Goal: Task Accomplishment & Management: Manage account settings

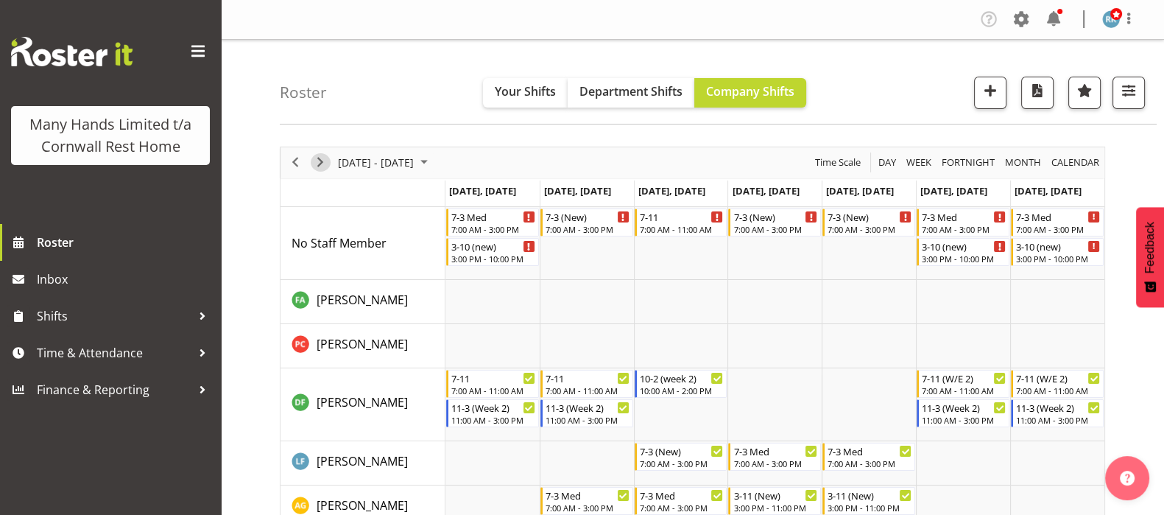
click at [317, 160] on span "Next" at bounding box center [321, 162] width 18 height 18
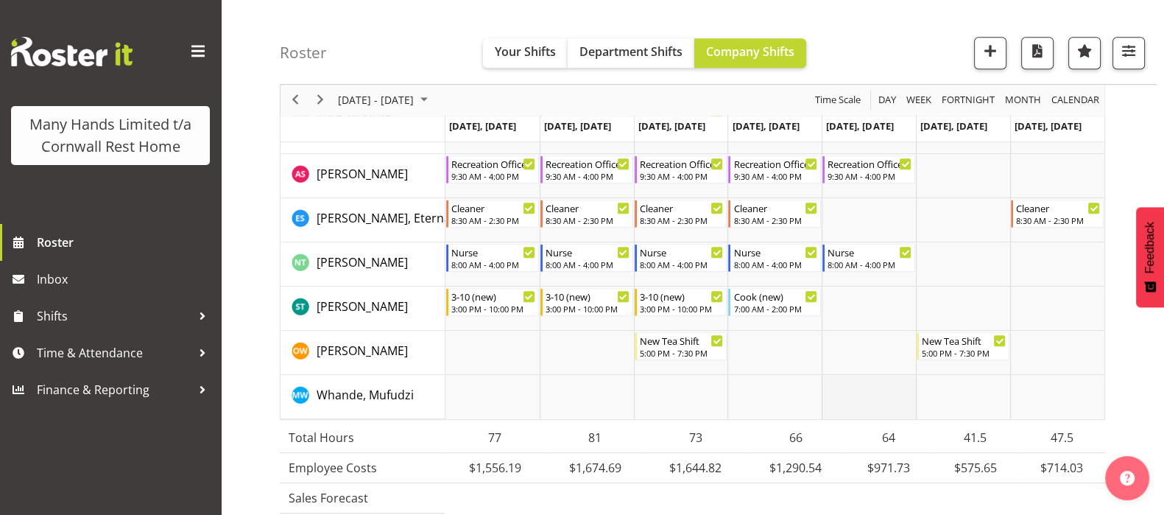
scroll to position [1196, 0]
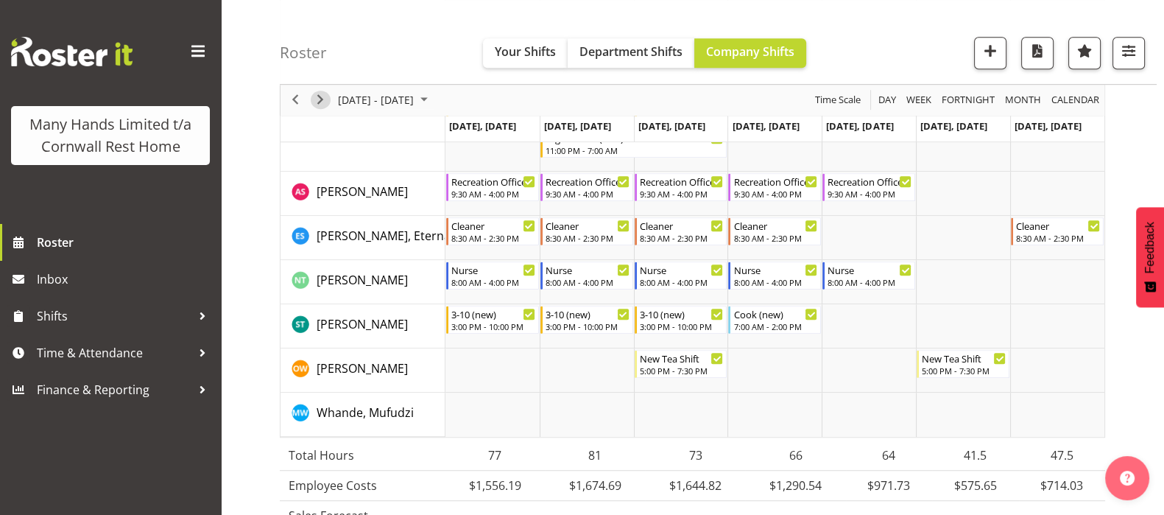
click at [325, 94] on span "Next" at bounding box center [321, 100] width 18 height 18
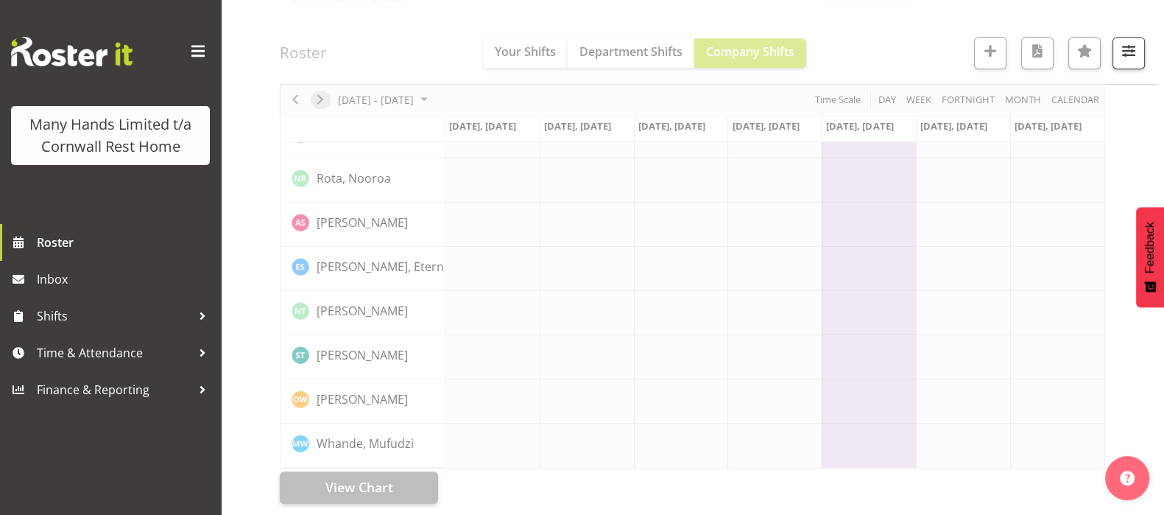
scroll to position [1020, 0]
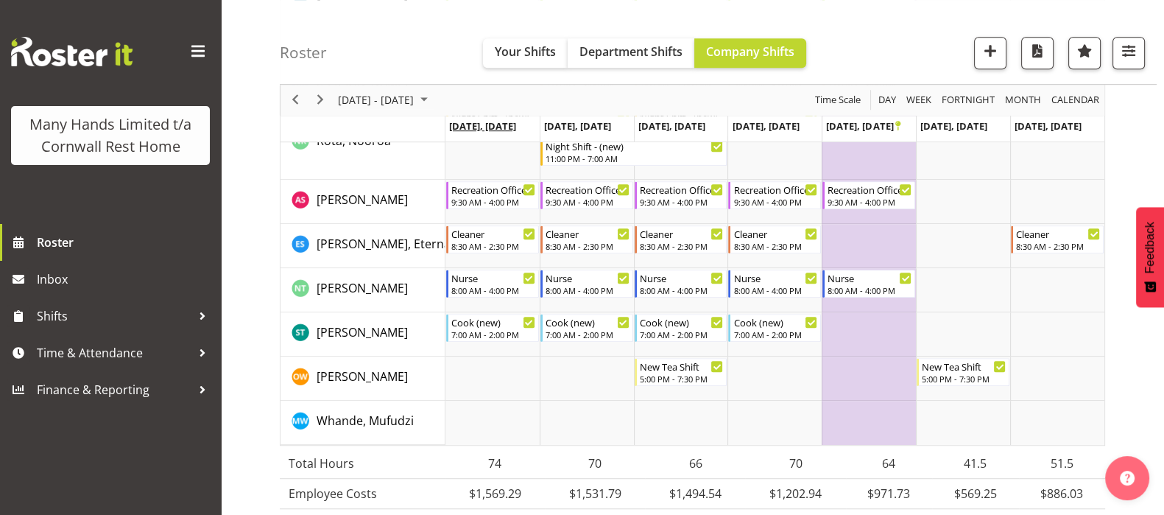
scroll to position [1303, 0]
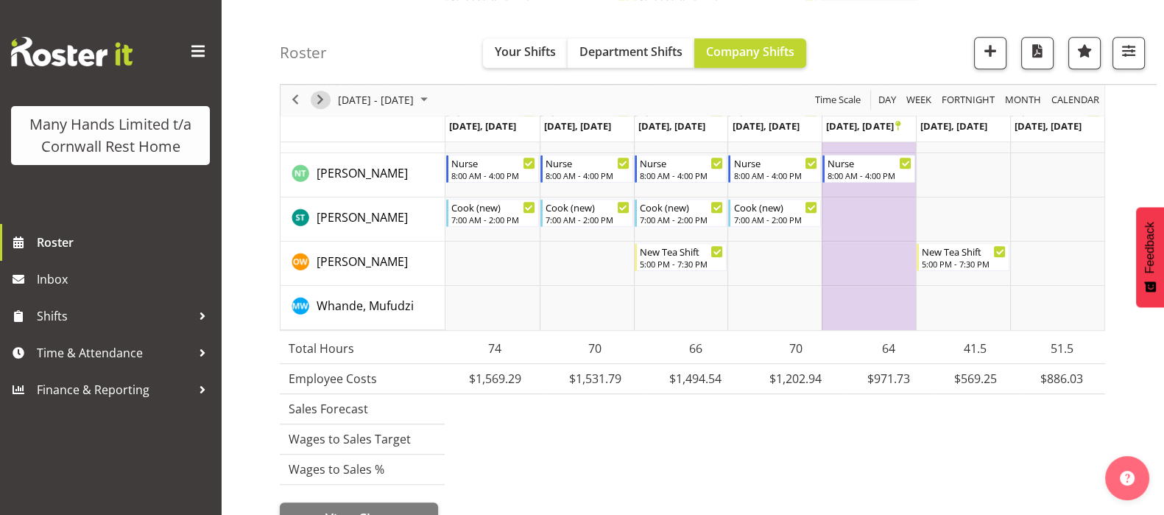
click at [324, 97] on span "Next" at bounding box center [321, 100] width 18 height 18
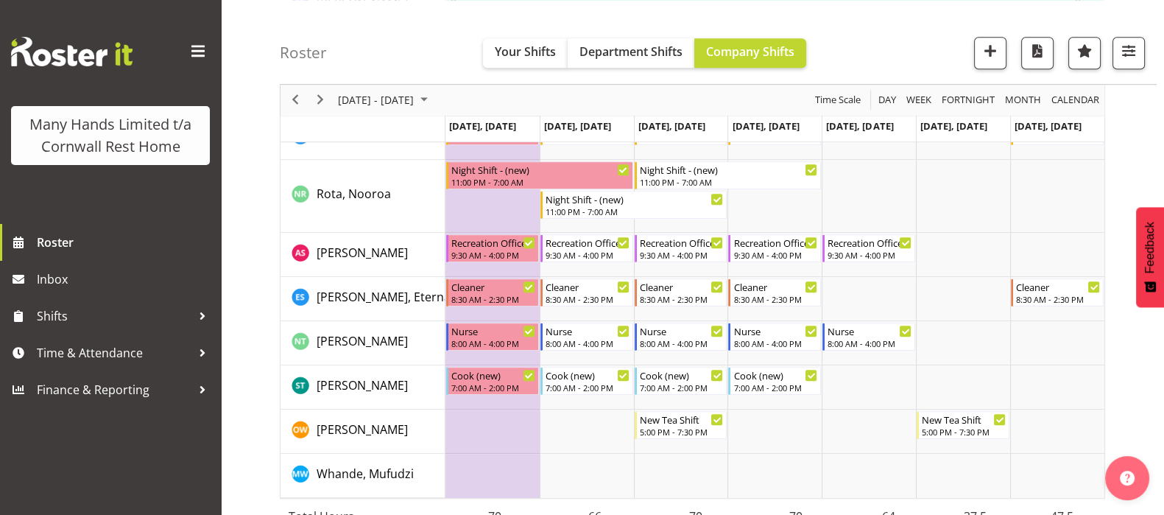
click at [312, 110] on div "next period" at bounding box center [320, 100] width 25 height 31
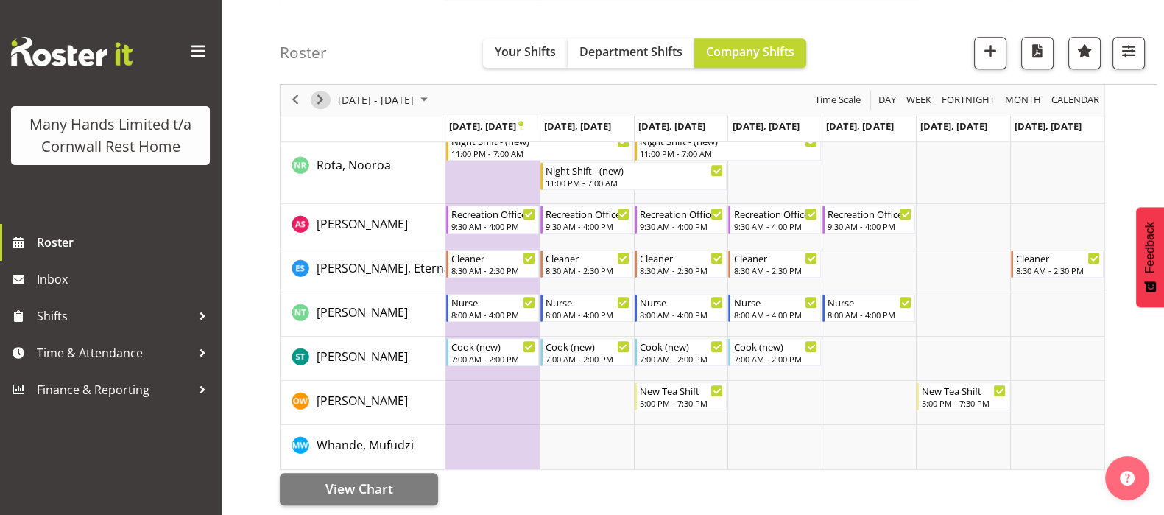
click at [320, 97] on span "Next" at bounding box center [321, 100] width 18 height 18
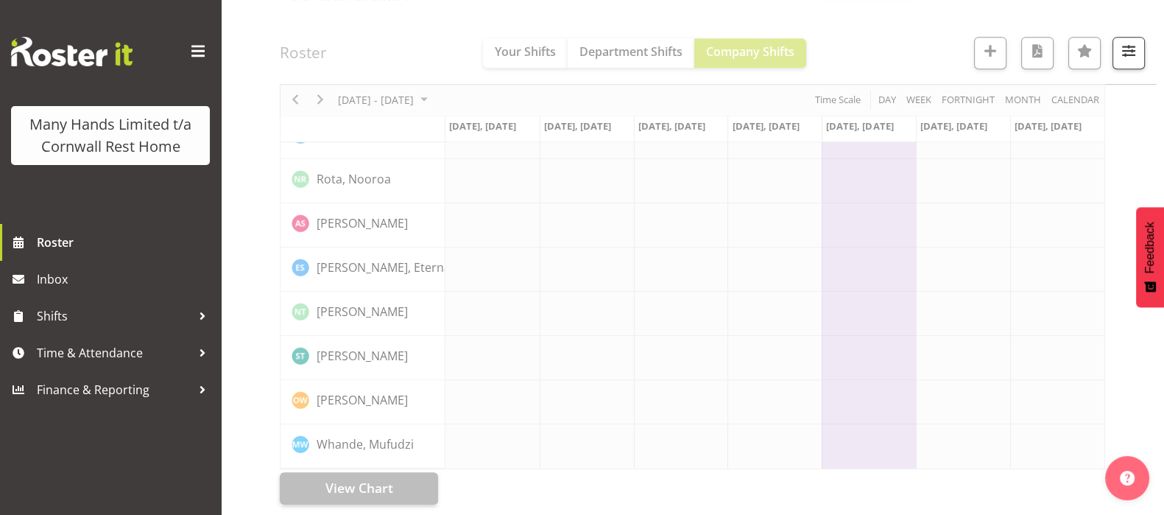
scroll to position [1164, 0]
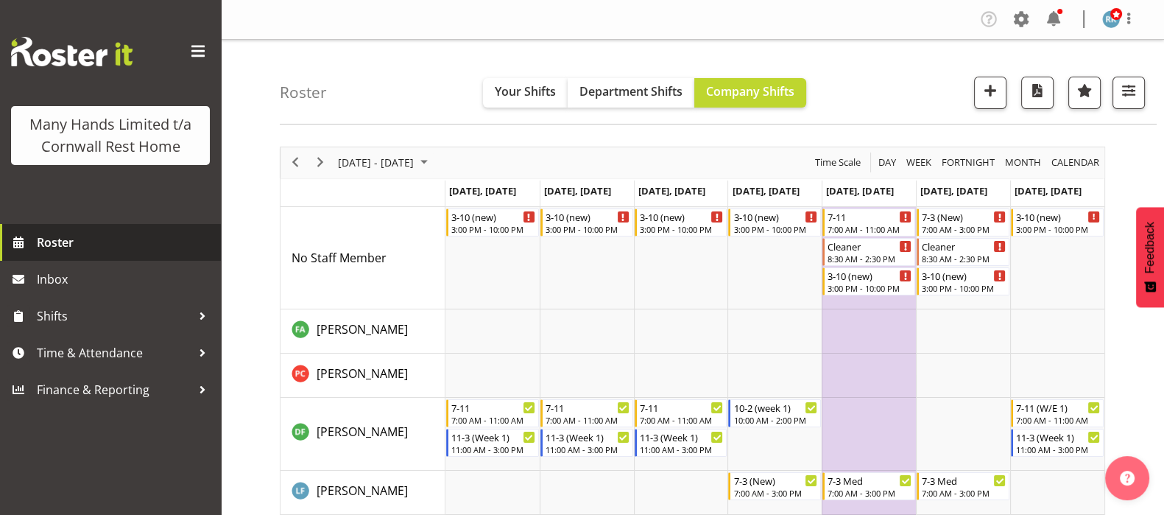
click at [47, 241] on span "Roster" at bounding box center [125, 242] width 177 height 22
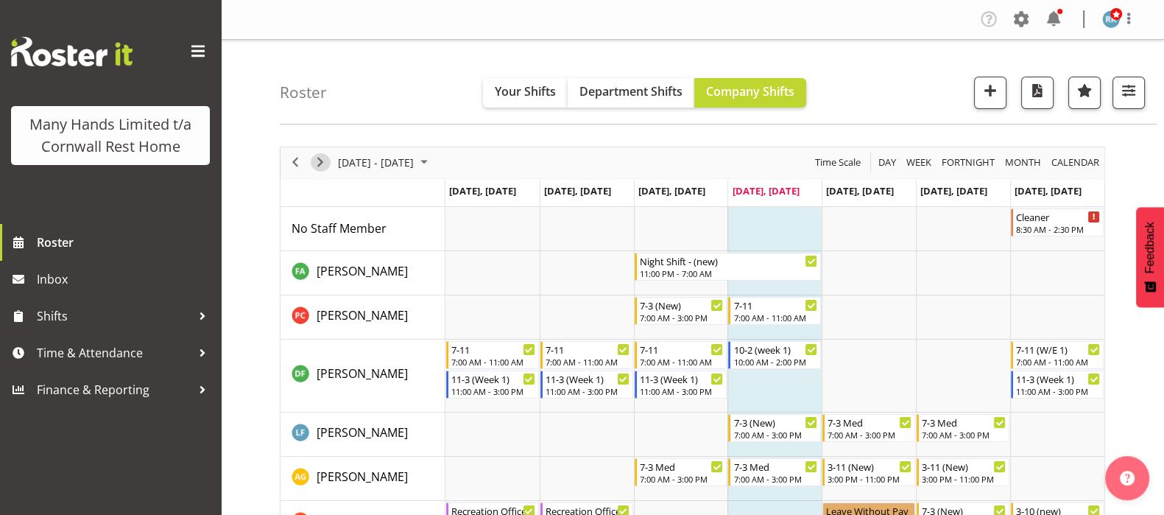
click at [316, 160] on span "Next" at bounding box center [321, 162] width 18 height 18
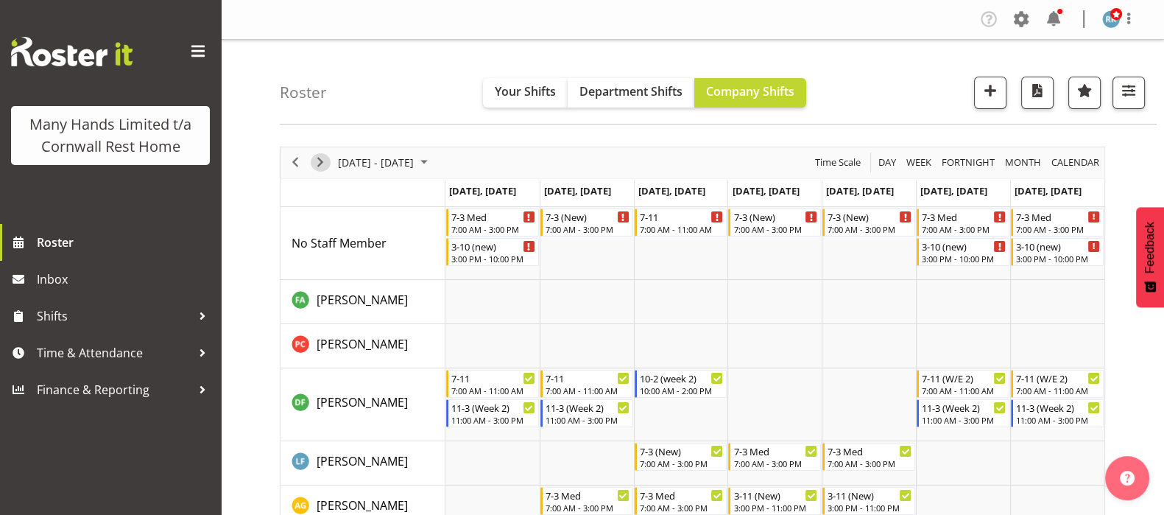
click at [317, 158] on span "Next" at bounding box center [321, 162] width 18 height 18
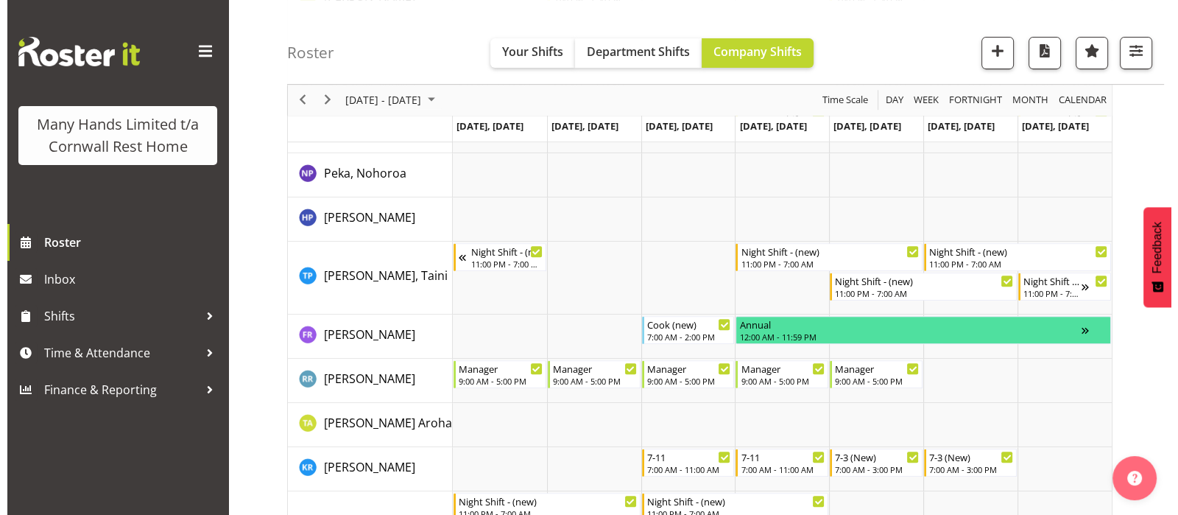
scroll to position [828, 0]
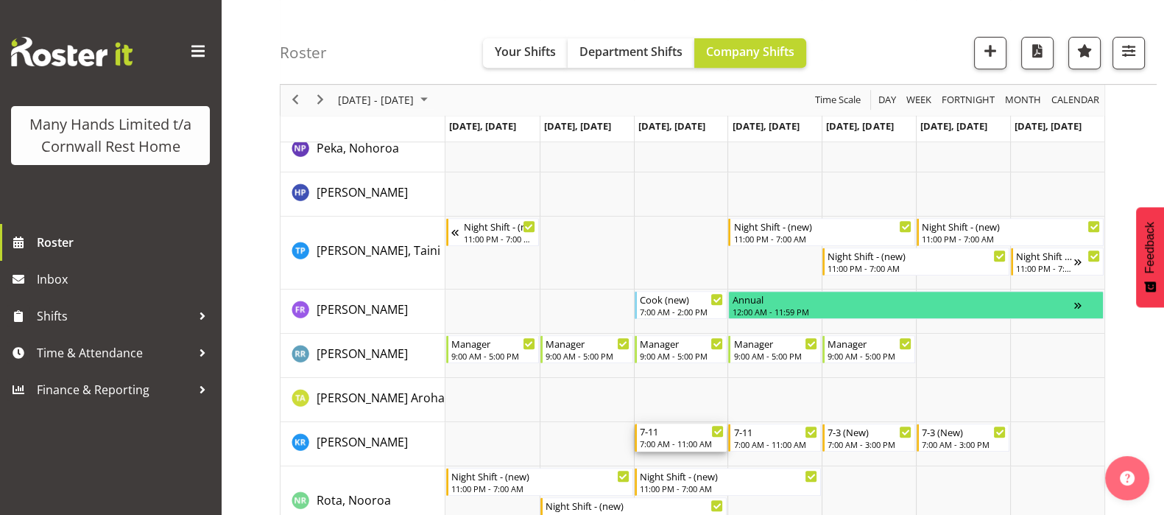
click at [666, 436] on div "7-11" at bounding box center [682, 430] width 85 height 15
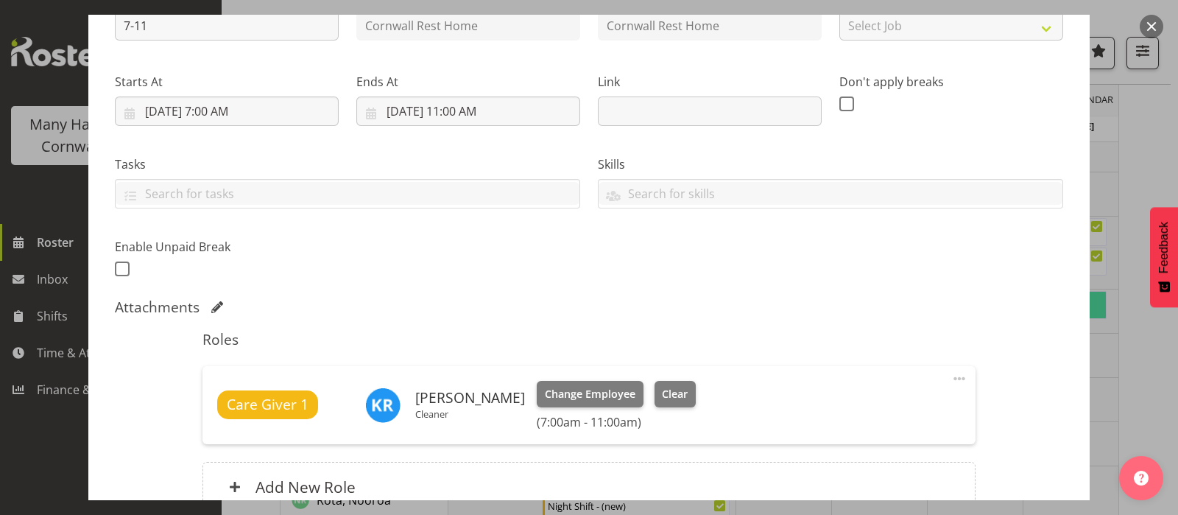
scroll to position [276, 0]
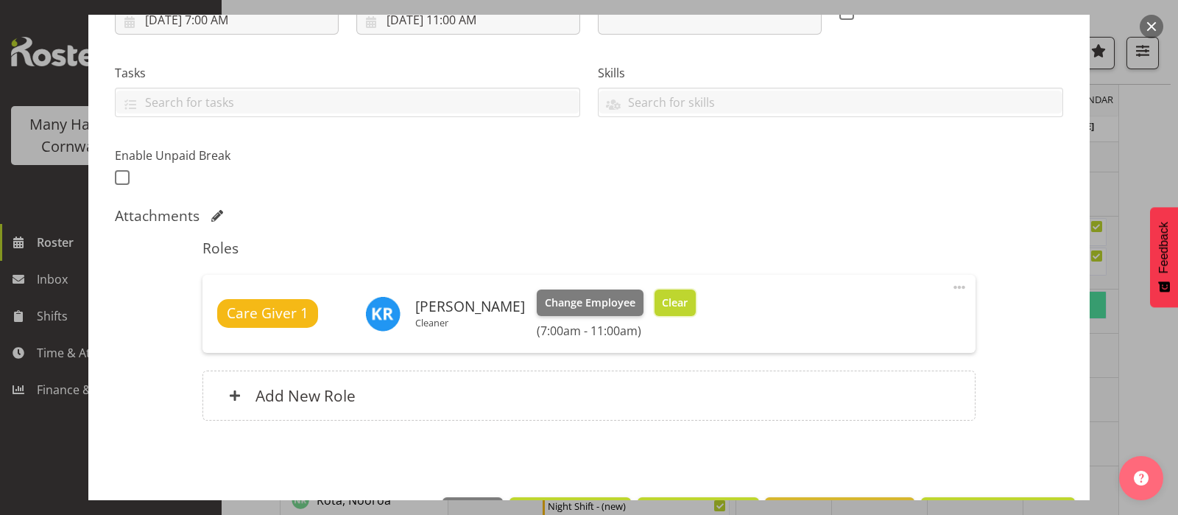
click at [678, 303] on span "Clear" at bounding box center [675, 303] width 26 height 16
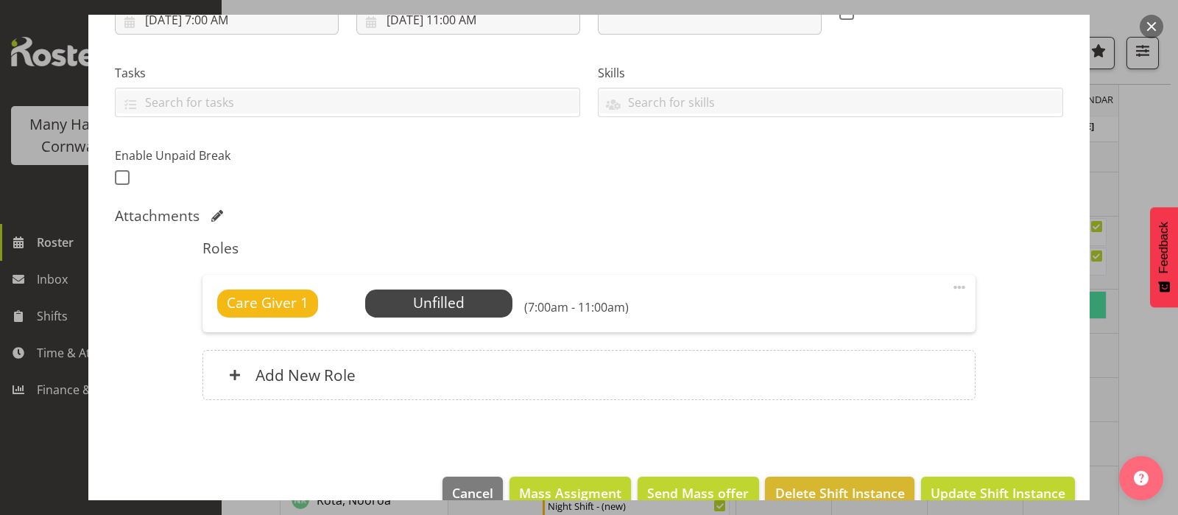
scroll to position [306, 0]
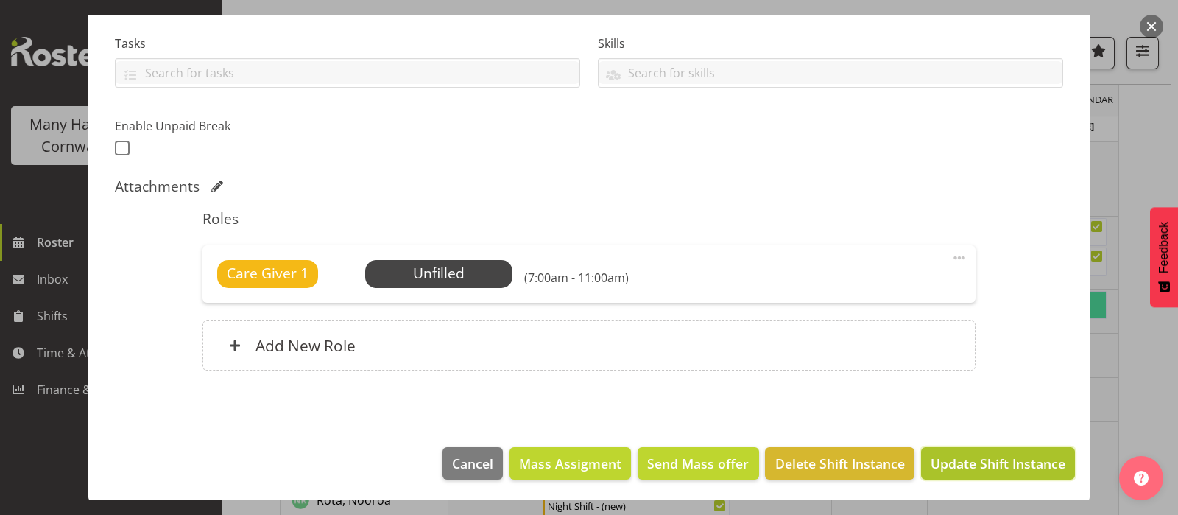
click at [986, 462] on span "Update Shift Instance" at bounding box center [998, 463] width 135 height 19
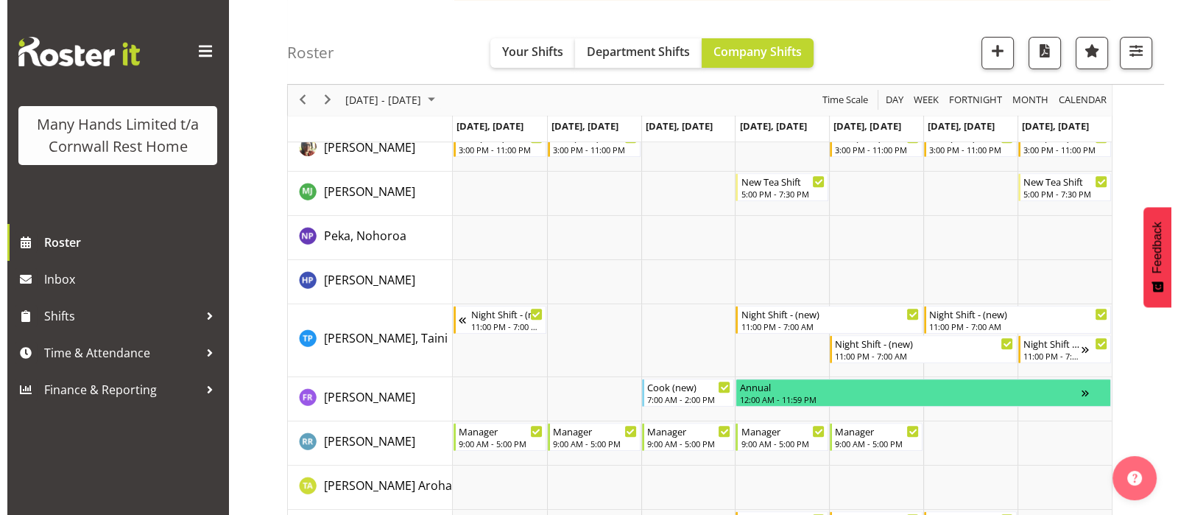
scroll to position [828, 0]
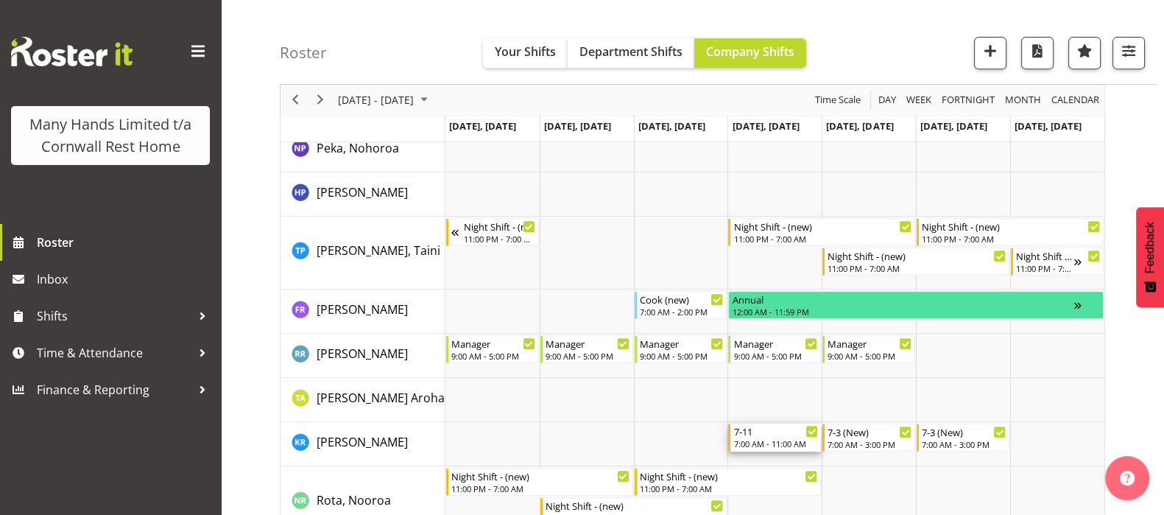
click at [766, 443] on div "7:00 AM - 11:00 AM" at bounding box center [775, 443] width 85 height 12
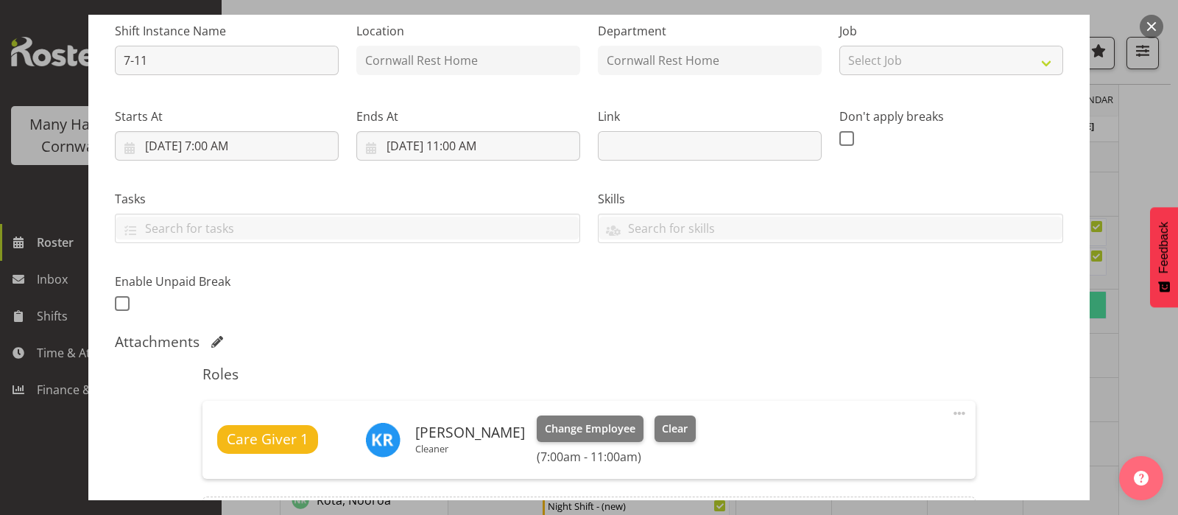
scroll to position [276, 0]
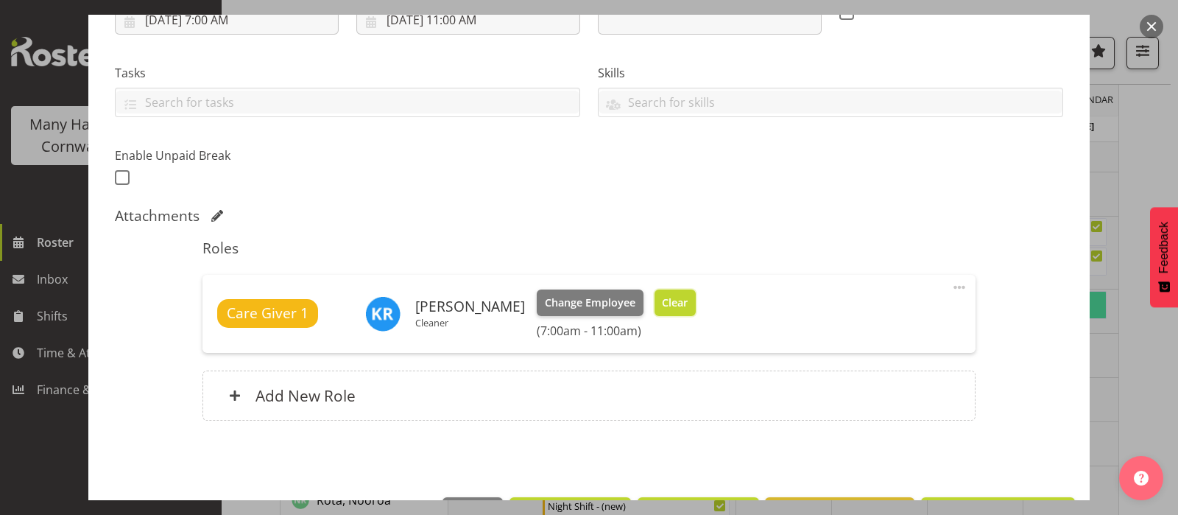
click at [677, 297] on span "Clear" at bounding box center [675, 303] width 26 height 16
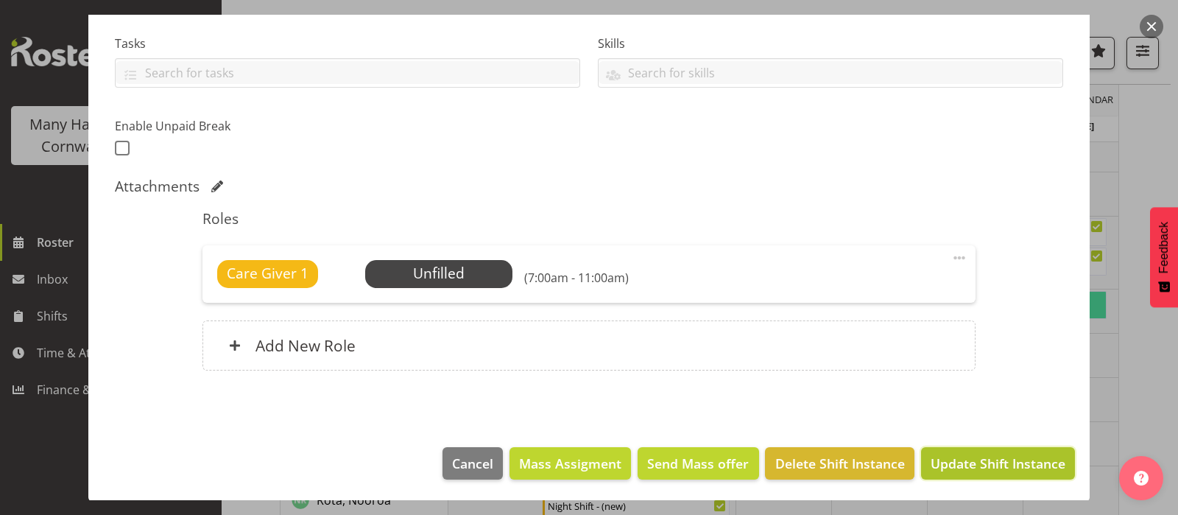
click at [989, 451] on button "Update Shift Instance" at bounding box center [998, 463] width 154 height 32
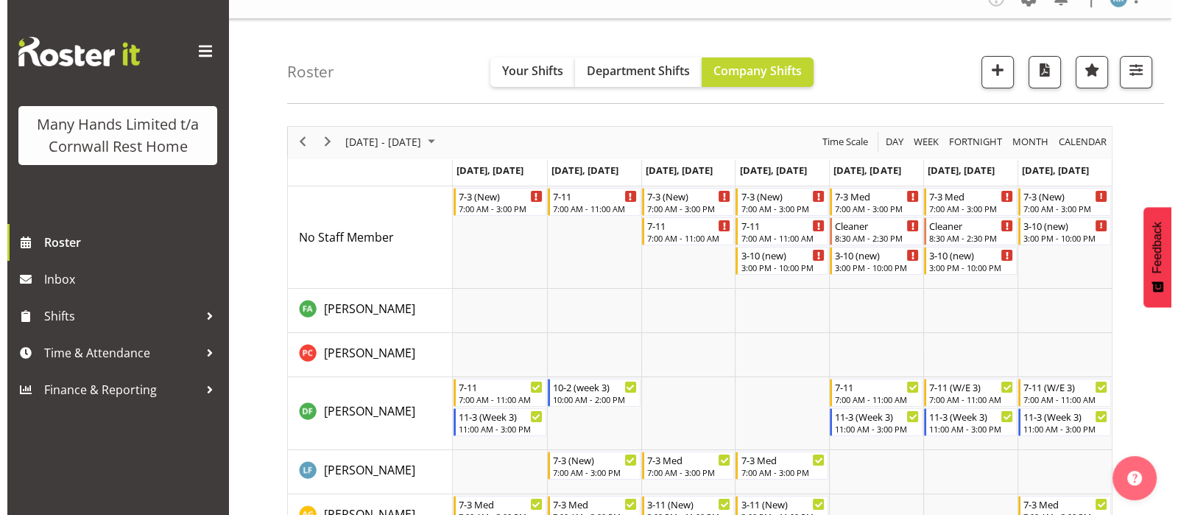
scroll to position [0, 0]
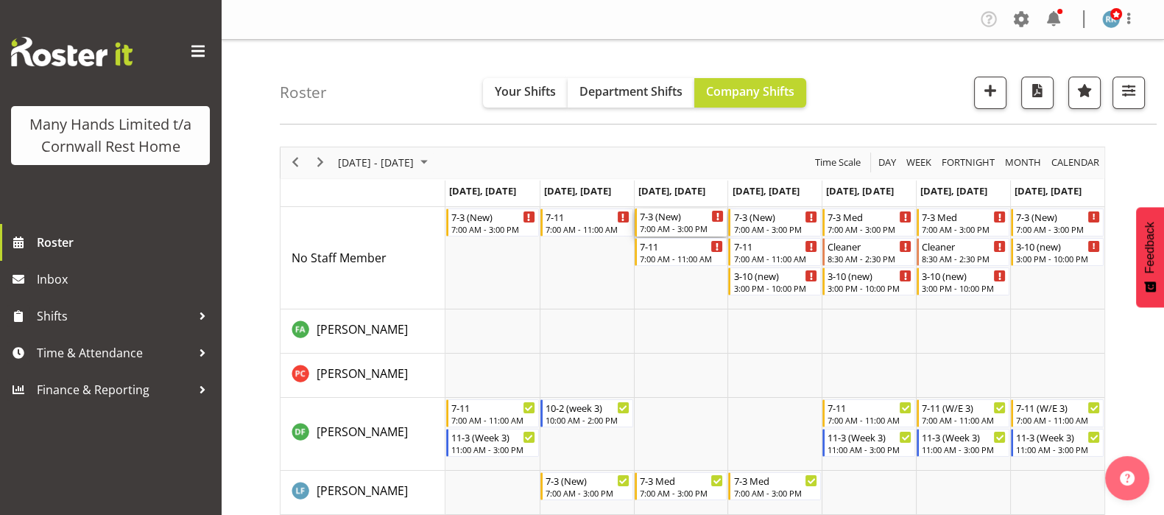
click at [663, 220] on div "7-3 (New)" at bounding box center [682, 215] width 85 height 15
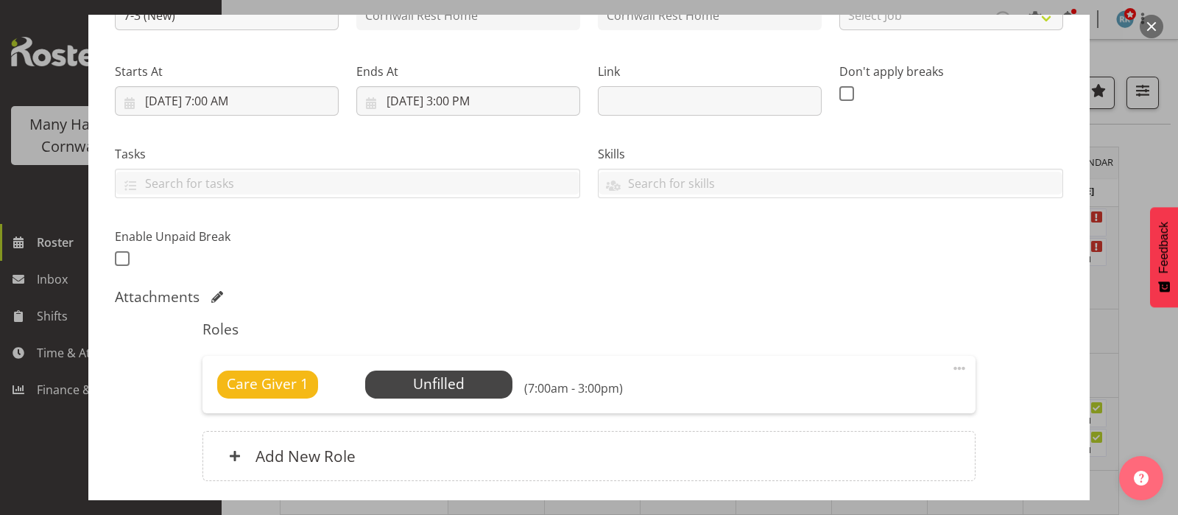
scroll to position [306, 0]
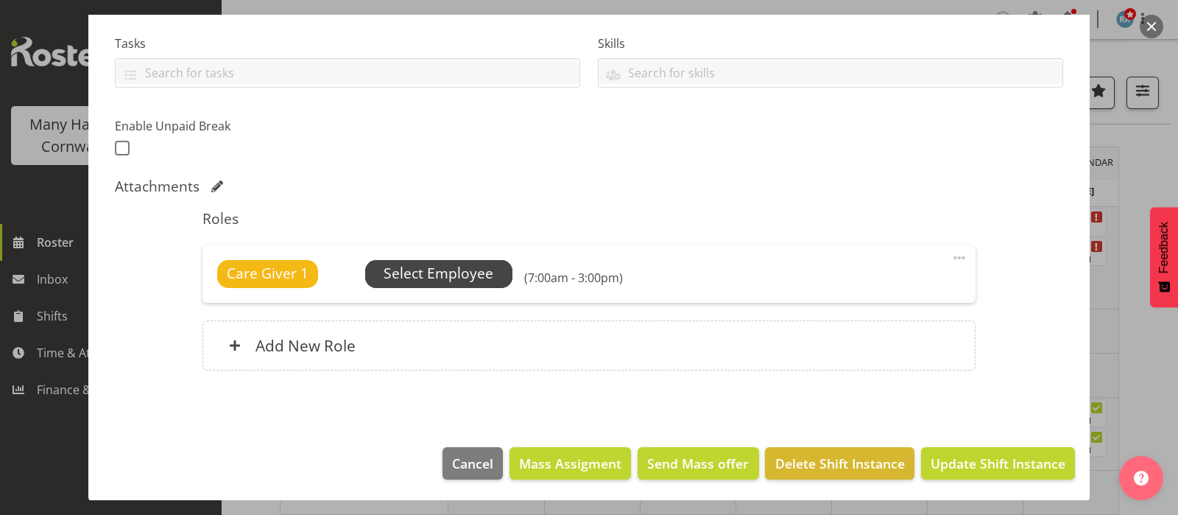
click at [431, 267] on span "Select Employee" at bounding box center [439, 273] width 110 height 21
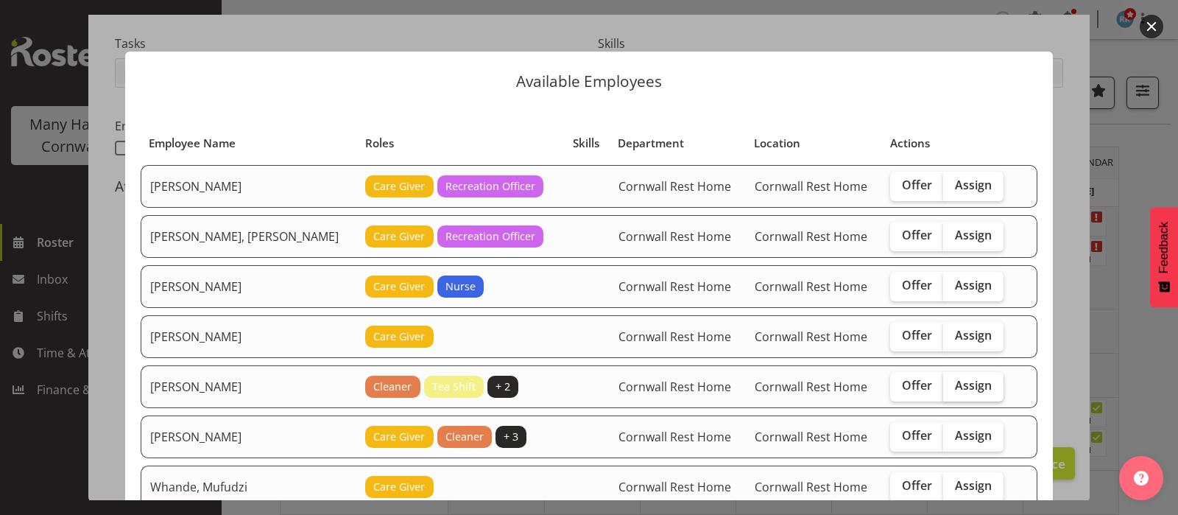
click at [959, 381] on span "Assign" at bounding box center [973, 385] width 37 height 15
click at [953, 381] on input "Assign" at bounding box center [948, 386] width 10 height 10
checkbox input "true"
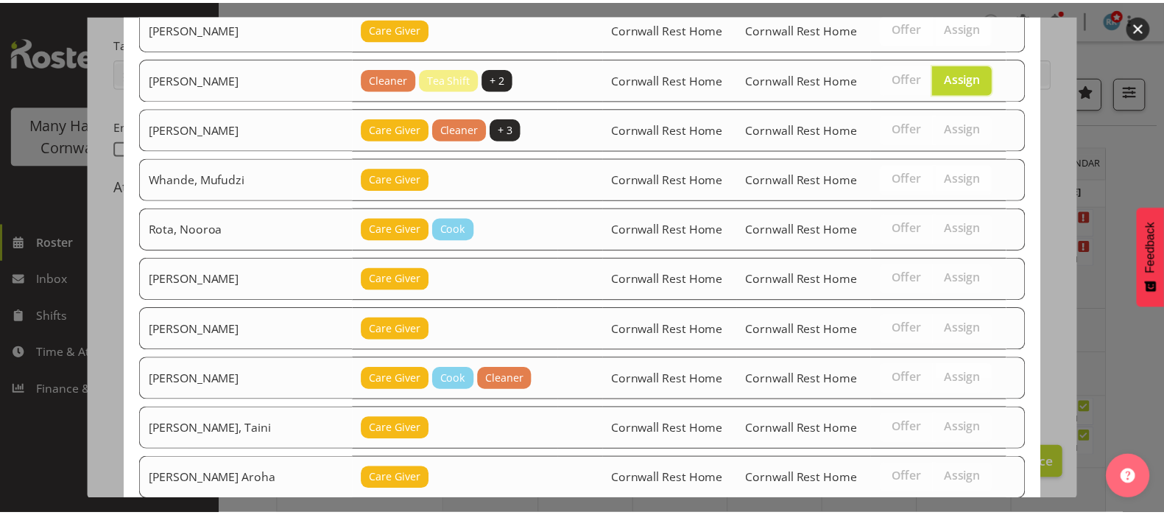
scroll to position [397, 0]
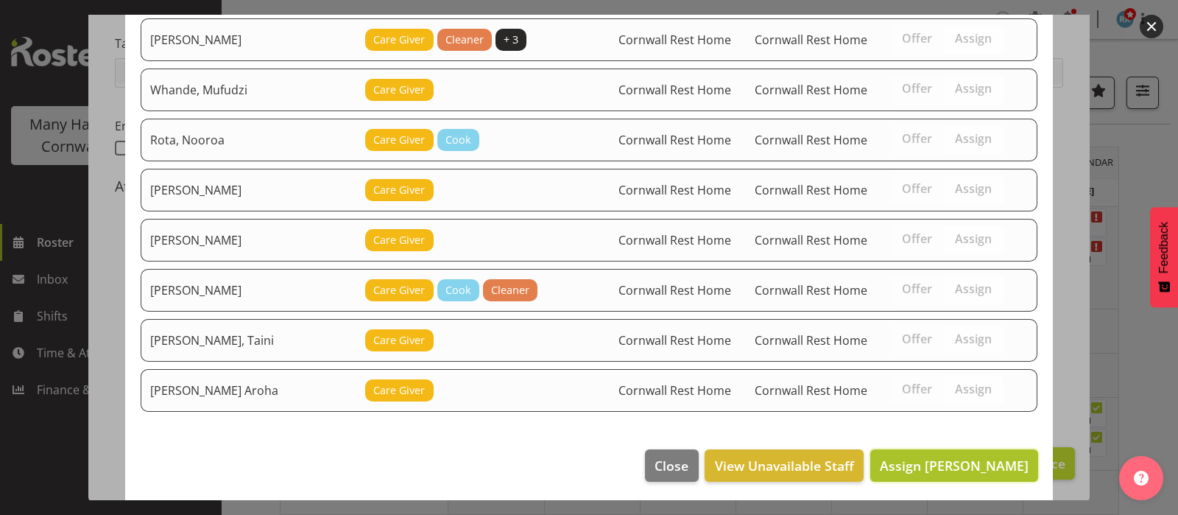
click at [954, 465] on span "Assign [PERSON_NAME]" at bounding box center [954, 466] width 149 height 18
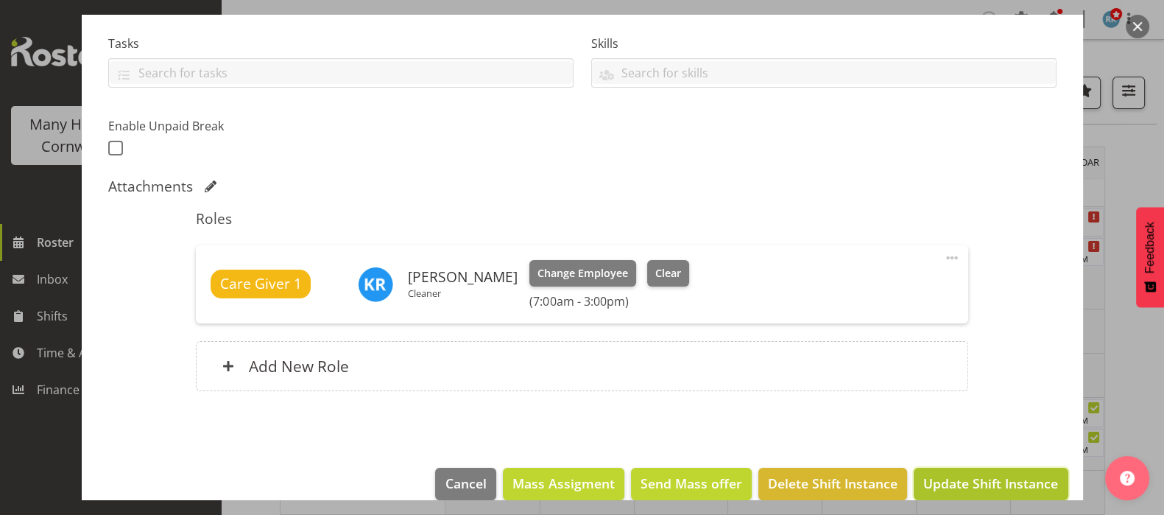
click at [959, 485] on span "Update Shift Instance" at bounding box center [990, 483] width 135 height 19
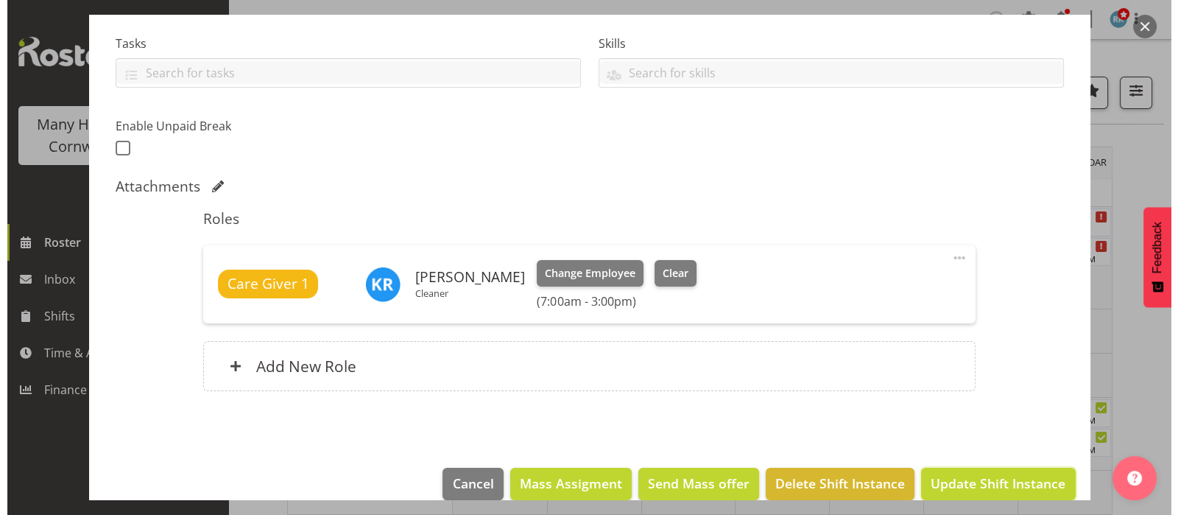
scroll to position [268, 0]
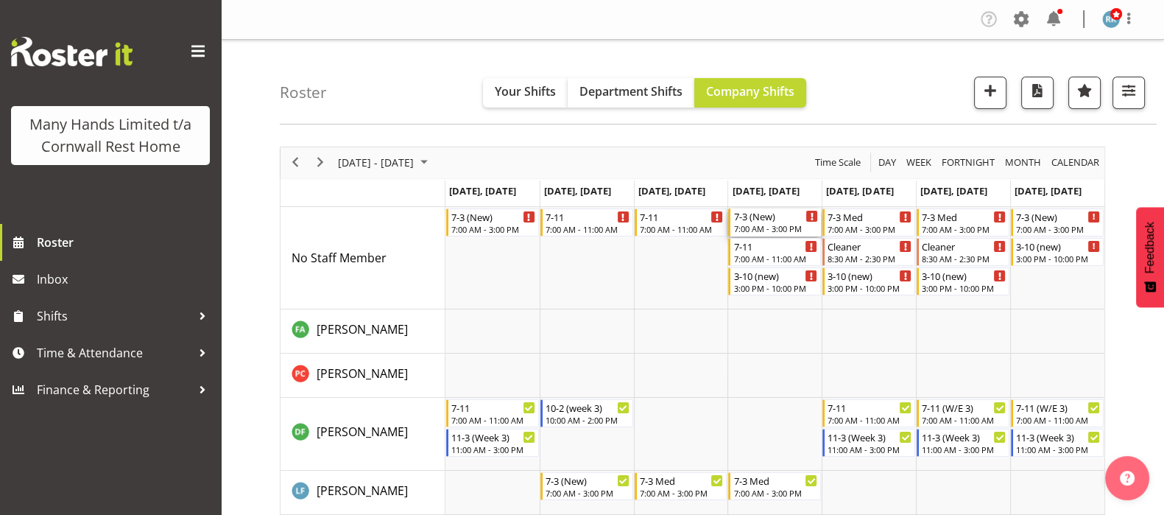
click at [754, 219] on div "7-3 (New)" at bounding box center [775, 215] width 85 height 15
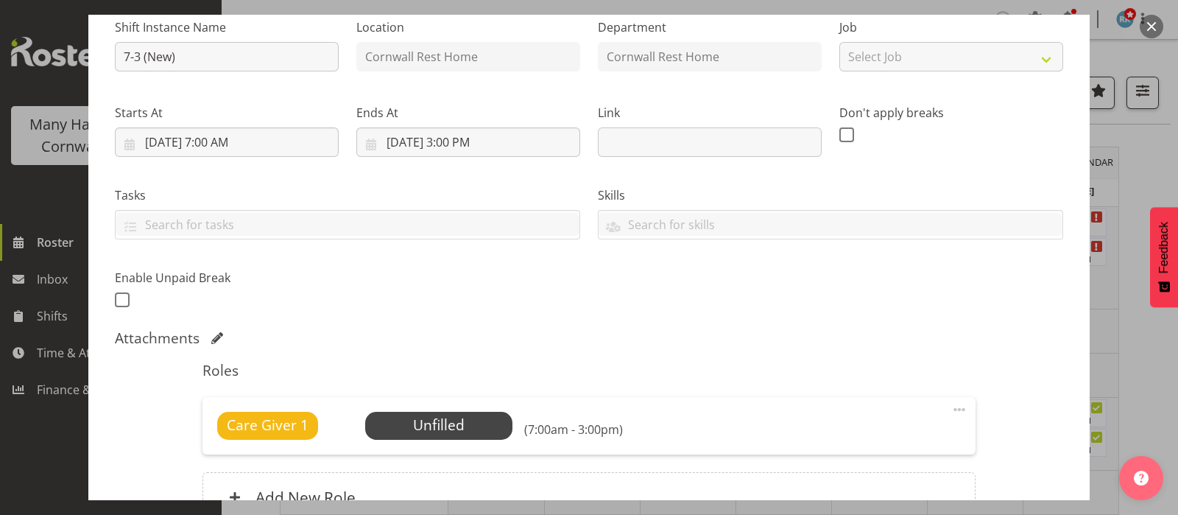
scroll to position [276, 0]
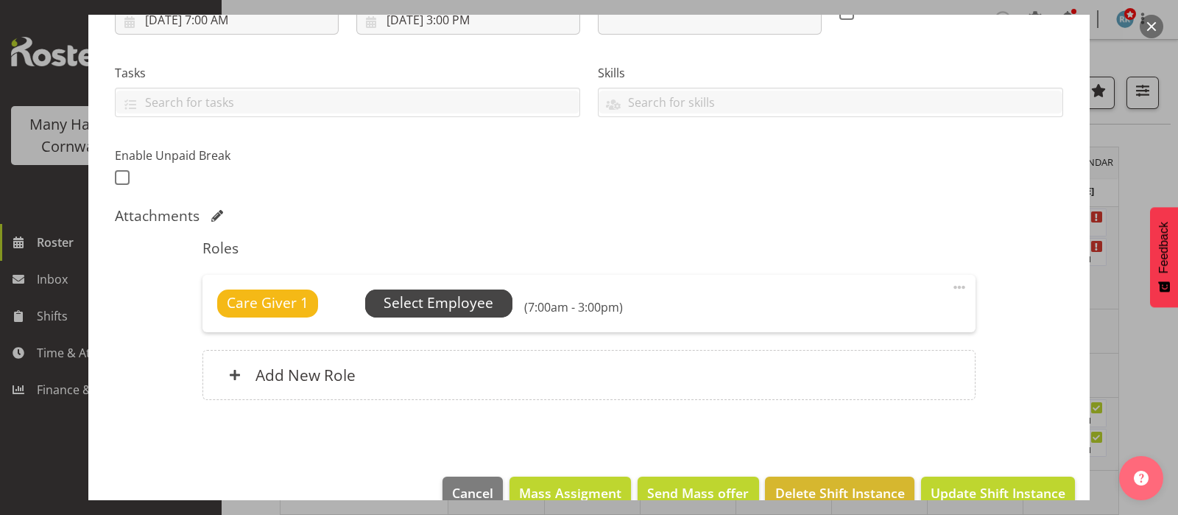
click at [453, 300] on span "Select Employee" at bounding box center [439, 302] width 110 height 21
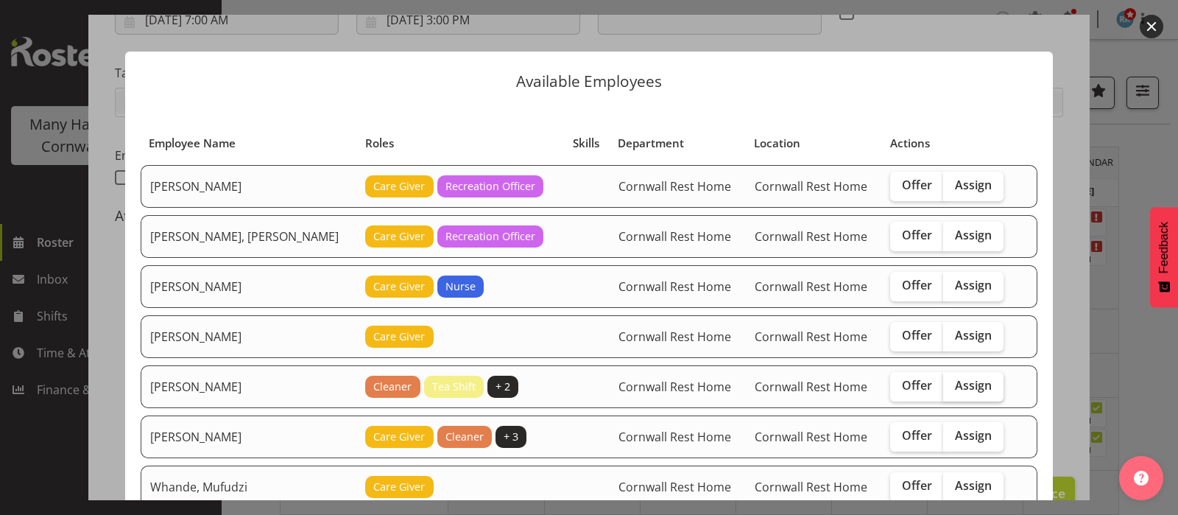
click at [955, 379] on span "Assign" at bounding box center [973, 385] width 37 height 15
click at [950, 381] on input "Assign" at bounding box center [948, 386] width 10 height 10
checkbox input "true"
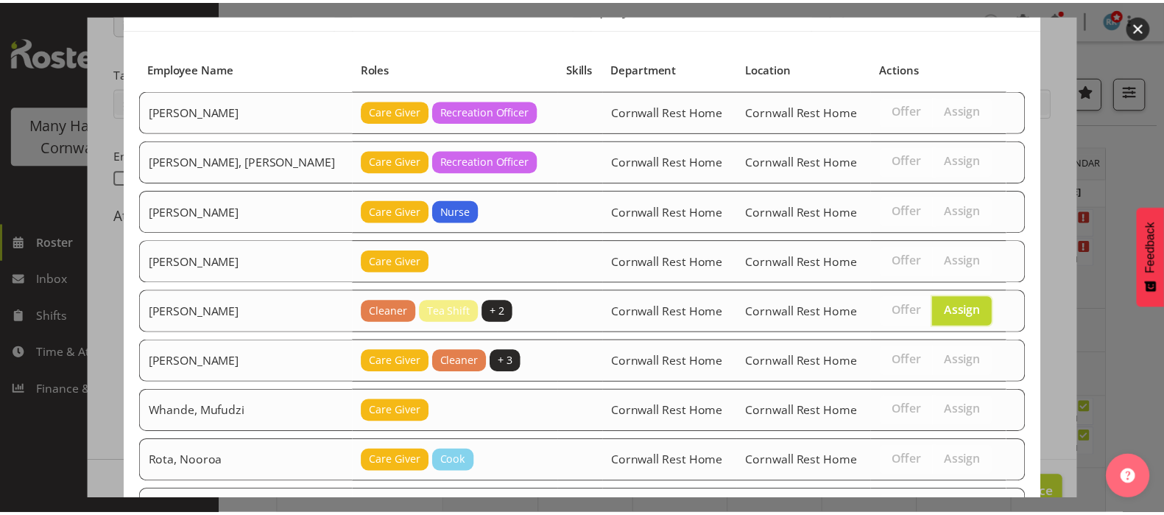
scroll to position [346, 0]
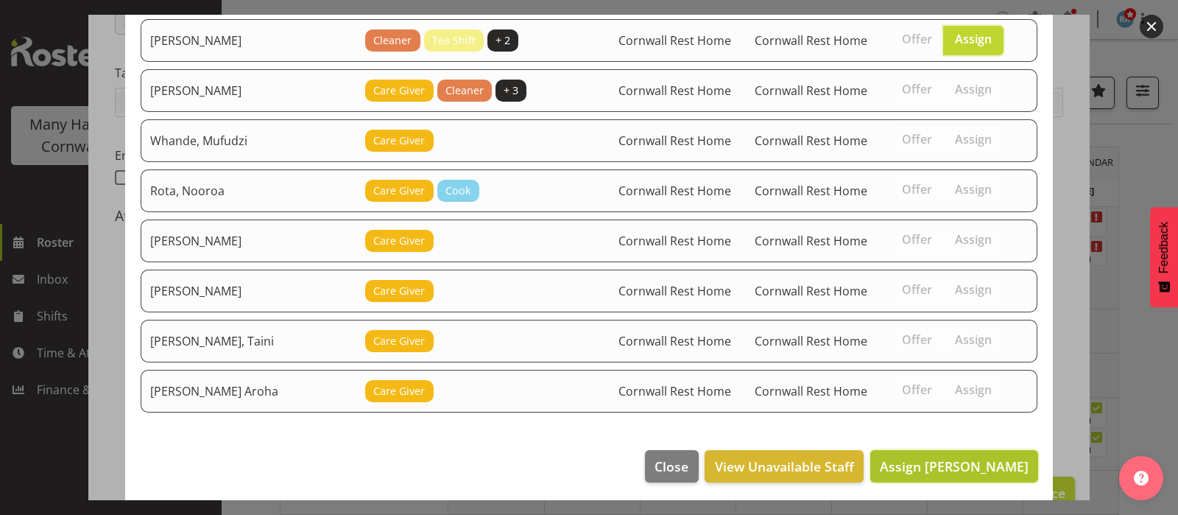
click at [958, 459] on span "Assign [PERSON_NAME]" at bounding box center [954, 466] width 149 height 18
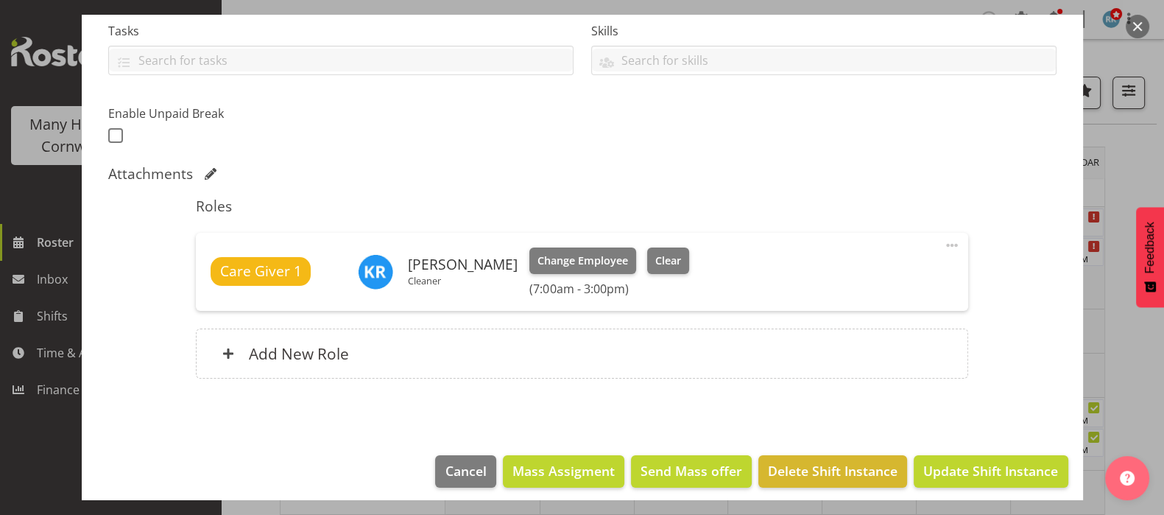
scroll to position [326, 0]
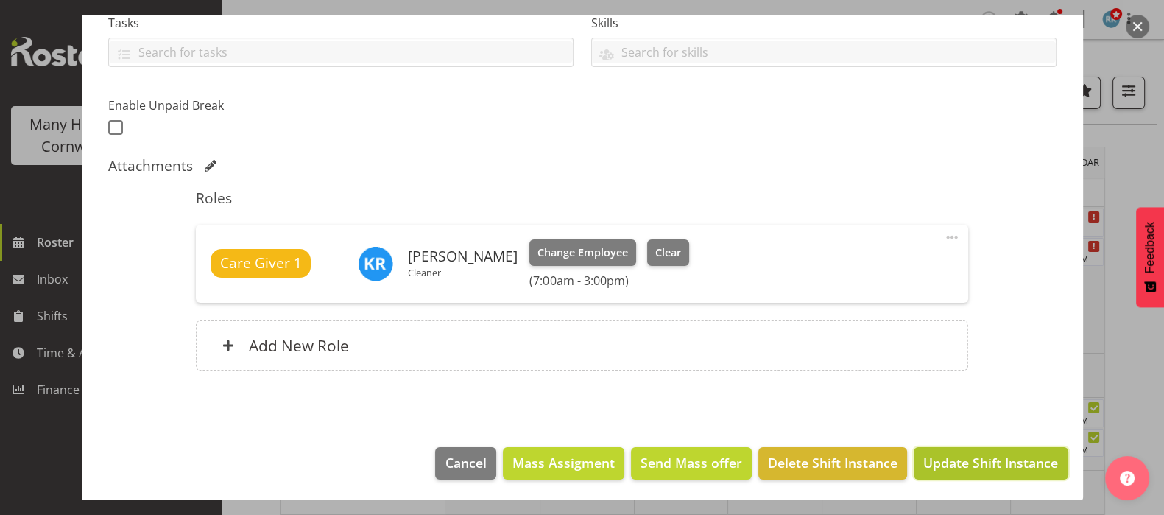
click at [967, 458] on span "Update Shift Instance" at bounding box center [990, 462] width 135 height 19
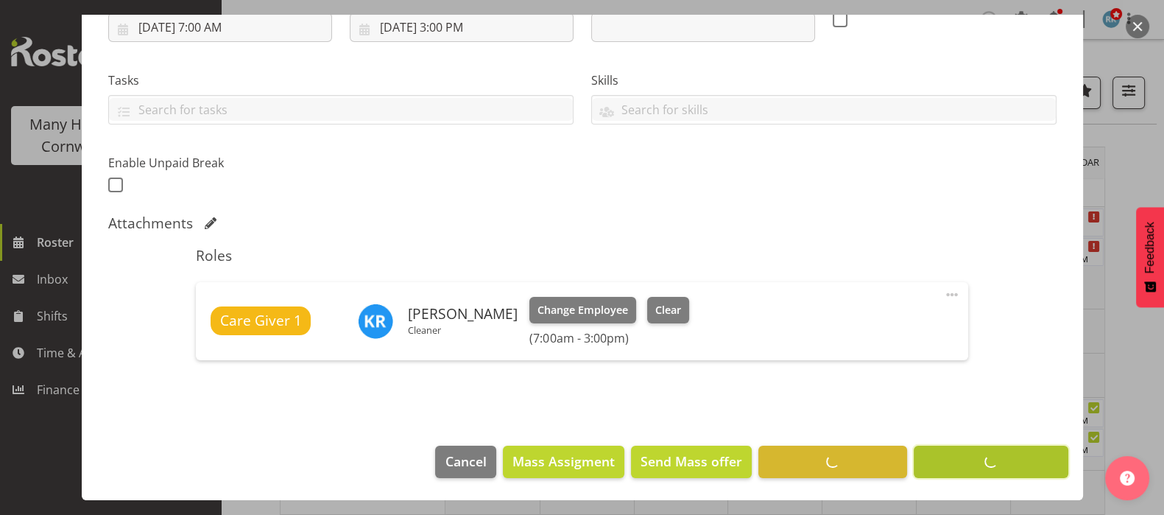
scroll to position [268, 0]
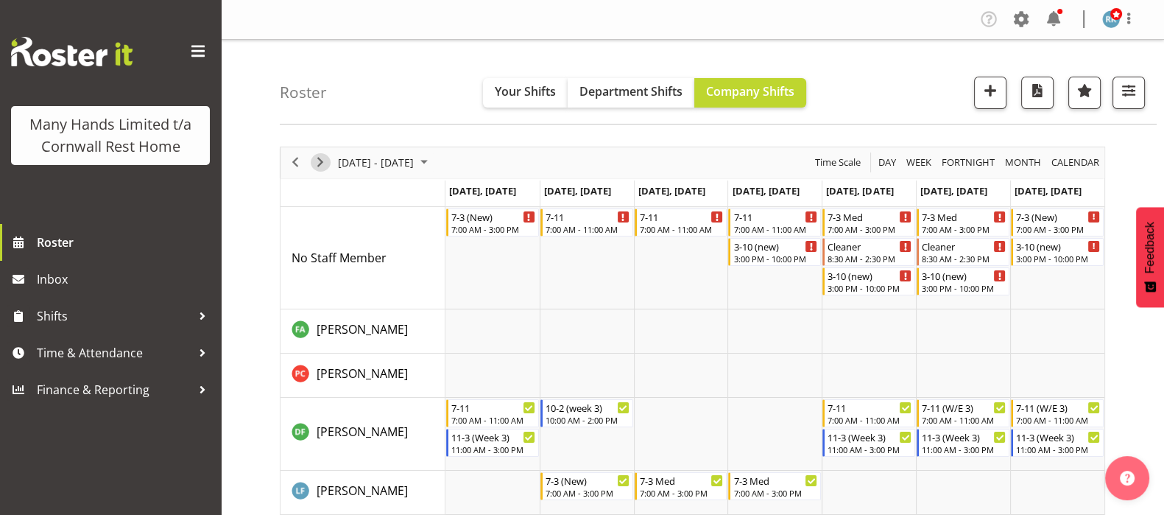
click at [322, 160] on span "Next" at bounding box center [321, 162] width 18 height 18
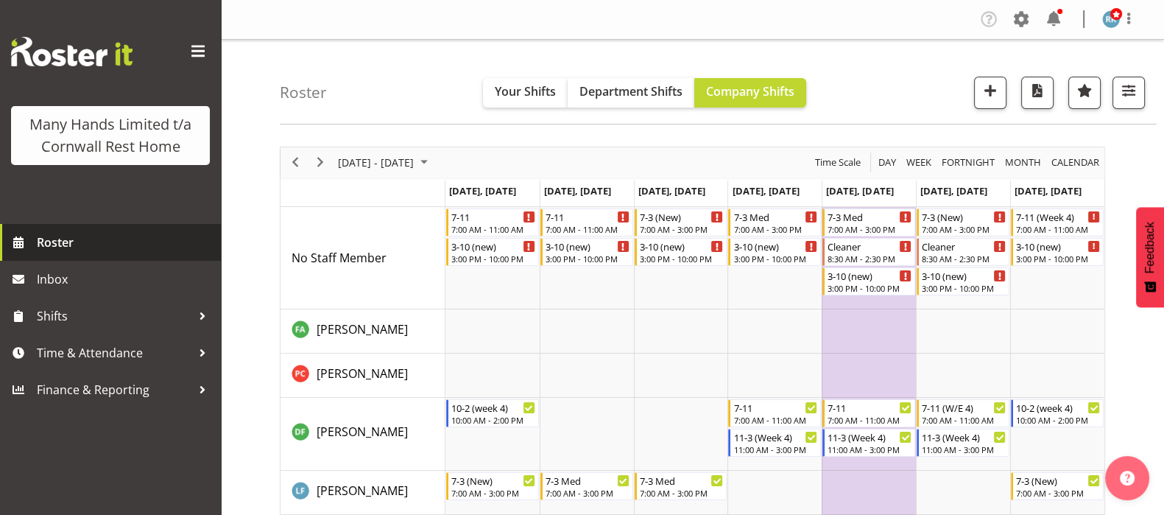
click at [46, 242] on span "Roster" at bounding box center [125, 242] width 177 height 22
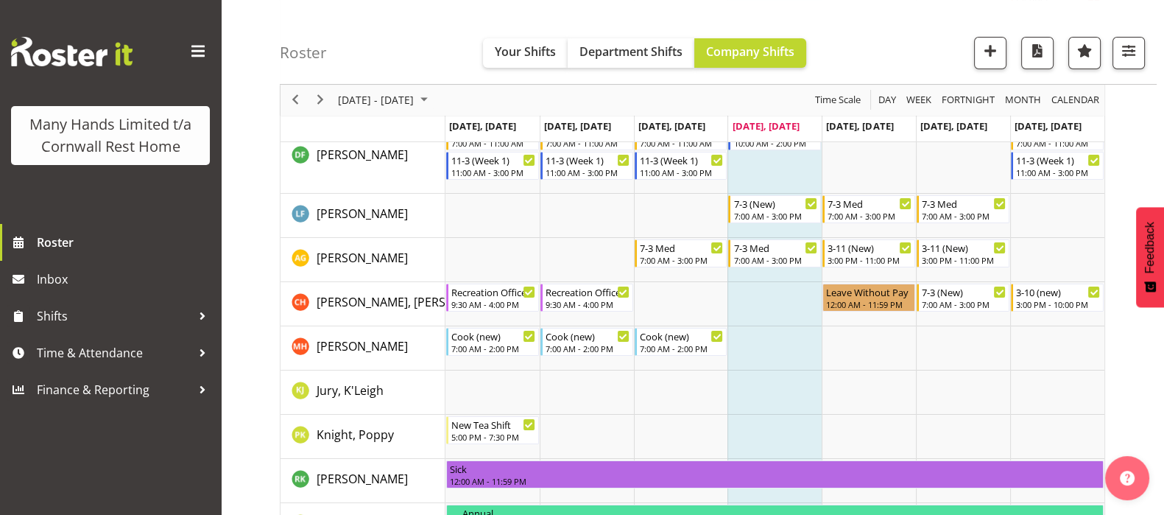
scroll to position [221, 0]
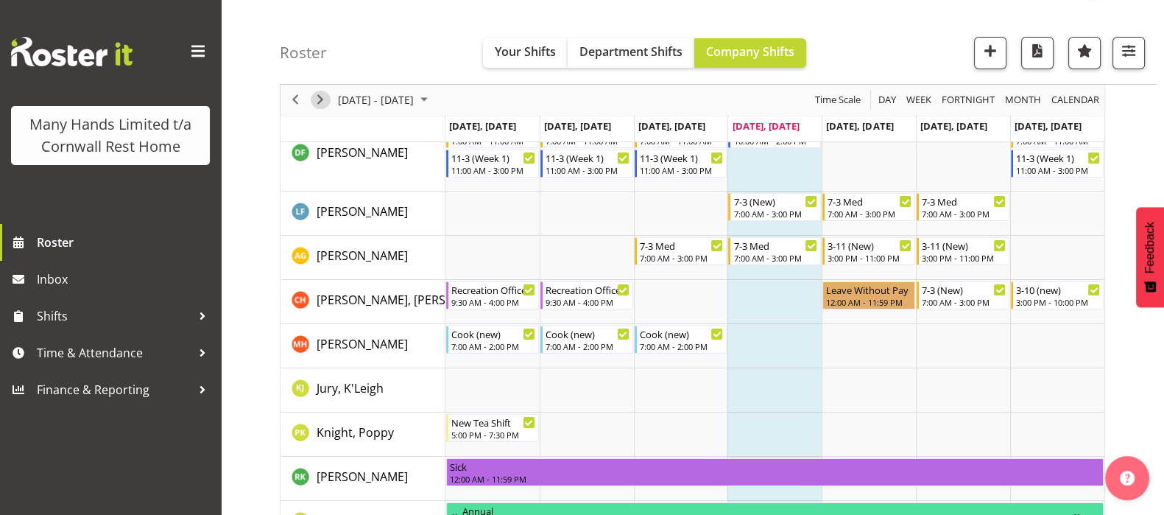
click at [321, 96] on span "Next" at bounding box center [321, 100] width 18 height 18
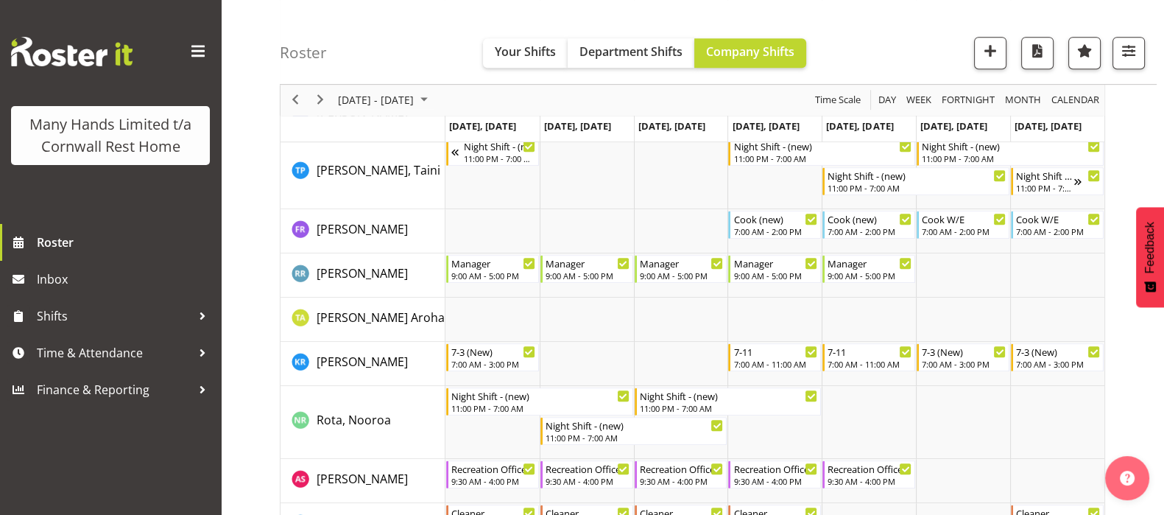
scroll to position [1013, 0]
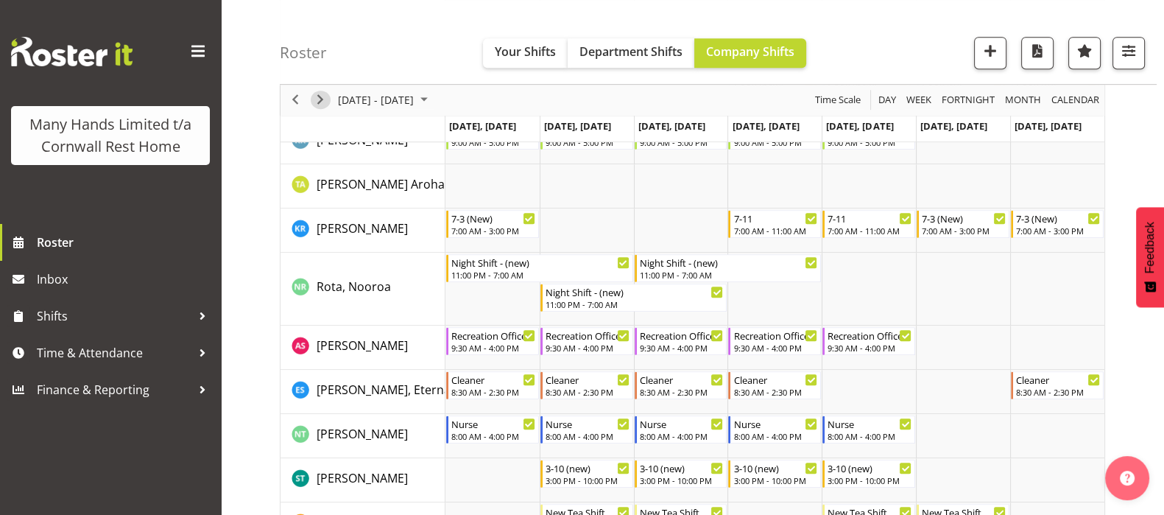
click at [316, 98] on span "Next" at bounding box center [321, 100] width 18 height 18
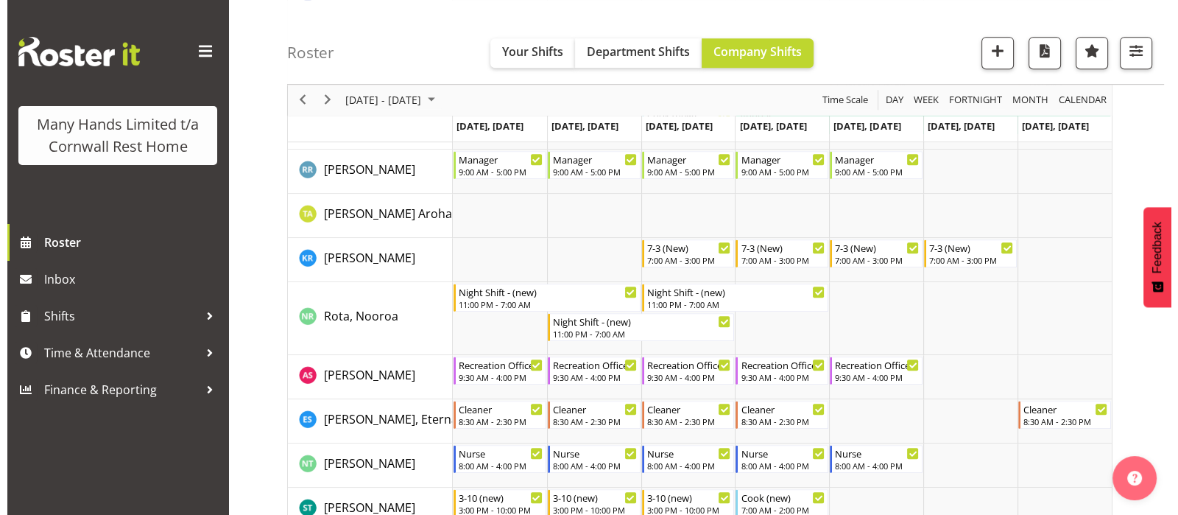
scroll to position [1105, 0]
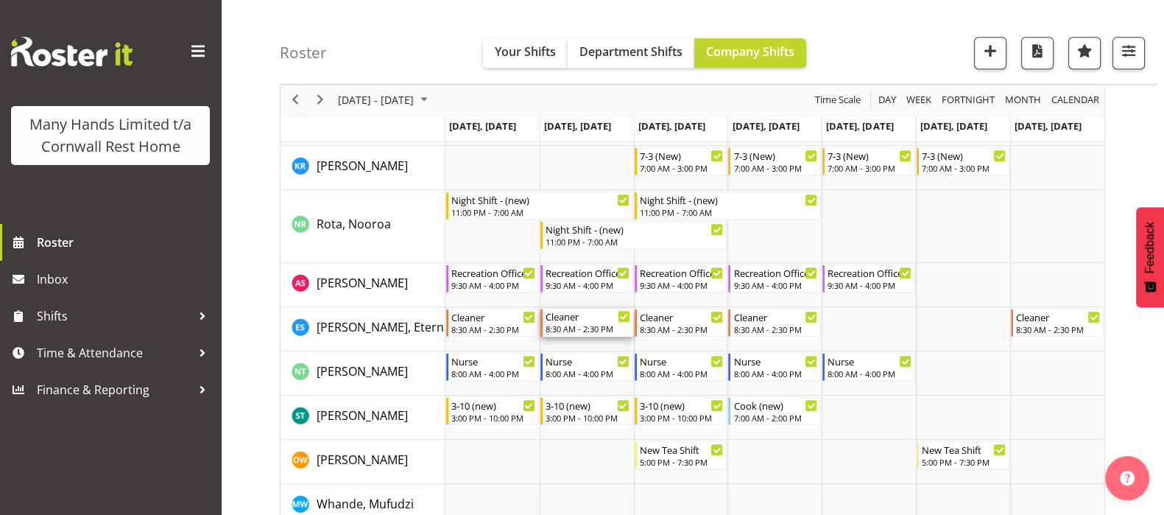
click at [578, 325] on div "8:30 AM - 2:30 PM" at bounding box center [588, 329] width 85 height 12
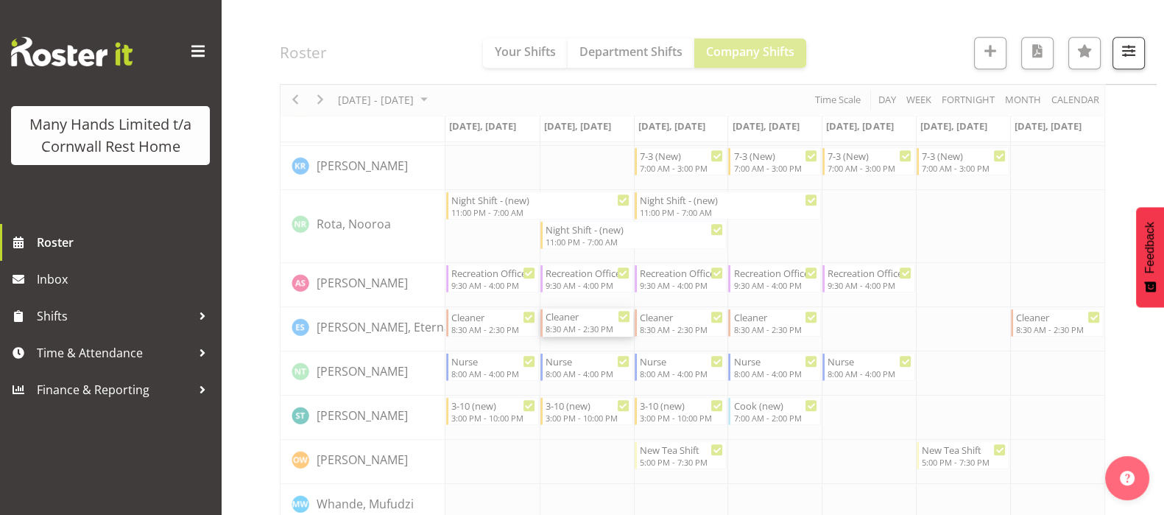
select select "9"
select select "2025"
select select "8"
select select "30"
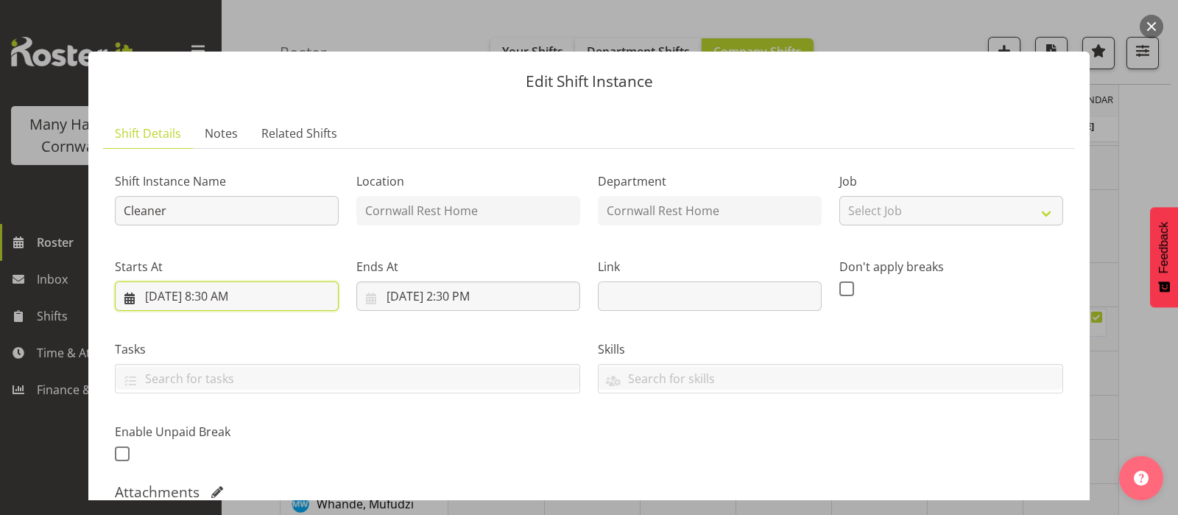
click at [221, 298] on input "10/14/2025, 8:30 AM" at bounding box center [227, 295] width 224 height 29
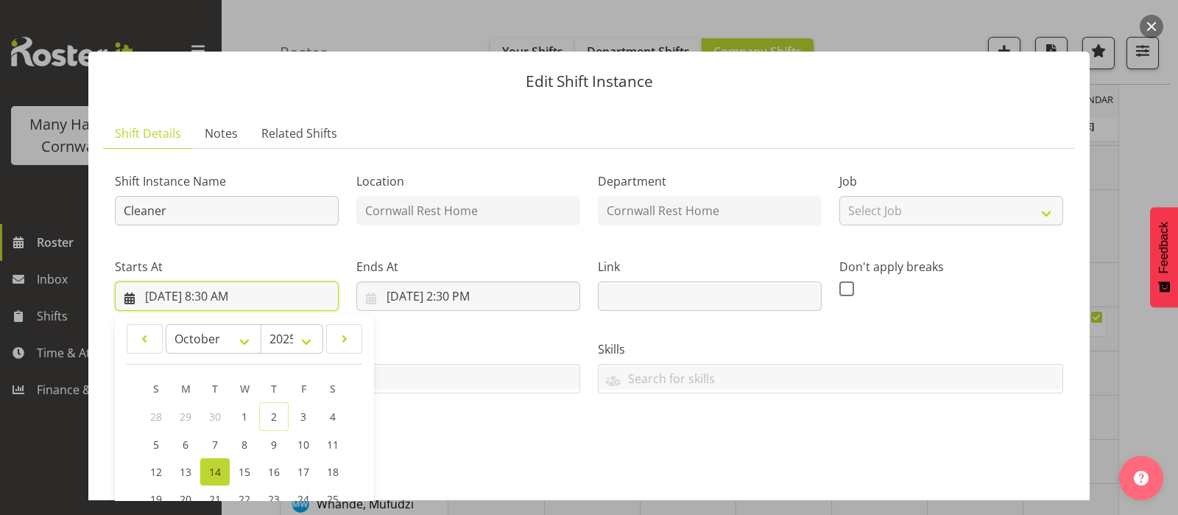
scroll to position [276, 0]
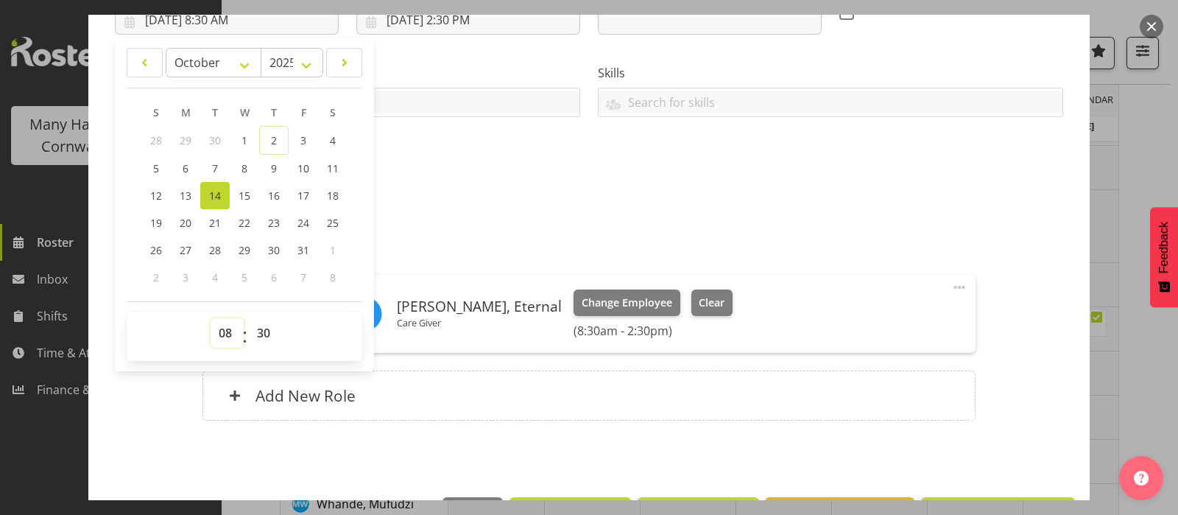
click at [227, 334] on select "00 01 02 03 04 05 06 07 08 09 10 11 12 13 14 15 16 17 18 19 20 21 22 23" at bounding box center [227, 332] width 33 height 29
select select "11"
click at [211, 318] on select "00 01 02 03 04 05 06 07 08 09 10 11 12 13 14 15 16 17 18 19 20 21 22 23" at bounding box center [227, 332] width 33 height 29
type input "10/14/2025, 11:30 AM"
click at [267, 328] on select "00 01 02 03 04 05 06 07 08 09 10 11 12 13 14 15 16 17 18 19 20 21 22 23 24 25 2…" at bounding box center [265, 332] width 33 height 29
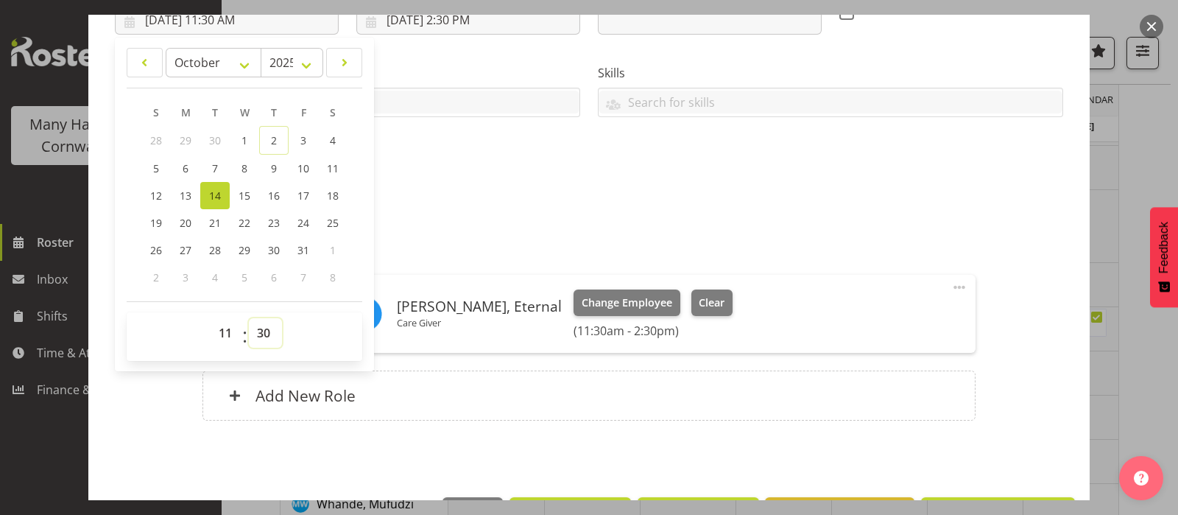
select select "0"
click at [249, 318] on select "00 01 02 03 04 05 06 07 08 09 10 11 12 13 14 15 16 17 18 19 20 21 22 23 24 25 2…" at bounding box center [265, 332] width 33 height 29
type input "10/14/2025, 11:00 AM"
click at [455, 17] on input "10/14/2025, 2:30 PM" at bounding box center [468, 19] width 224 height 29
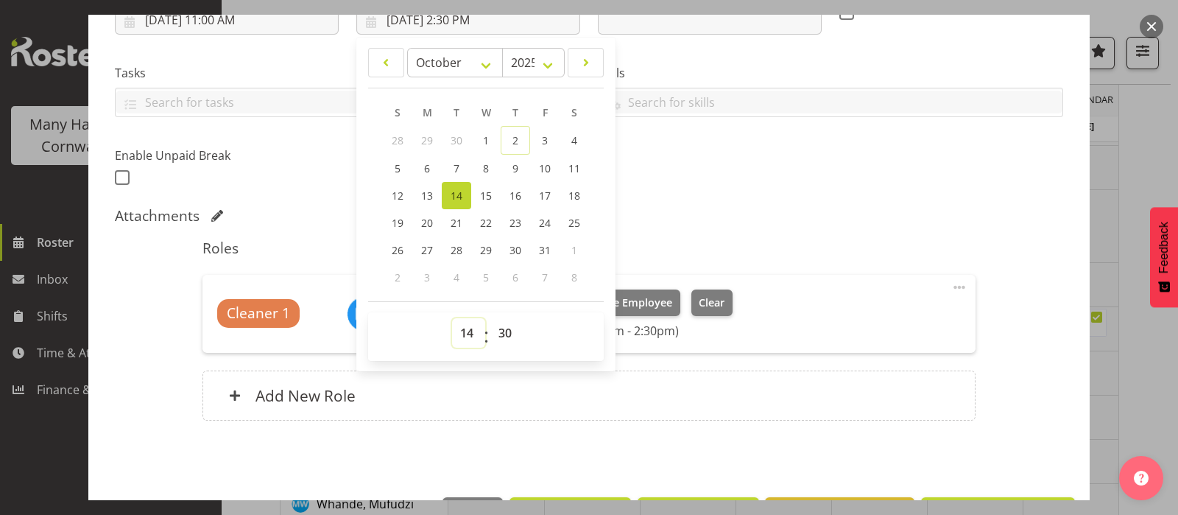
click at [465, 331] on select "00 01 02 03 04 05 06 07 08 09 10 11 12 13 14 15 16 17 18 19 20 21 22 23" at bounding box center [468, 332] width 33 height 29
select select "15"
click at [452, 318] on select "00 01 02 03 04 05 06 07 08 09 10 11 12 13 14 15 16 17 18 19 20 21 22 23" at bounding box center [468, 332] width 33 height 29
type input "10/14/2025, 3:30 PM"
select select "0"
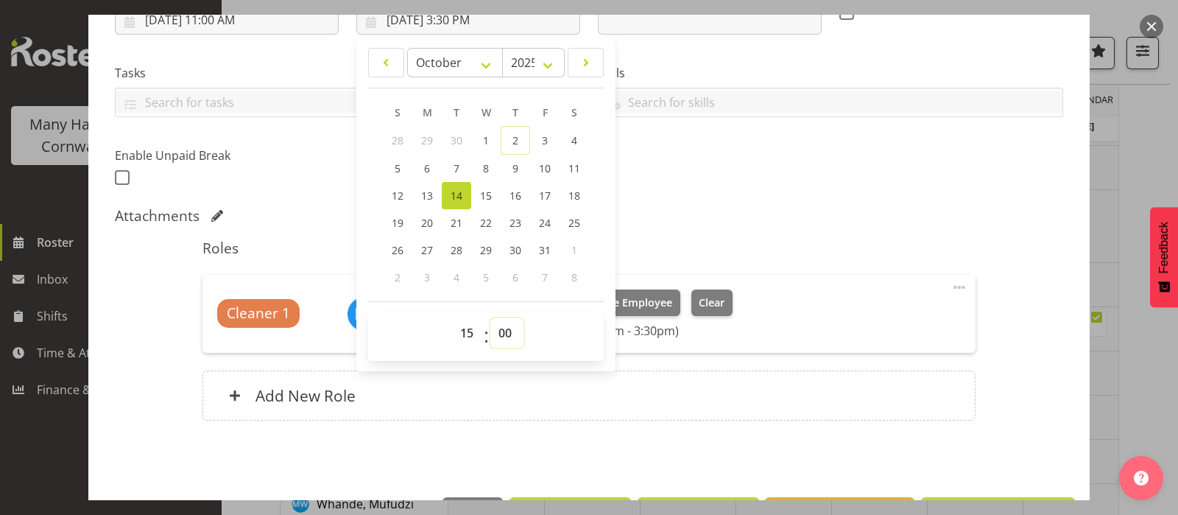
type input "10/14/2025, 3:00 PM"
click at [746, 215] on div "Attachments" at bounding box center [589, 216] width 949 height 18
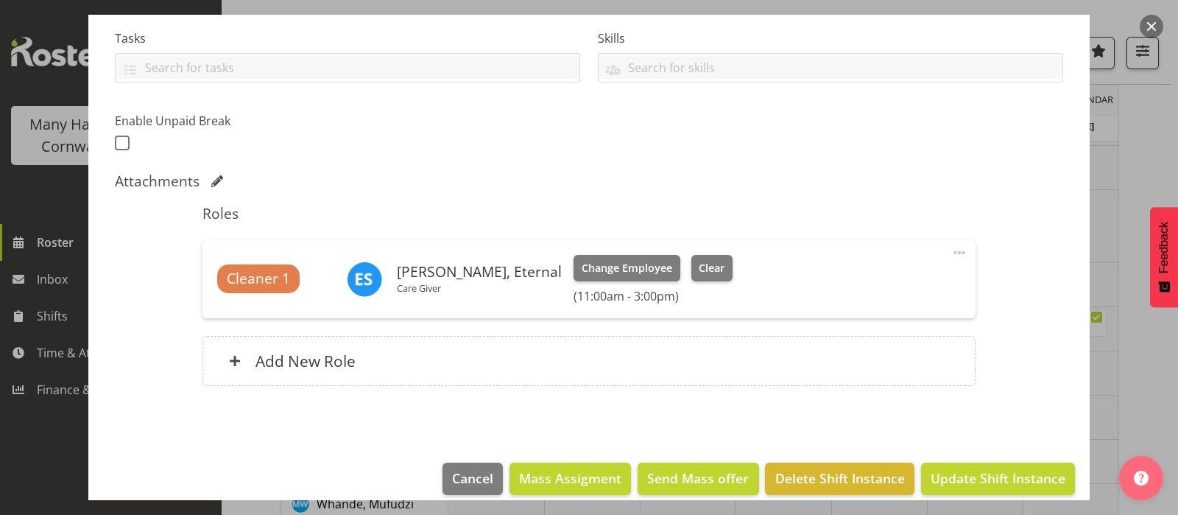
scroll to position [326, 0]
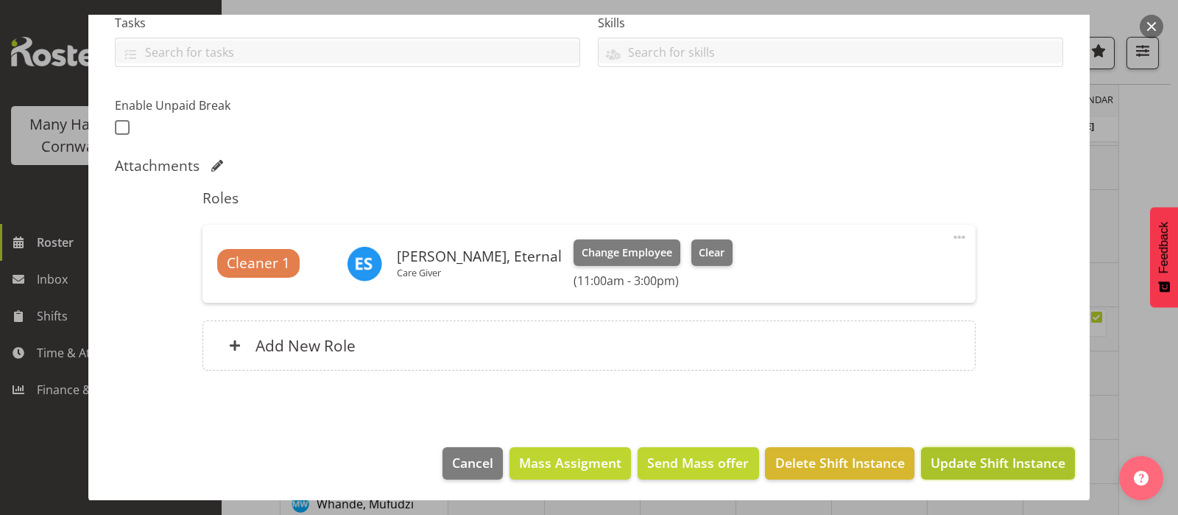
click at [955, 457] on span "Update Shift Instance" at bounding box center [998, 462] width 135 height 19
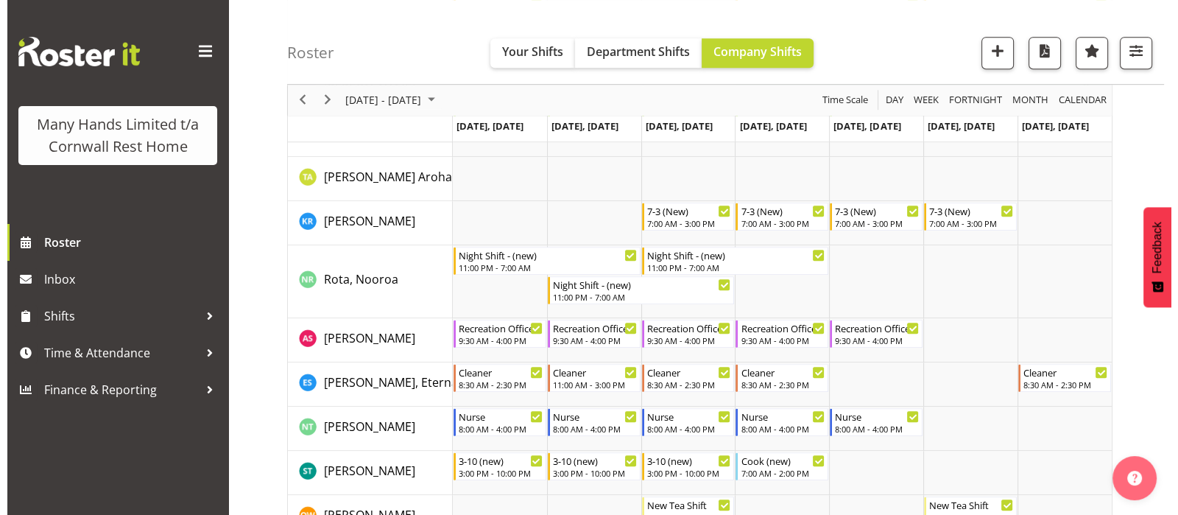
scroll to position [1127, 0]
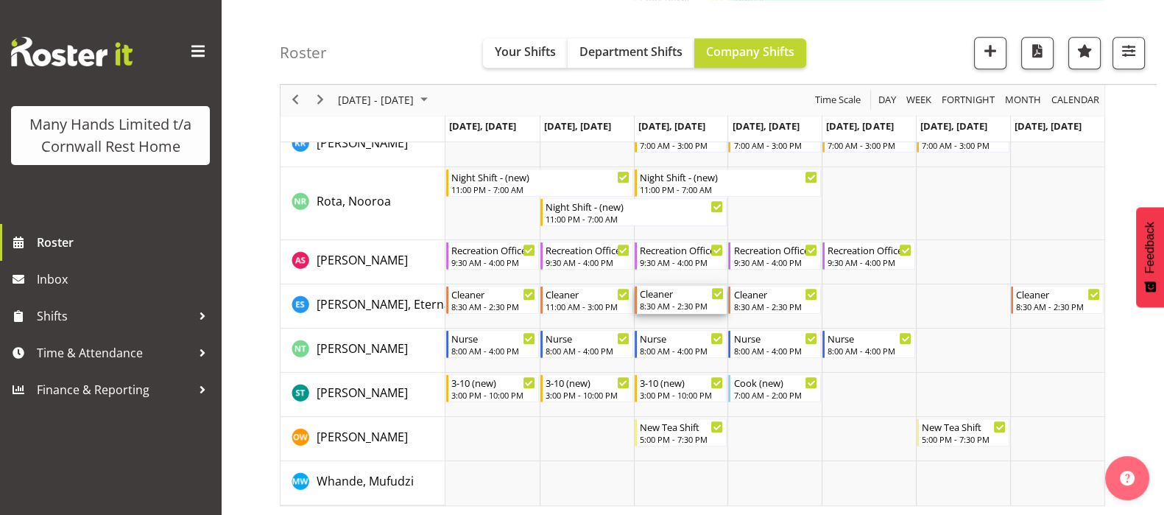
click at [658, 305] on div "8:30 AM - 2:30 PM" at bounding box center [682, 306] width 85 height 12
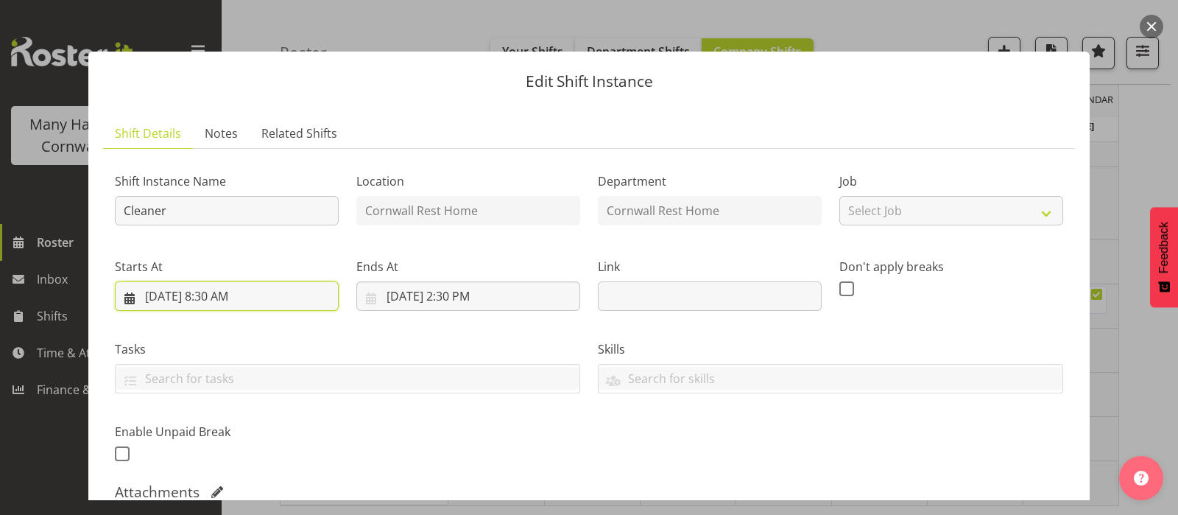
click at [214, 296] on input "10/15/2025, 8:30 AM" at bounding box center [227, 295] width 224 height 29
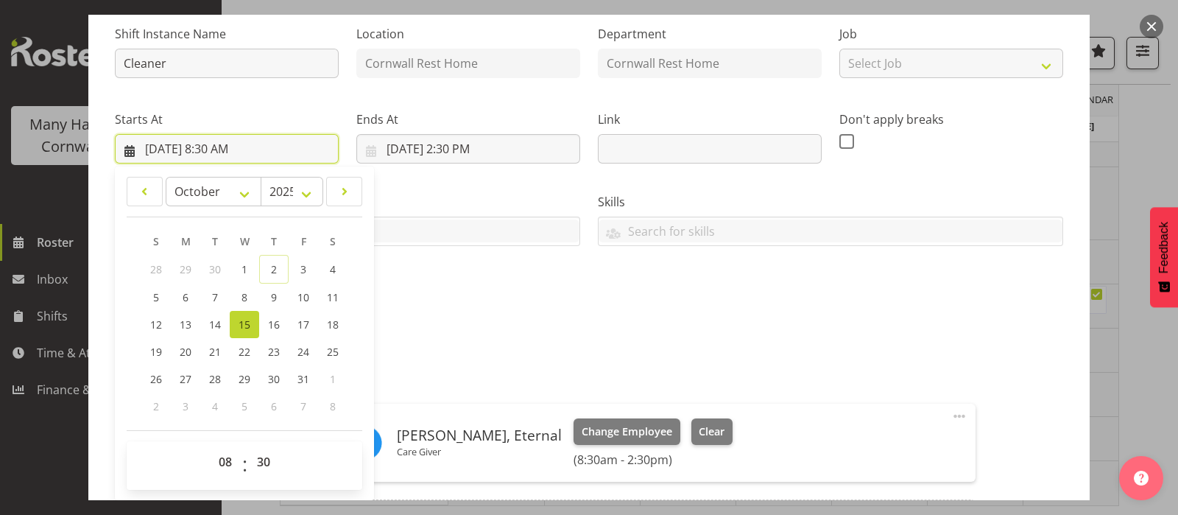
scroll to position [183, 0]
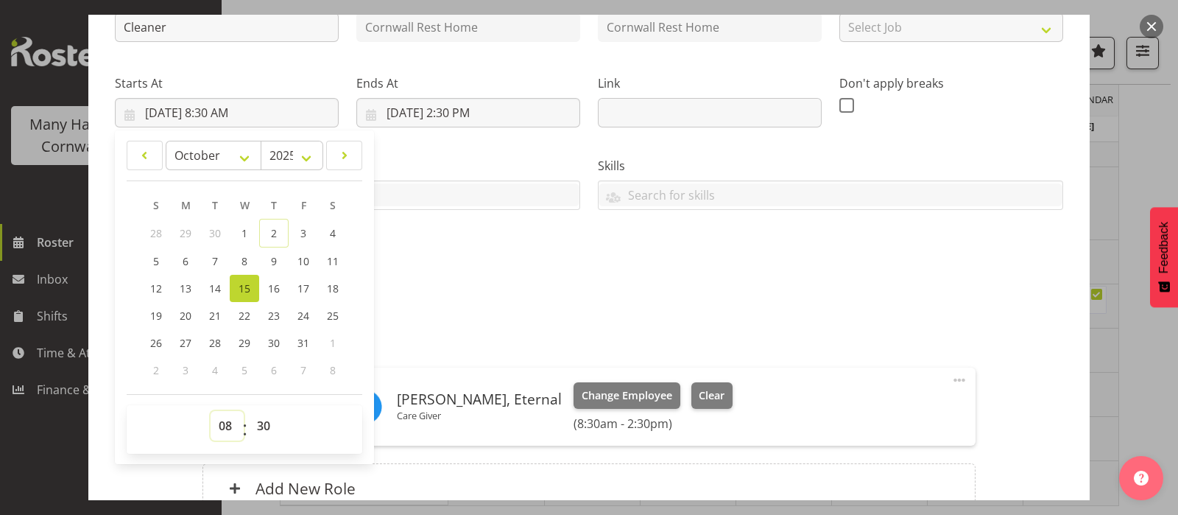
click at [228, 427] on select "00 01 02 03 04 05 06 07 08 09 10 11 12 13 14 15 16 17 18 19 20 21 22 23" at bounding box center [227, 425] width 33 height 29
select select "11"
click at [211, 411] on select "00 01 02 03 04 05 06 07 08 09 10 11 12 13 14 15 16 17 18 19 20 21 22 23" at bounding box center [227, 425] width 33 height 29
type input "10/15/2025, 11:30 AM"
click at [260, 426] on select "00 01 02 03 04 05 06 07 08 09 10 11 12 13 14 15 16 17 18 19 20 21 22 23 24 25 2…" at bounding box center [265, 425] width 33 height 29
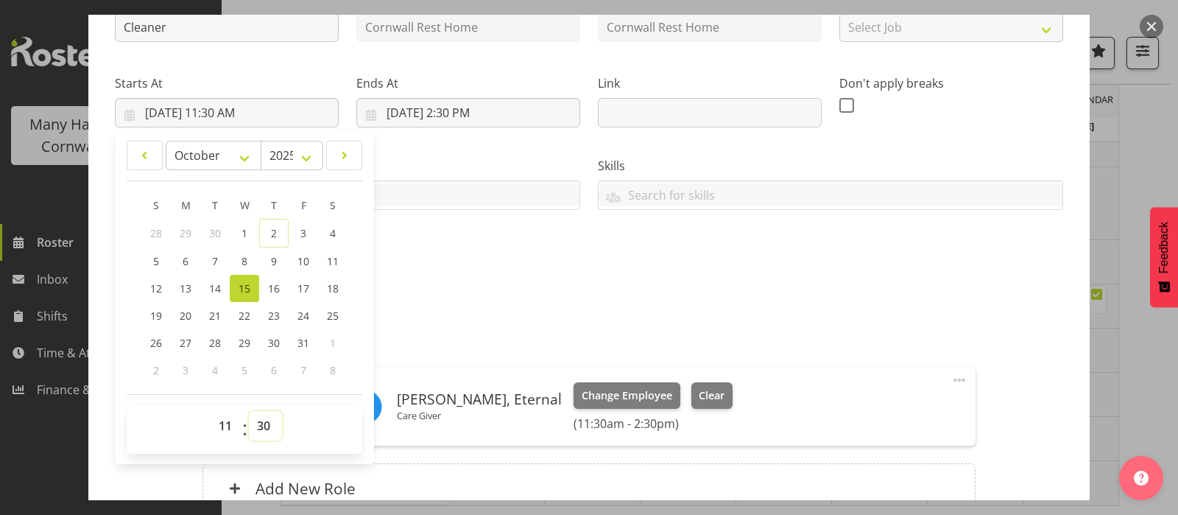
select select "0"
click at [249, 411] on select "00 01 02 03 04 05 06 07 08 09 10 11 12 13 14 15 16 17 18 19 20 21 22 23 24 25 2…" at bounding box center [265, 425] width 33 height 29
type input "10/15/2025, 11:00 AM"
click at [437, 311] on div "Attachments" at bounding box center [589, 309] width 949 height 18
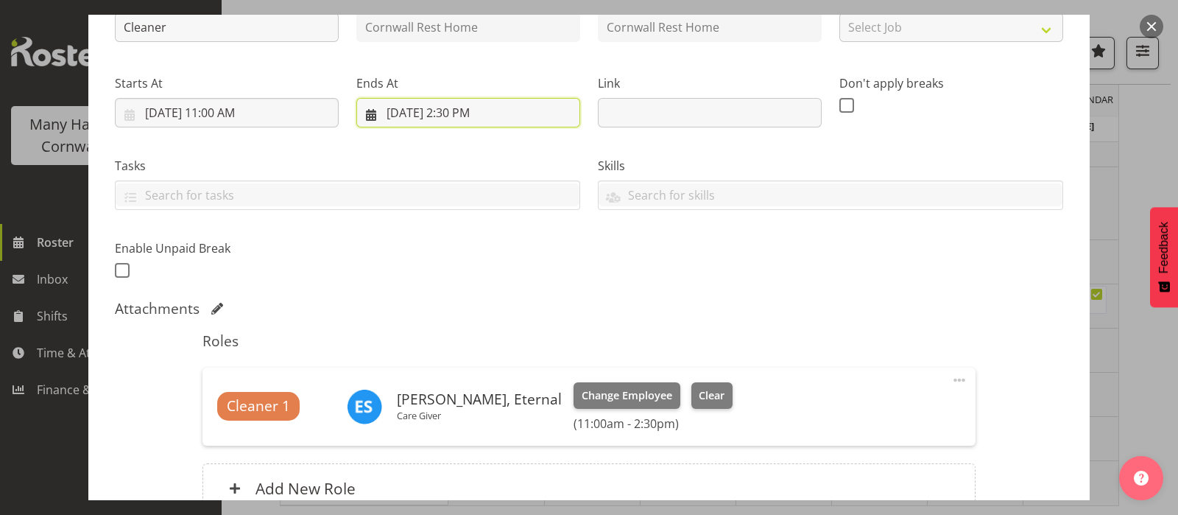
click at [457, 113] on input "10/15/2025, 2:30 PM" at bounding box center [468, 112] width 224 height 29
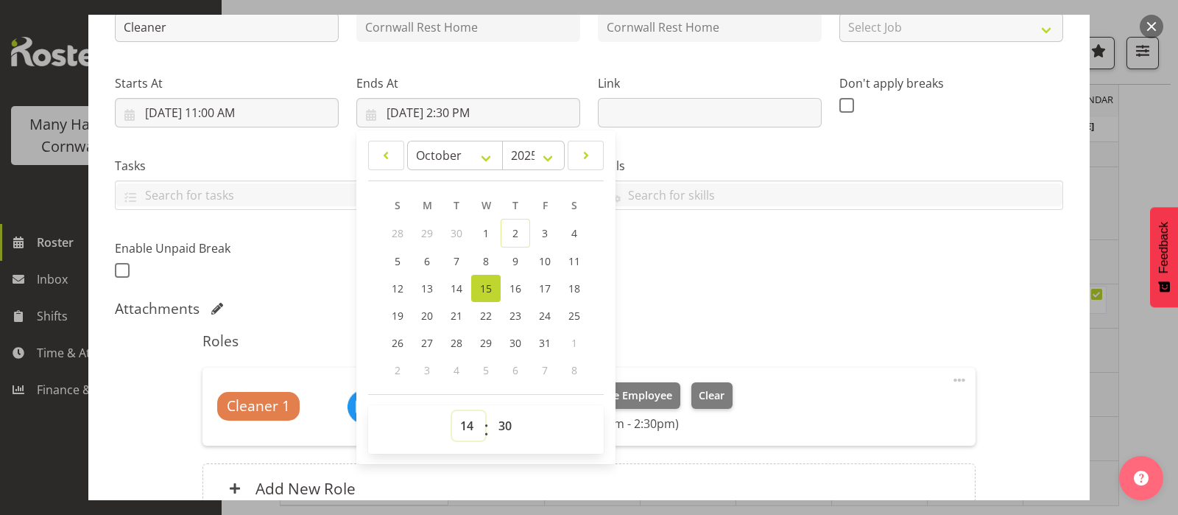
click at [466, 426] on select "00 01 02 03 04 05 06 07 08 09 10 11 12 13 14 15 16 17 18 19 20 21 22 23" at bounding box center [468, 425] width 33 height 29
select select "15"
click at [452, 411] on select "00 01 02 03 04 05 06 07 08 09 10 11 12 13 14 15 16 17 18 19 20 21 22 23" at bounding box center [468, 425] width 33 height 29
type input "10/15/2025, 3:30 PM"
click at [499, 425] on select "00 01 02 03 04 05 06 07 08 09 10 11 12 13 14 15 16 17 18 19 20 21 22 23 24 25 2…" at bounding box center [506, 425] width 33 height 29
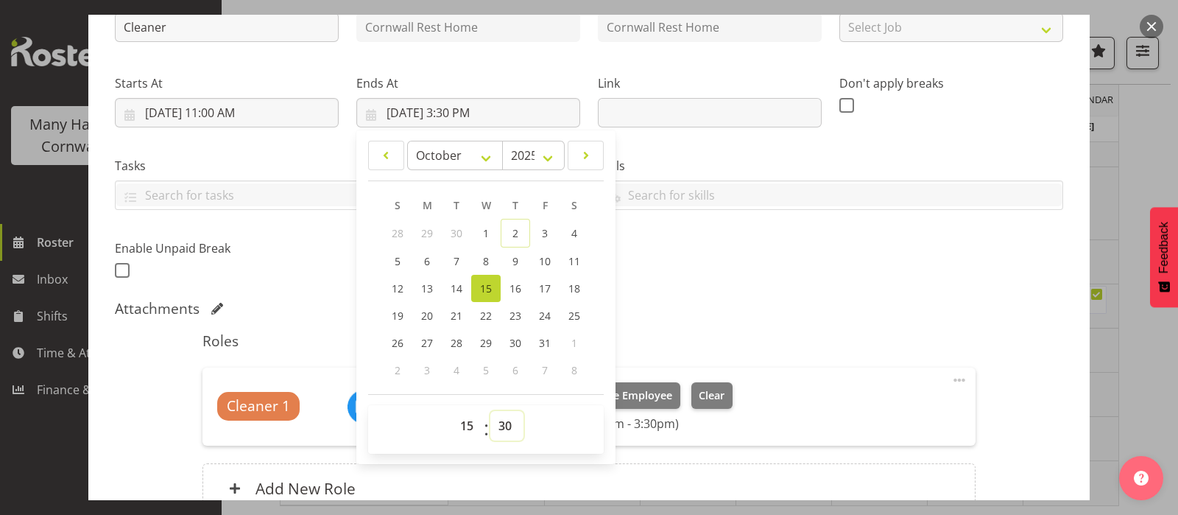
select select "0"
click at [490, 411] on select "00 01 02 03 04 05 06 07 08 09 10 11 12 13 14 15 16 17 18 19 20 21 22 23 24 25 2…" at bounding box center [506, 425] width 33 height 29
type input "10/15/2025, 3:00 PM"
click at [719, 286] on div "Shift Instance Name Cleaner Location Cornwall Rest Home Department Cornwall Res…" at bounding box center [589, 129] width 966 height 323
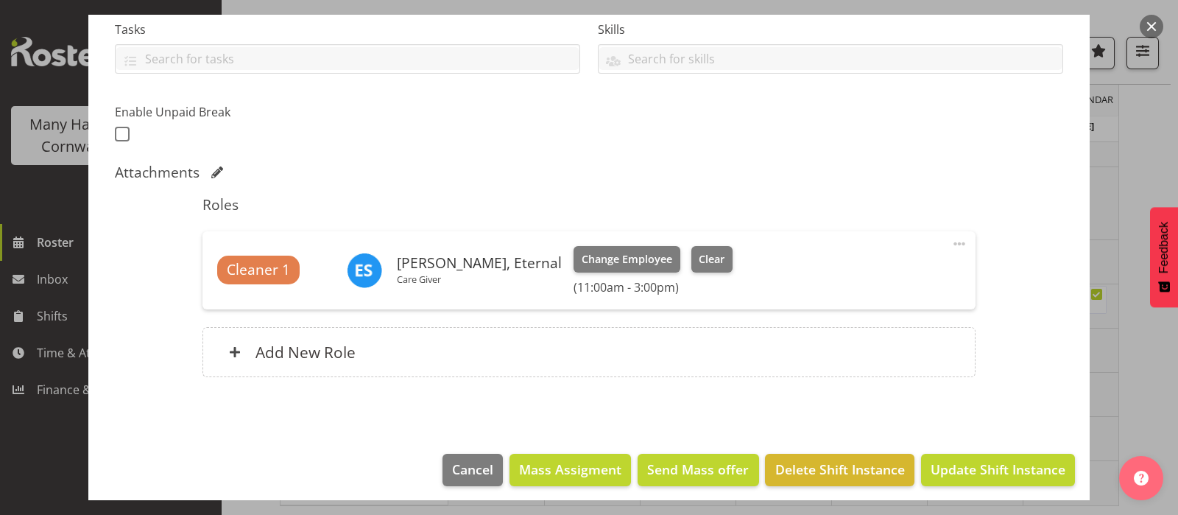
scroll to position [326, 0]
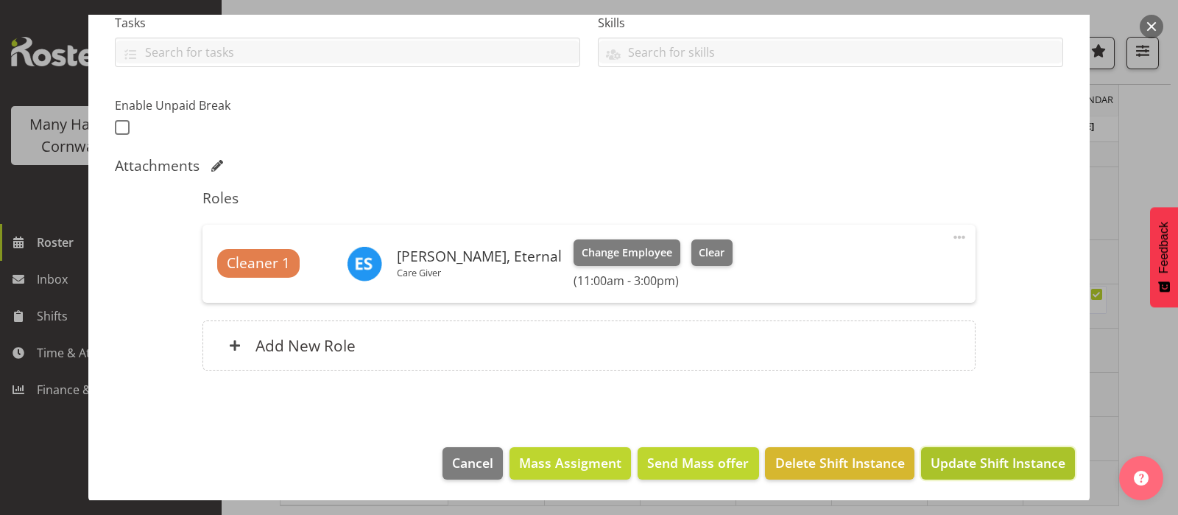
click at [989, 460] on span "Update Shift Instance" at bounding box center [998, 462] width 135 height 19
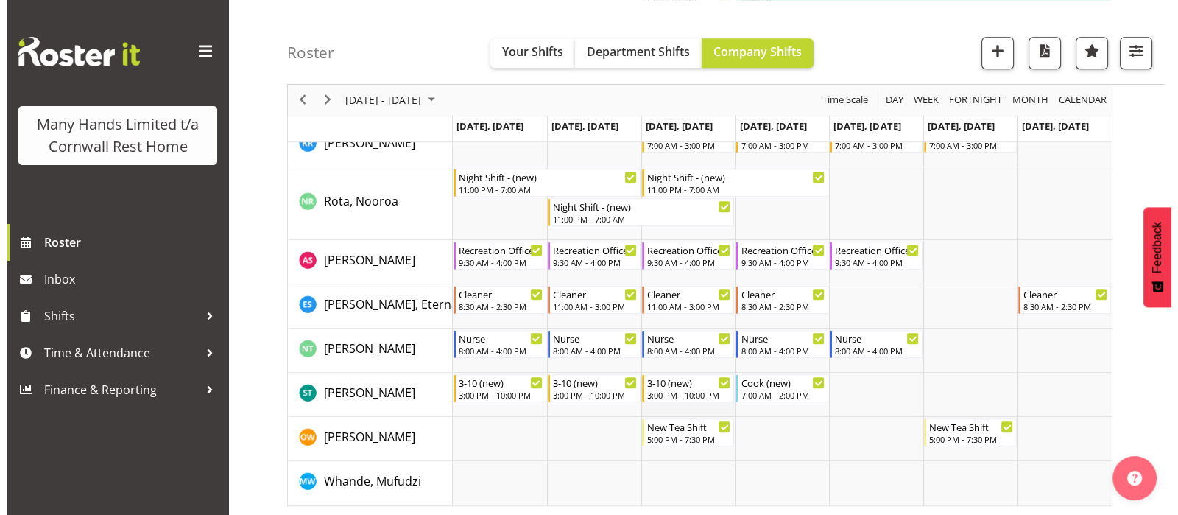
scroll to position [1035, 0]
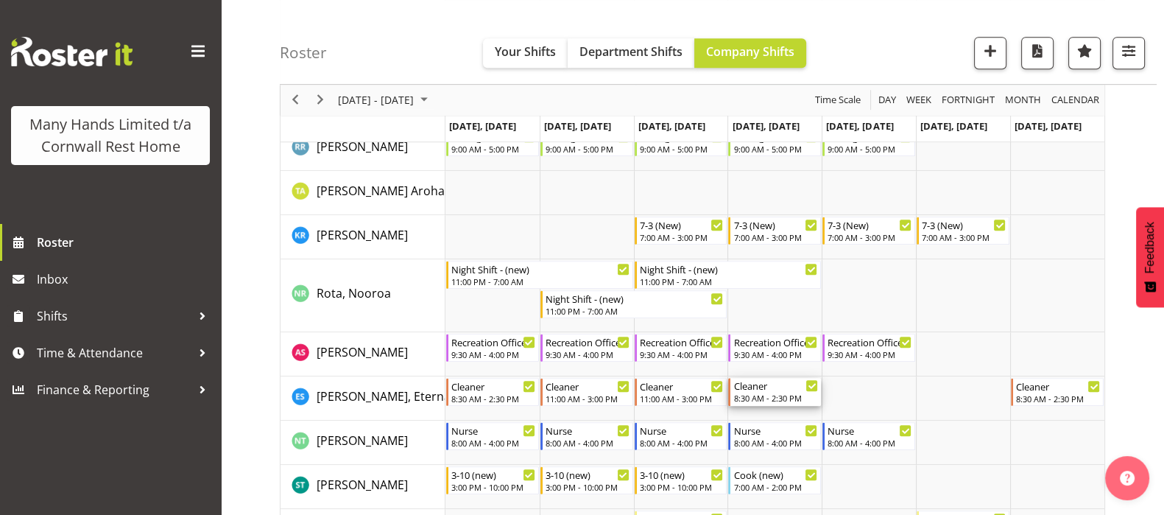
click at [752, 388] on div "Cleaner" at bounding box center [775, 385] width 85 height 15
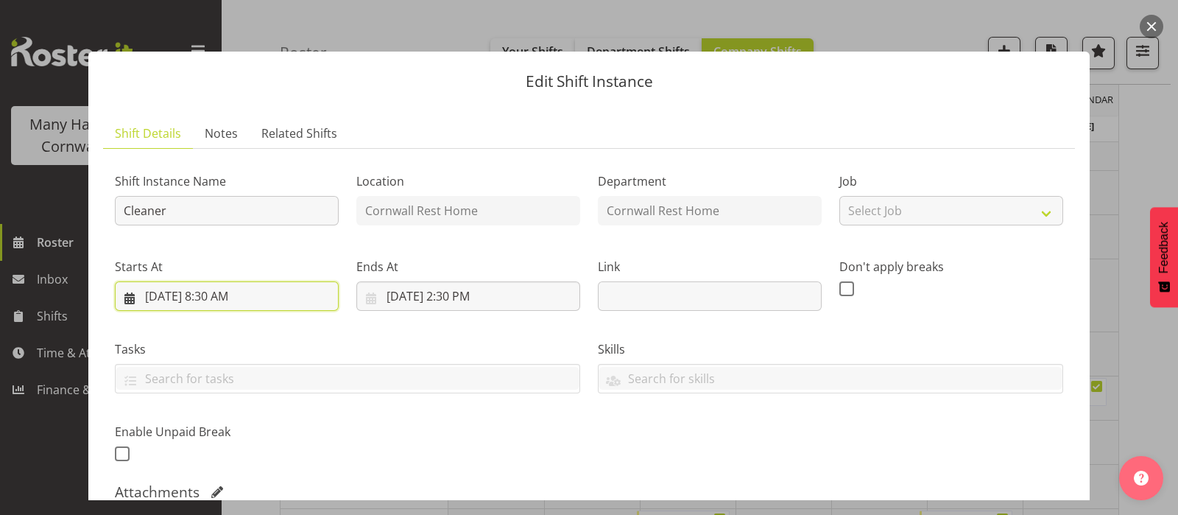
click at [217, 296] on input "10/16/2025, 8:30 AM" at bounding box center [227, 295] width 224 height 29
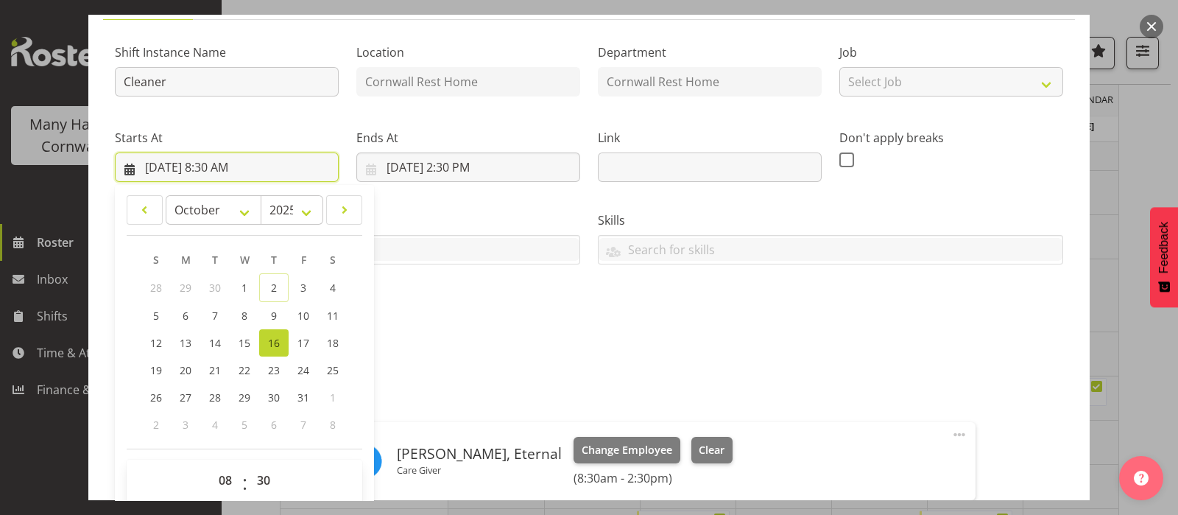
scroll to position [276, 0]
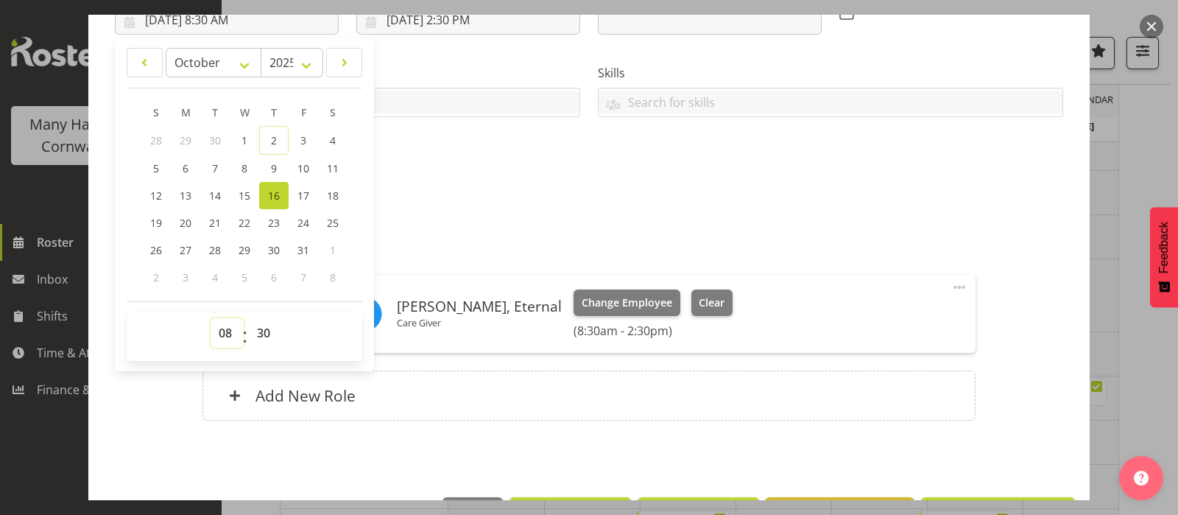
click at [222, 328] on select "00 01 02 03 04 05 06 07 08 09 10 11 12 13 14 15 16 17 18 19 20 21 22 23" at bounding box center [227, 332] width 33 height 29
select select "11"
click at [211, 318] on select "00 01 02 03 04 05 06 07 08 09 10 11 12 13 14 15 16 17 18 19 20 21 22 23" at bounding box center [227, 332] width 33 height 29
type input "10/16/2025, 11:30 AM"
click at [263, 328] on select "00 01 02 03 04 05 06 07 08 09 10 11 12 13 14 15 16 17 18 19 20 21 22 23 24 25 2…" at bounding box center [265, 332] width 33 height 29
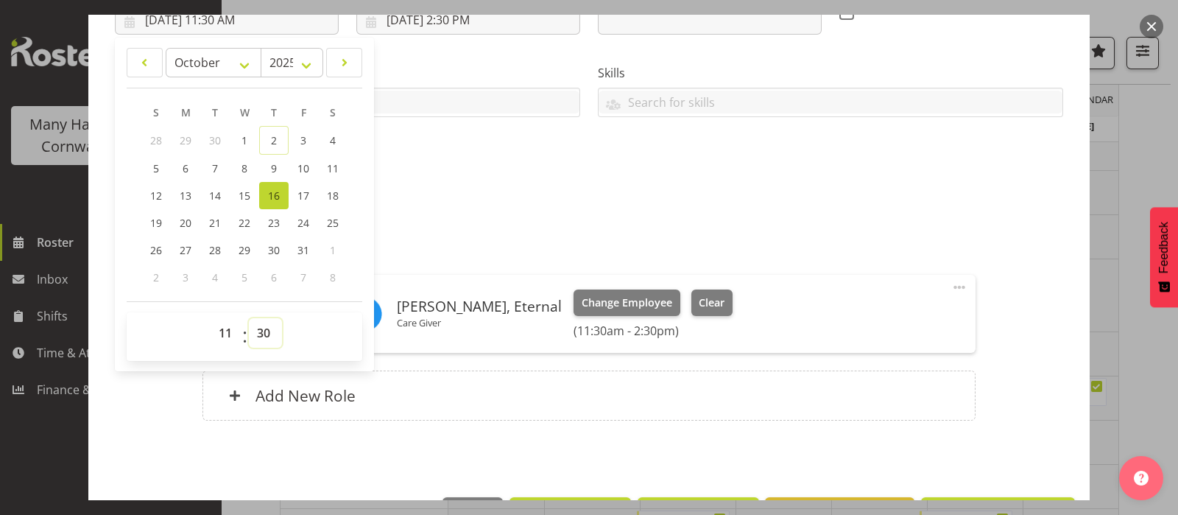
select select "0"
click at [249, 318] on select "00 01 02 03 04 05 06 07 08 09 10 11 12 13 14 15 16 17 18 19 20 21 22 23 24 25 2…" at bounding box center [265, 332] width 33 height 29
type input "10/16/2025, 11:00 AM"
click at [496, 167] on div "Shift Instance Name Cleaner Location Cornwall Rest Home Department Cornwall Res…" at bounding box center [589, 37] width 966 height 323
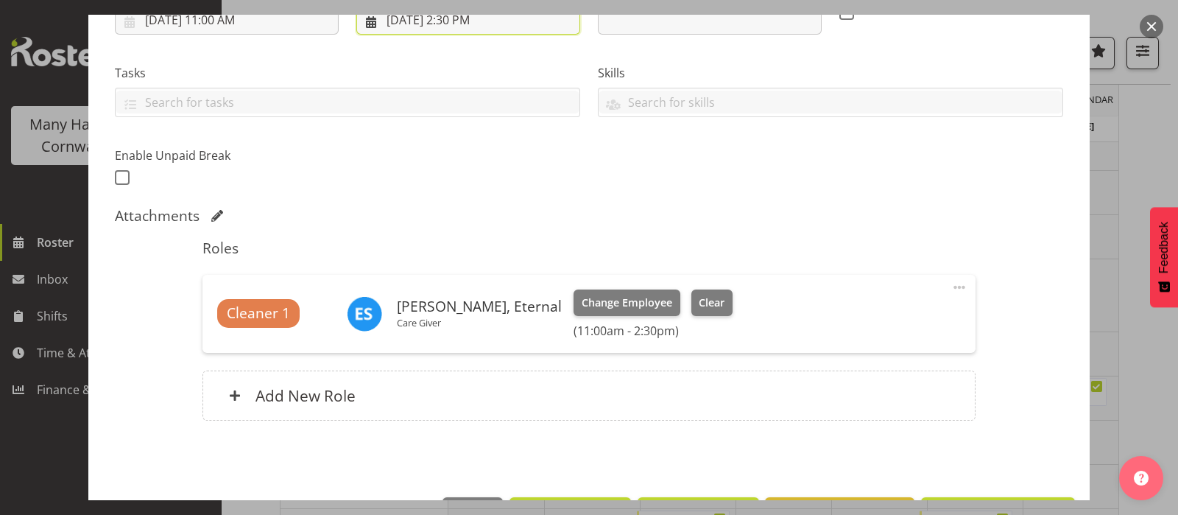
click at [453, 21] on input "10/16/2025, 2:30 PM" at bounding box center [468, 19] width 224 height 29
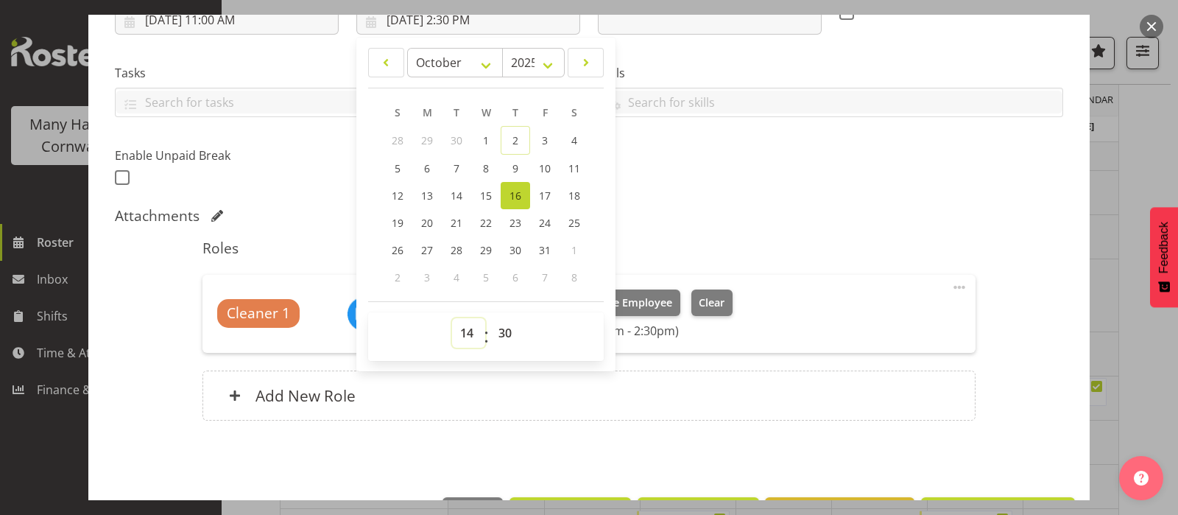
click at [463, 330] on select "00 01 02 03 04 05 06 07 08 09 10 11 12 13 14 15 16 17 18 19 20 21 22 23" at bounding box center [468, 332] width 33 height 29
select select "15"
click at [452, 318] on select "00 01 02 03 04 05 06 07 08 09 10 11 12 13 14 15 16 17 18 19 20 21 22 23" at bounding box center [468, 332] width 33 height 29
type input "10/16/2025, 3:30 PM"
click at [502, 327] on select "00 01 02 03 04 05 06 07 08 09 10 11 12 13 14 15 16 17 18 19 20 21 22 23 24 25 2…" at bounding box center [506, 332] width 33 height 29
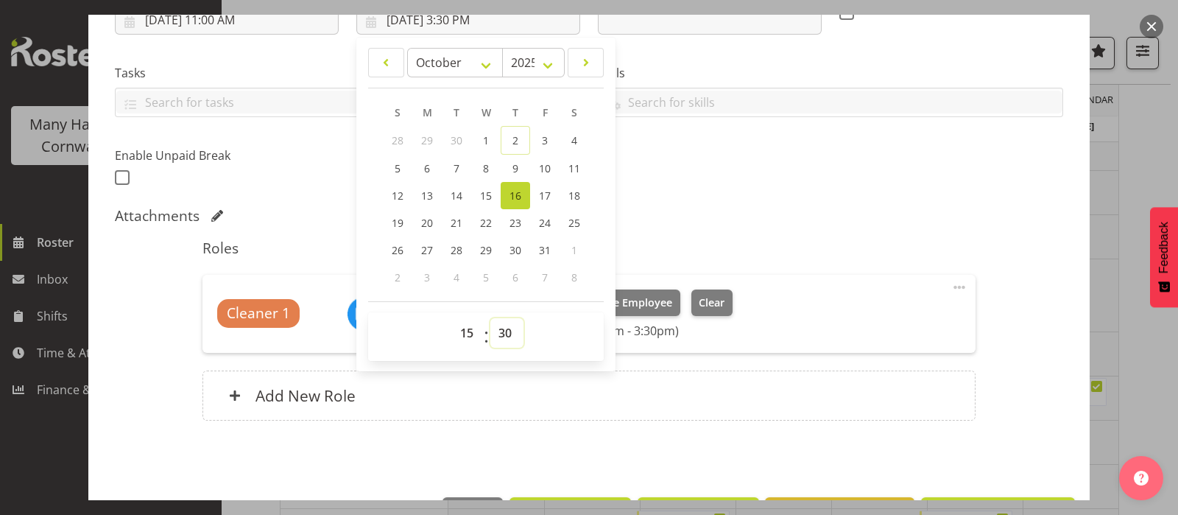
select select "0"
click at [490, 318] on select "00 01 02 03 04 05 06 07 08 09 10 11 12 13 14 15 16 17 18 19 20 21 22 23 24 25 2…" at bounding box center [506, 332] width 33 height 29
type input "10/16/2025, 3:00 PM"
click at [675, 203] on div "Shift Instance Name Cleaner Location Cornwall Rest Home Department Cornwall Res…" at bounding box center [589, 161] width 949 height 554
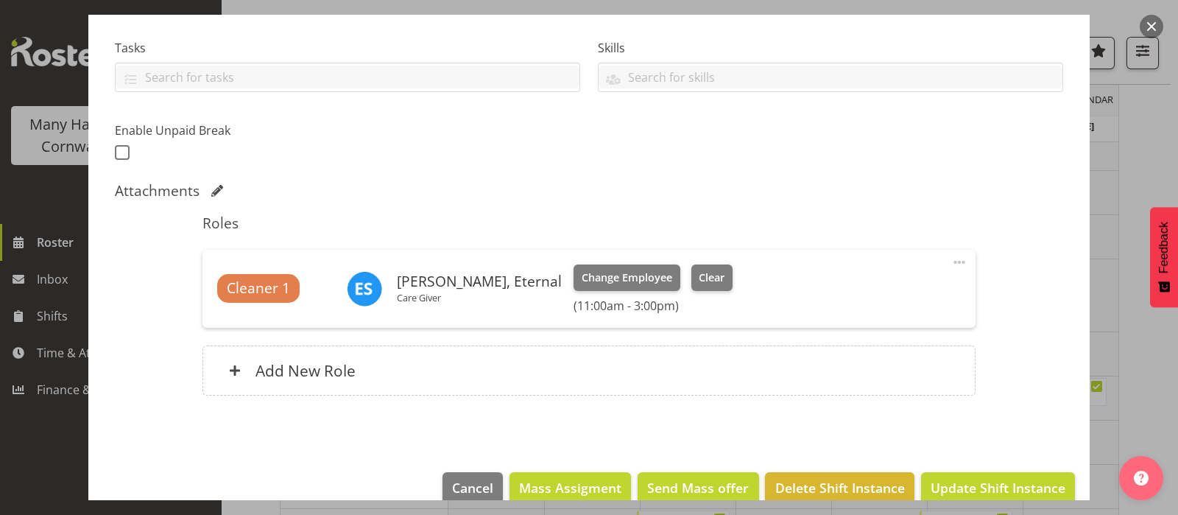
scroll to position [326, 0]
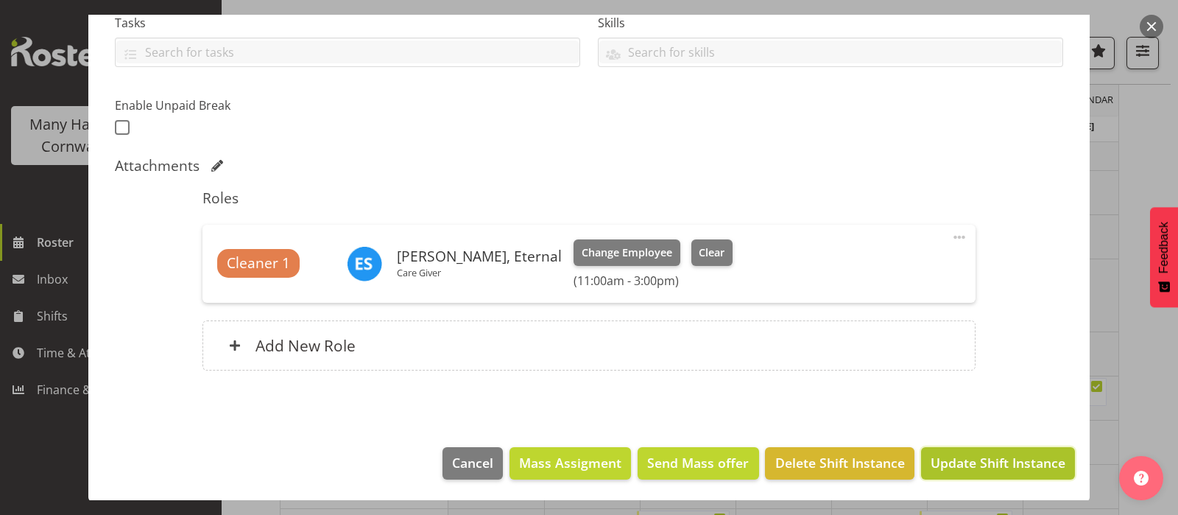
click at [974, 463] on span "Update Shift Instance" at bounding box center [998, 462] width 135 height 19
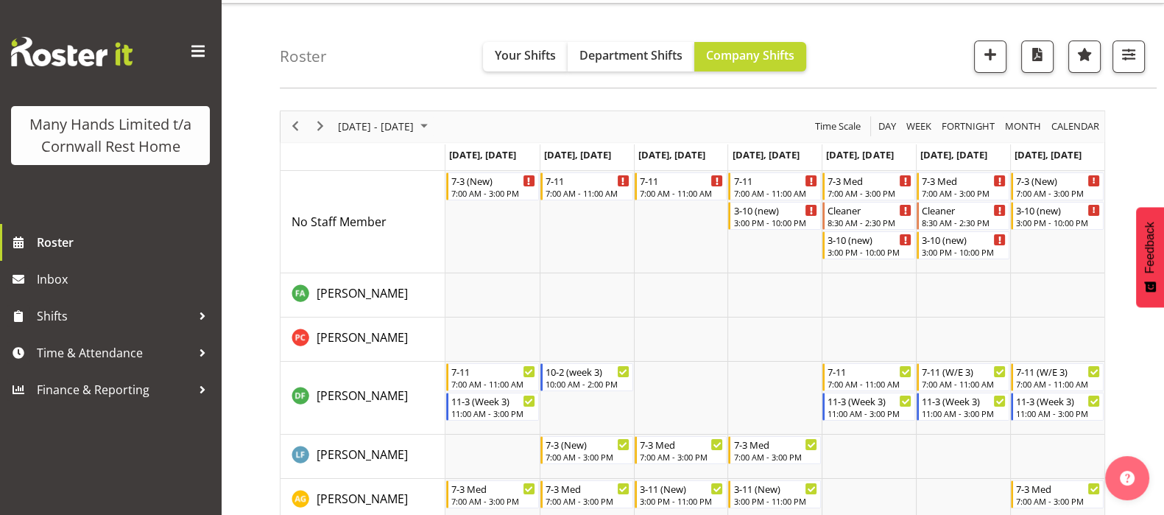
scroll to position [0, 0]
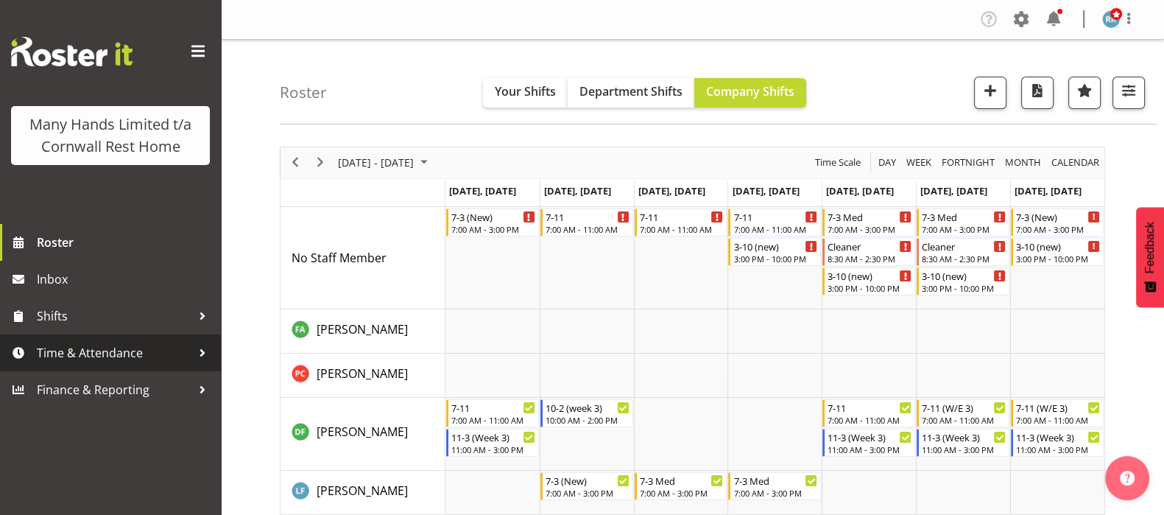
click at [66, 353] on span "Time & Attendance" at bounding box center [114, 353] width 155 height 22
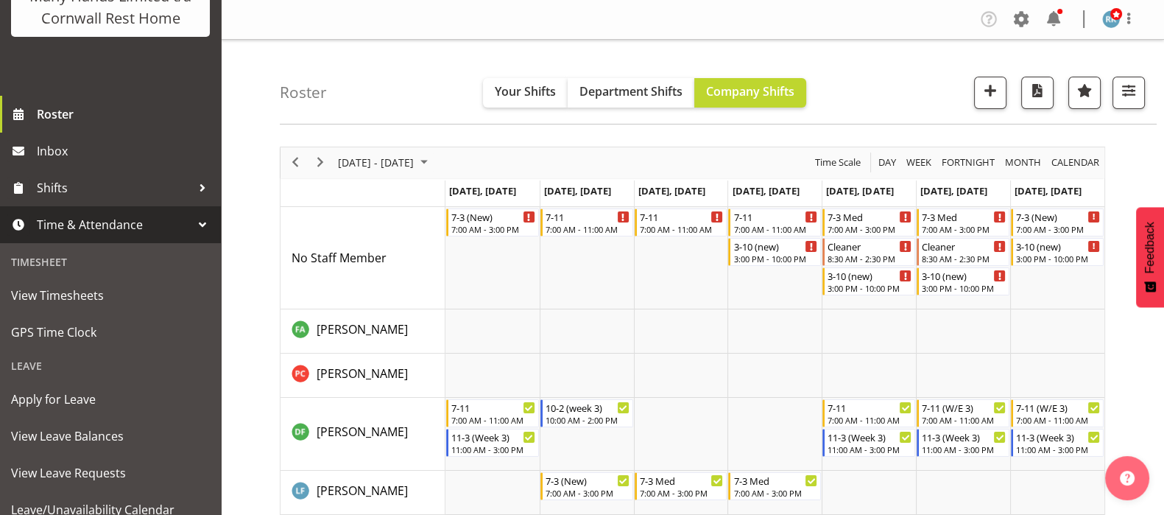
scroll to position [126, 0]
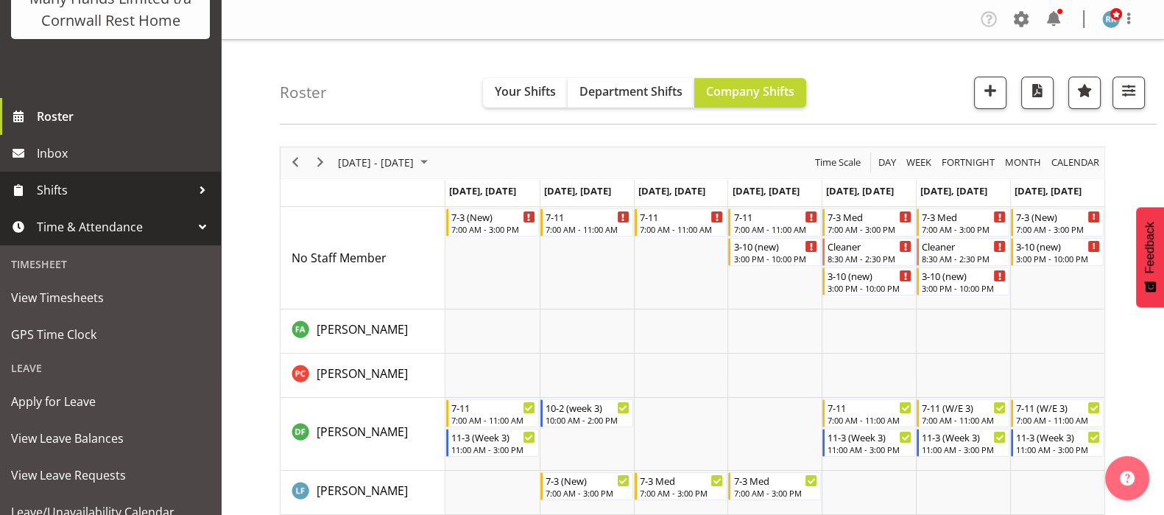
click at [91, 201] on span "Shifts" at bounding box center [114, 190] width 155 height 22
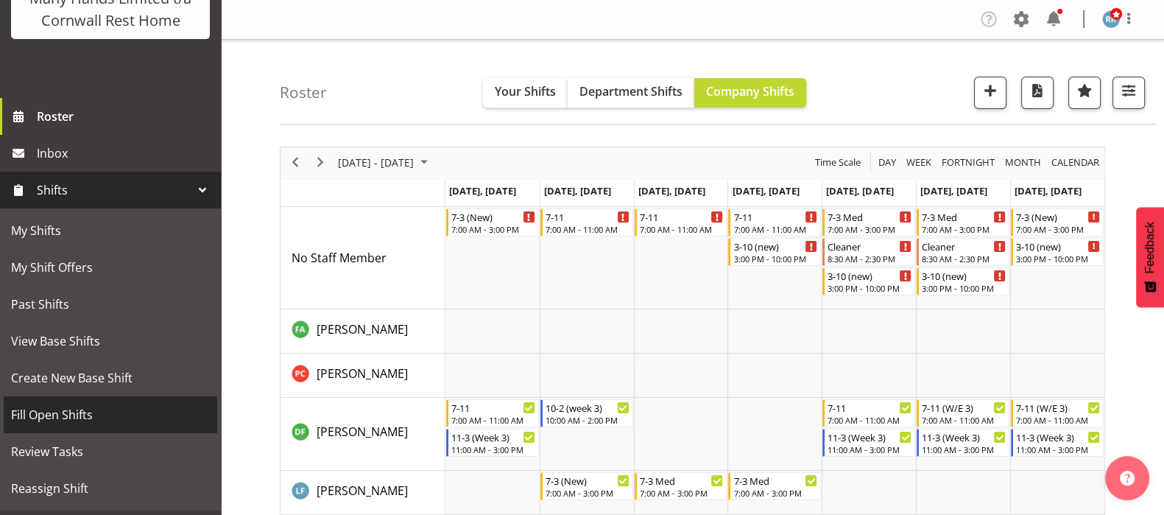
click at [70, 426] on span "Fill Open Shifts" at bounding box center [110, 415] width 199 height 22
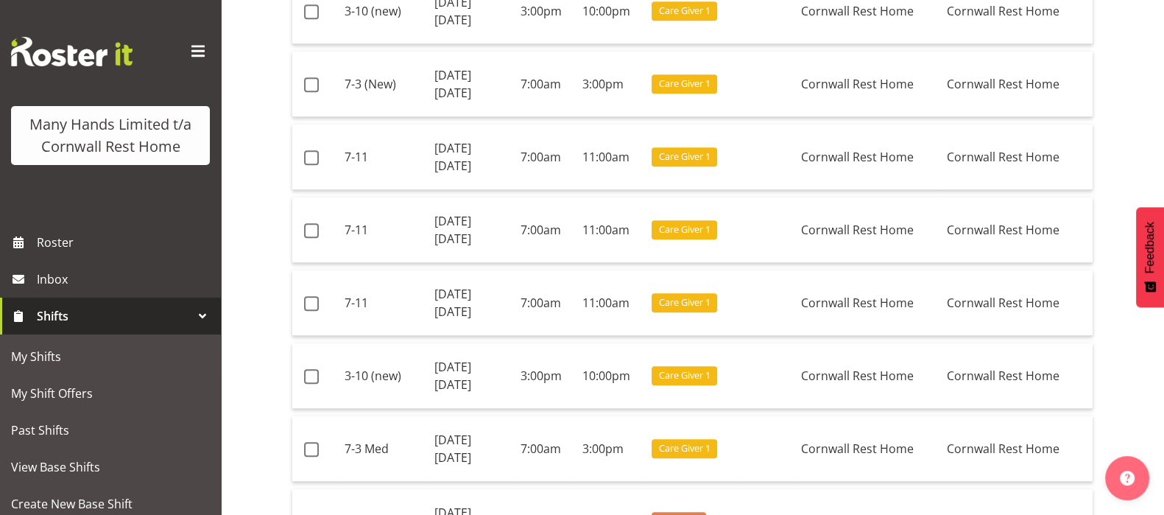
scroll to position [1013, 0]
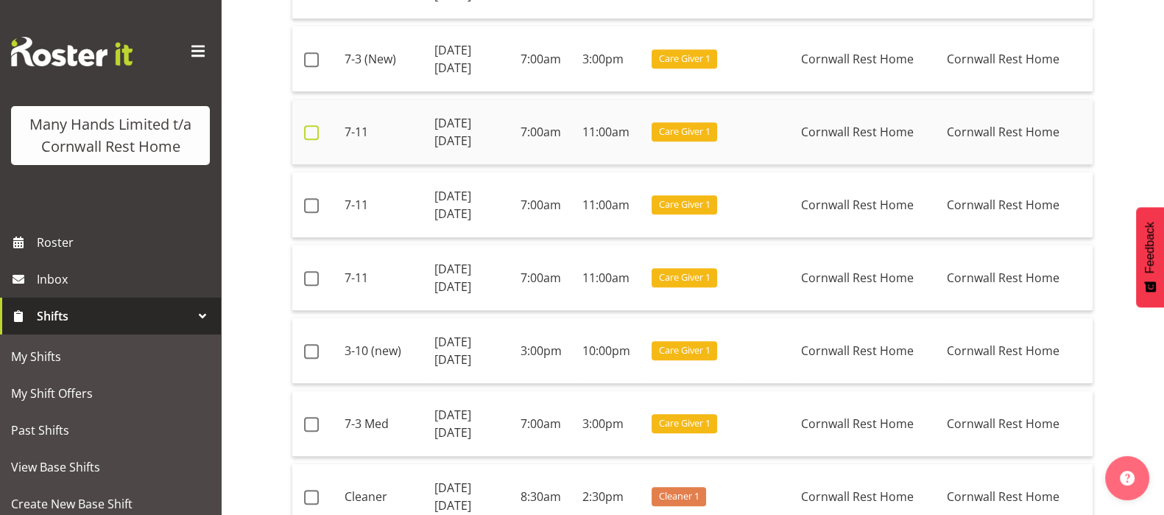
click at [309, 131] on span at bounding box center [311, 132] width 15 height 15
checkbox input "true"
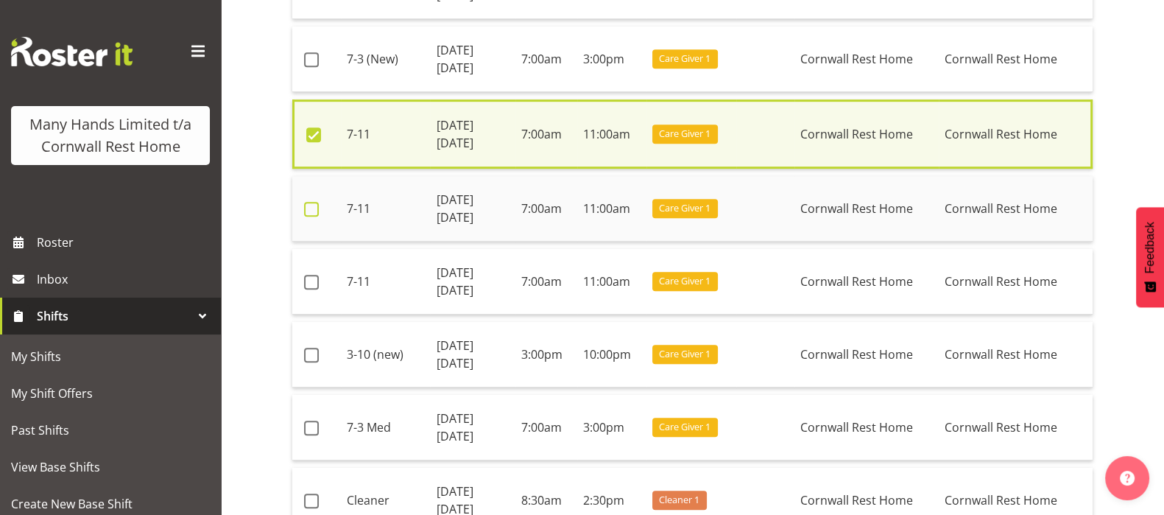
click at [316, 202] on span at bounding box center [311, 209] width 15 height 15
checkbox input "true"
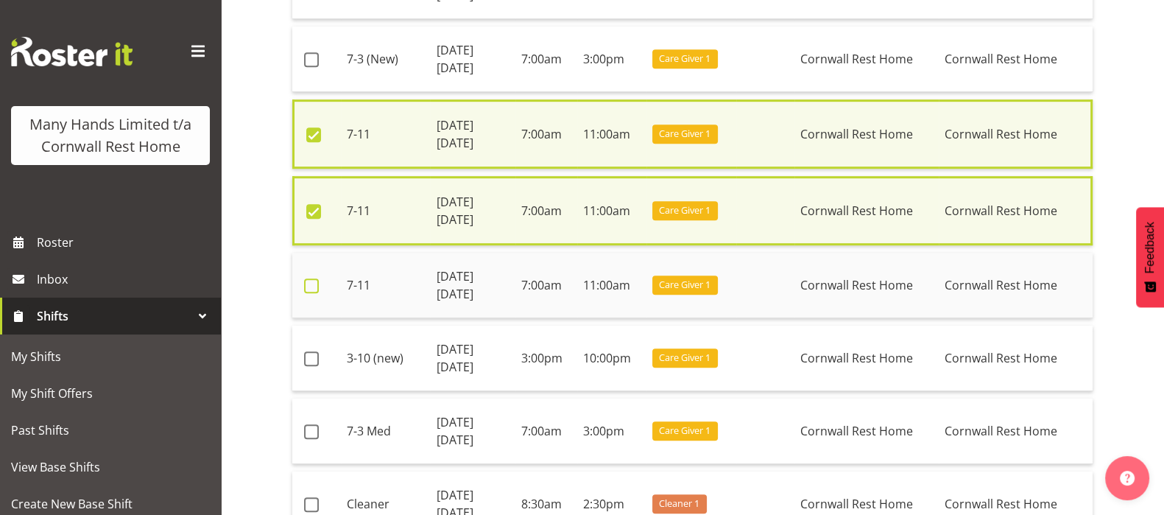
click at [317, 280] on span at bounding box center [311, 285] width 15 height 15
checkbox input "true"
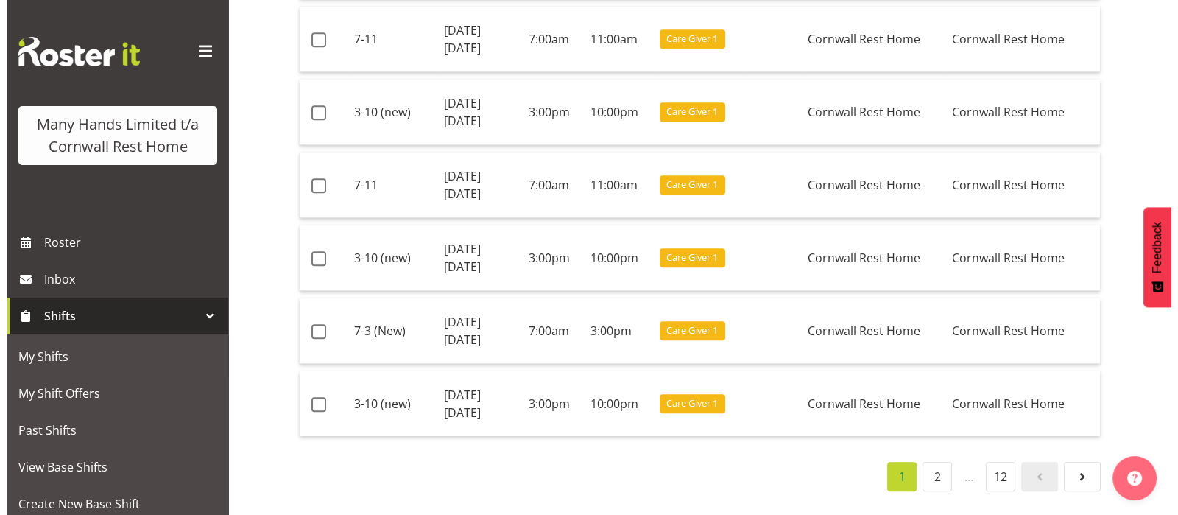
scroll to position [2098, 0]
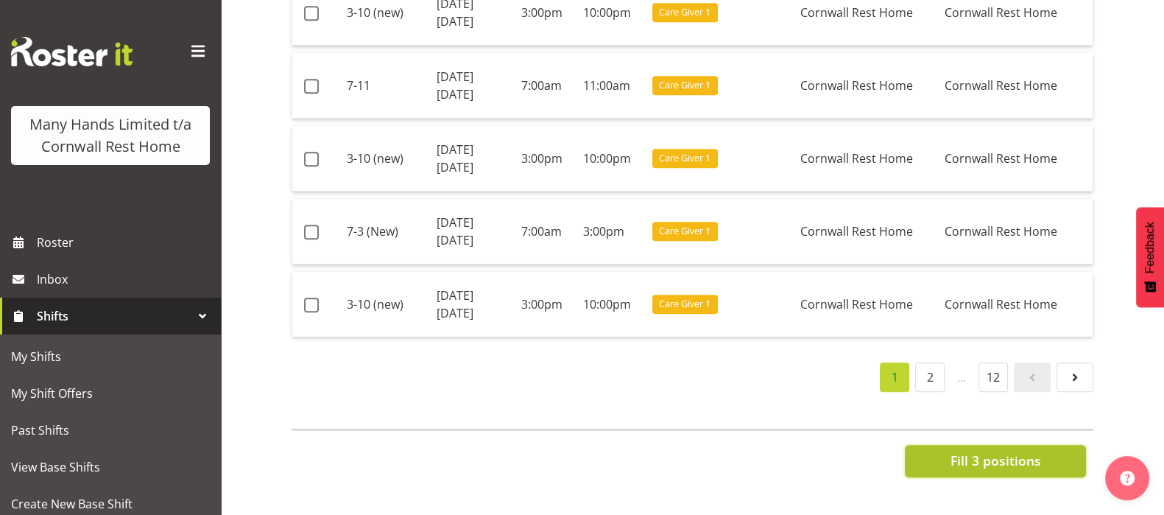
click at [993, 451] on span "Fill 3 positions" at bounding box center [995, 460] width 91 height 19
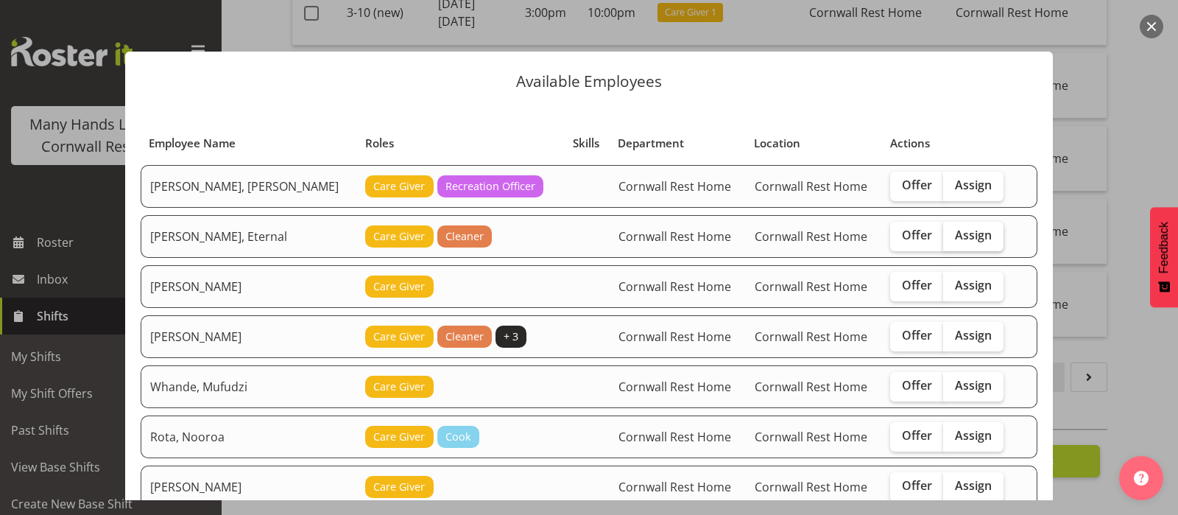
click at [955, 237] on span "Assign" at bounding box center [973, 235] width 37 height 15
click at [953, 237] on input "Assign" at bounding box center [948, 235] width 10 height 10
checkbox input "true"
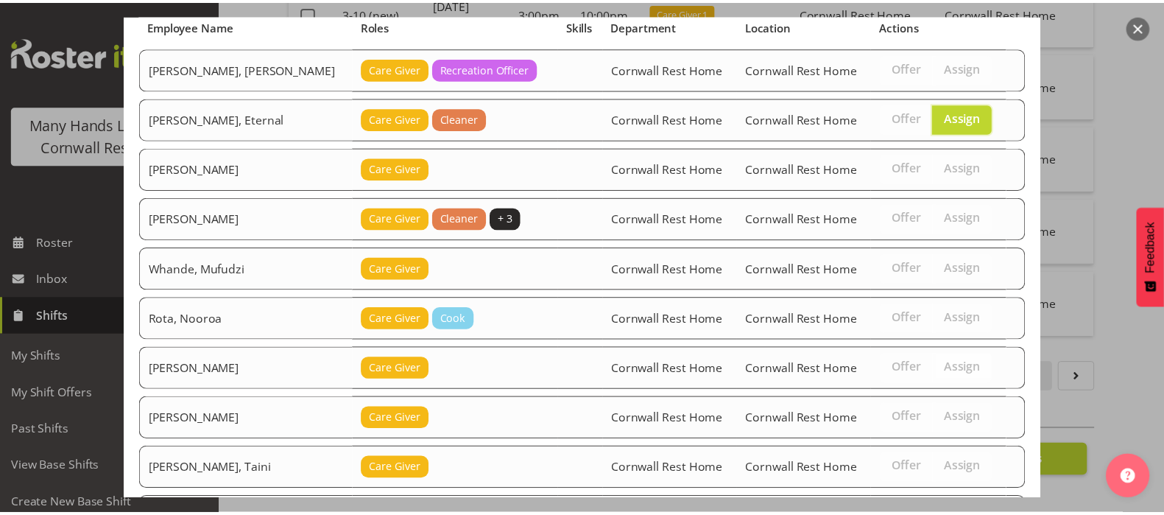
scroll to position [247, 0]
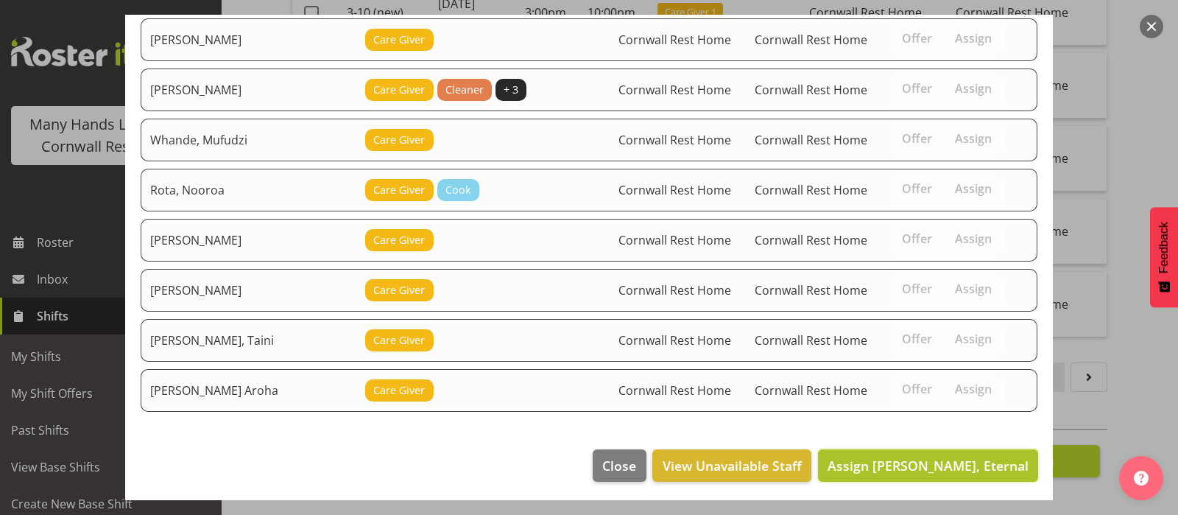
click at [924, 460] on span "Assign Sutton, Eternal" at bounding box center [928, 466] width 201 height 18
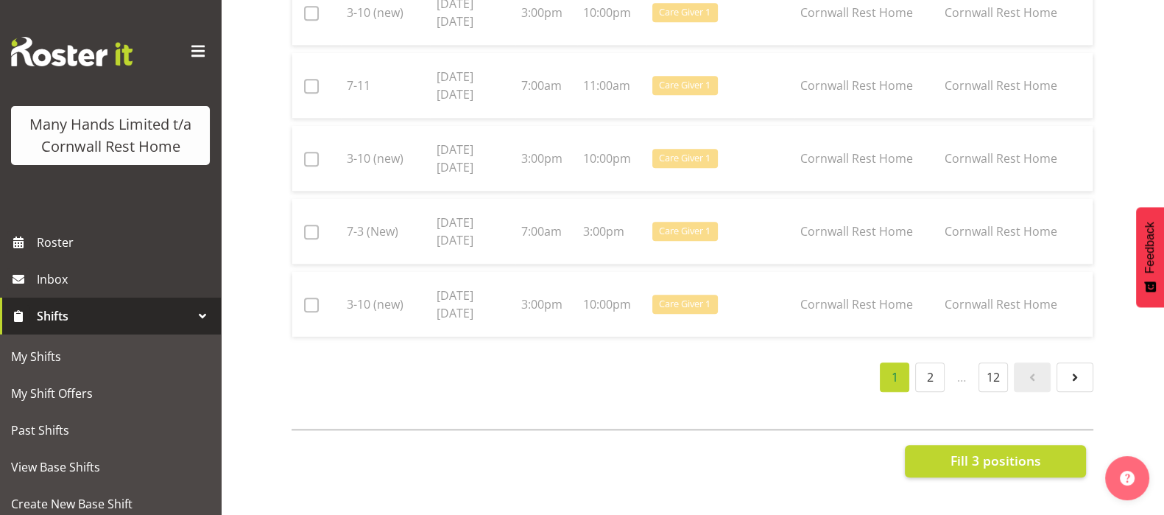
scroll to position [2088, 0]
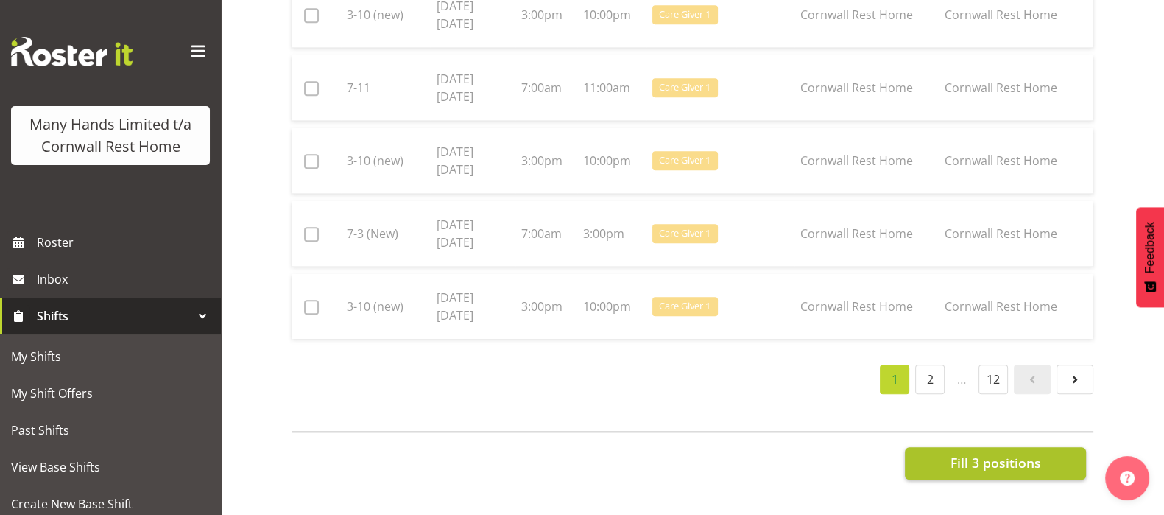
checkbox input "false"
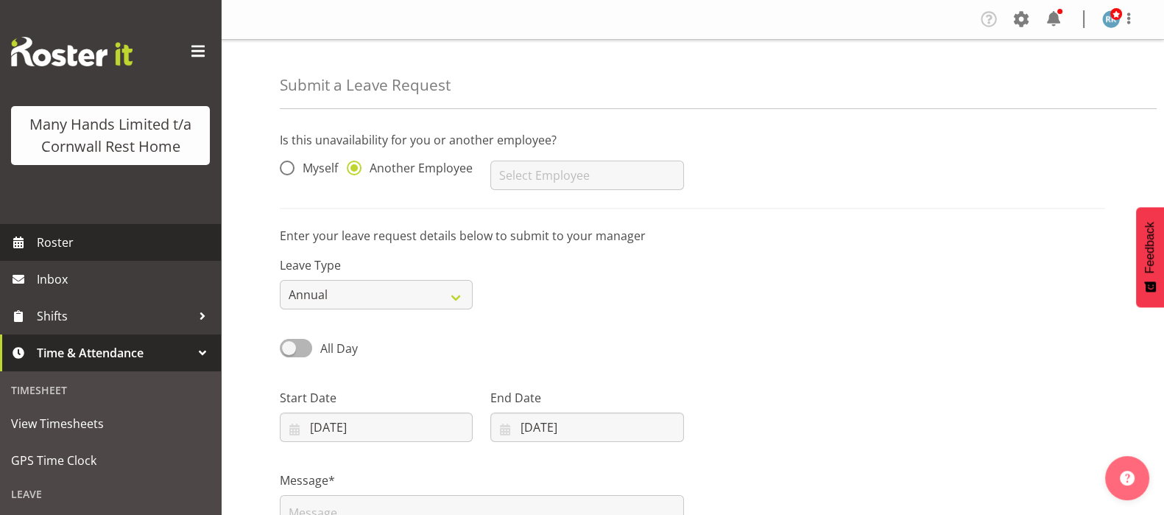
click at [49, 253] on span "Roster" at bounding box center [125, 242] width 177 height 22
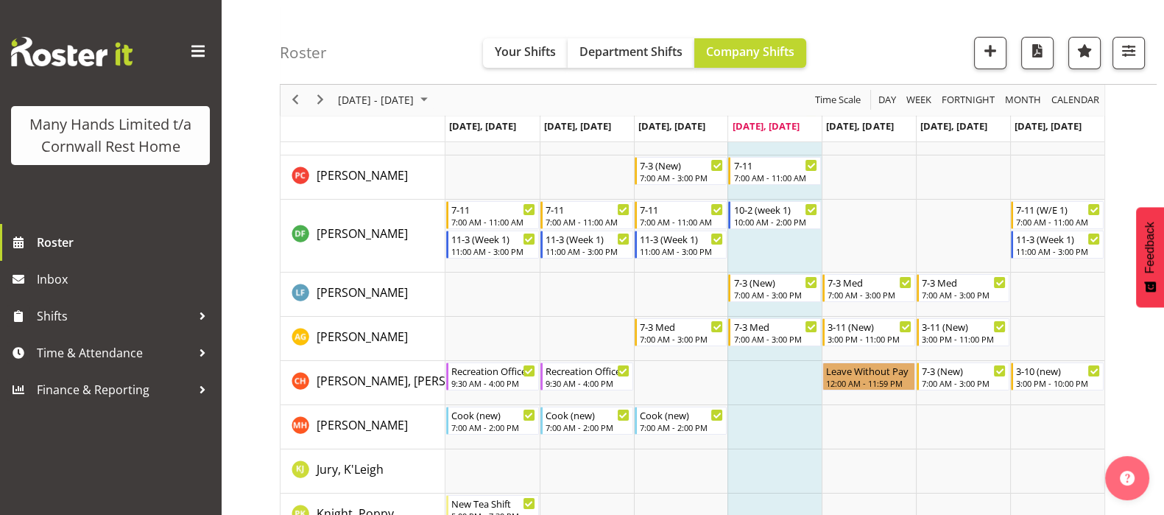
scroll to position [183, 0]
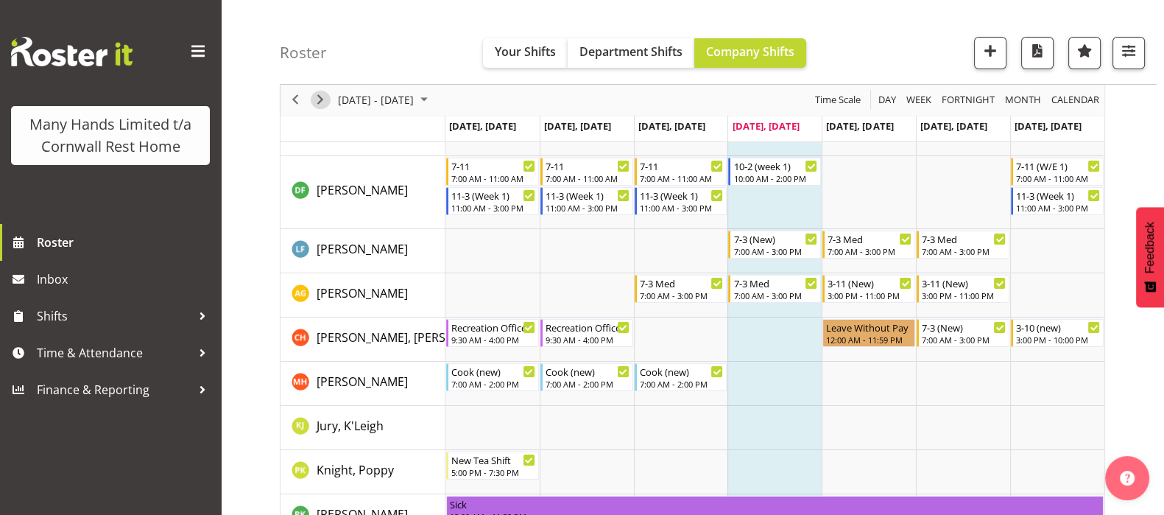
click at [317, 103] on span "Next" at bounding box center [321, 100] width 18 height 18
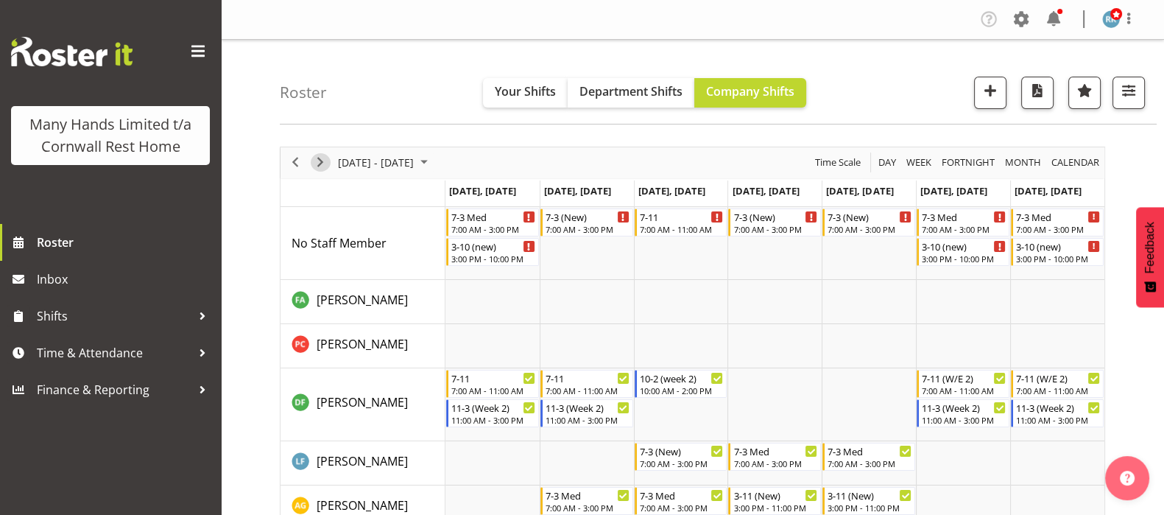
click at [320, 167] on span "Next" at bounding box center [321, 162] width 18 height 18
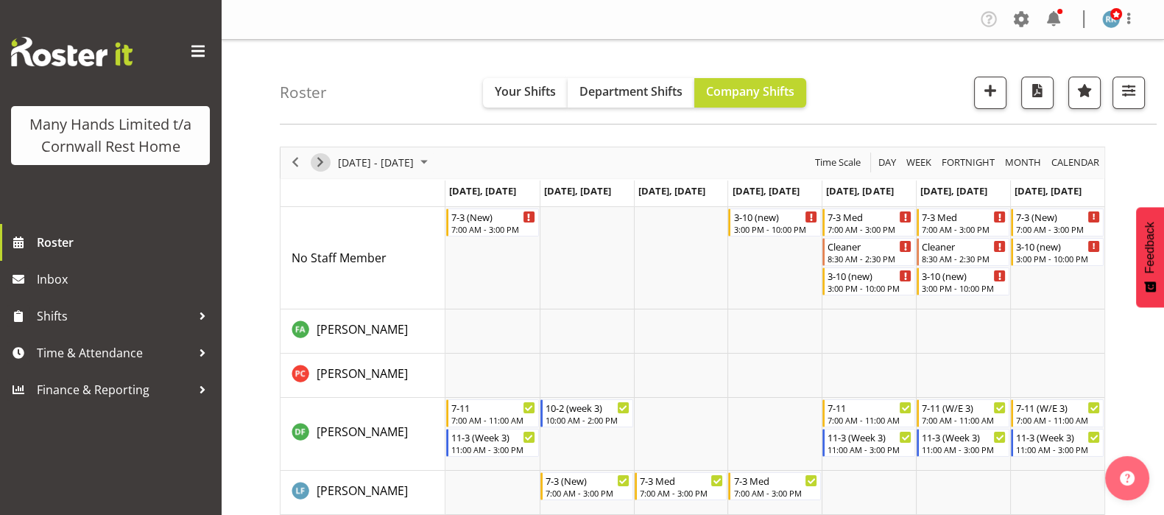
click at [320, 161] on span "Next" at bounding box center [321, 162] width 18 height 18
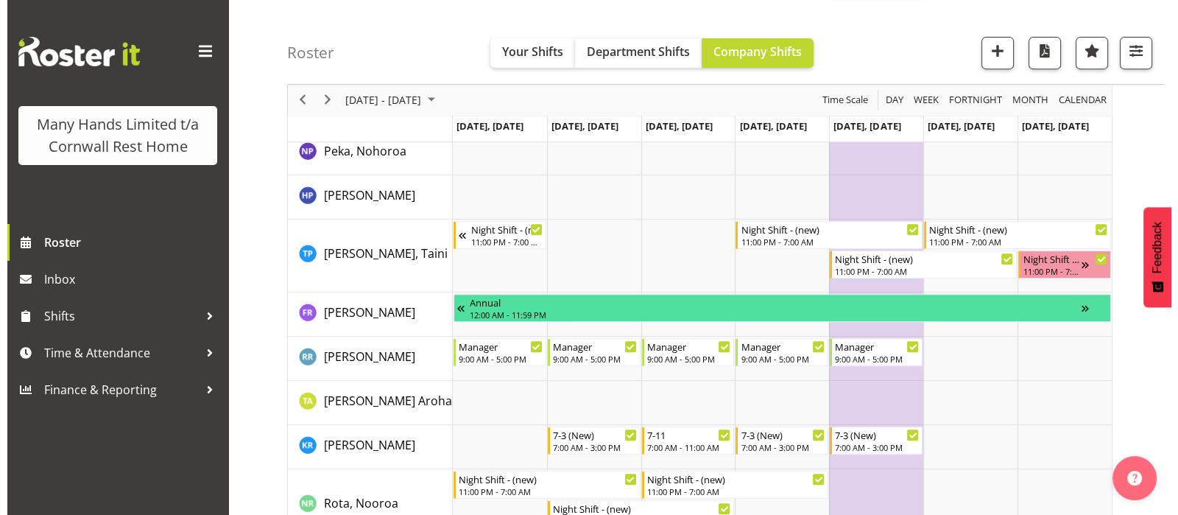
scroll to position [828, 0]
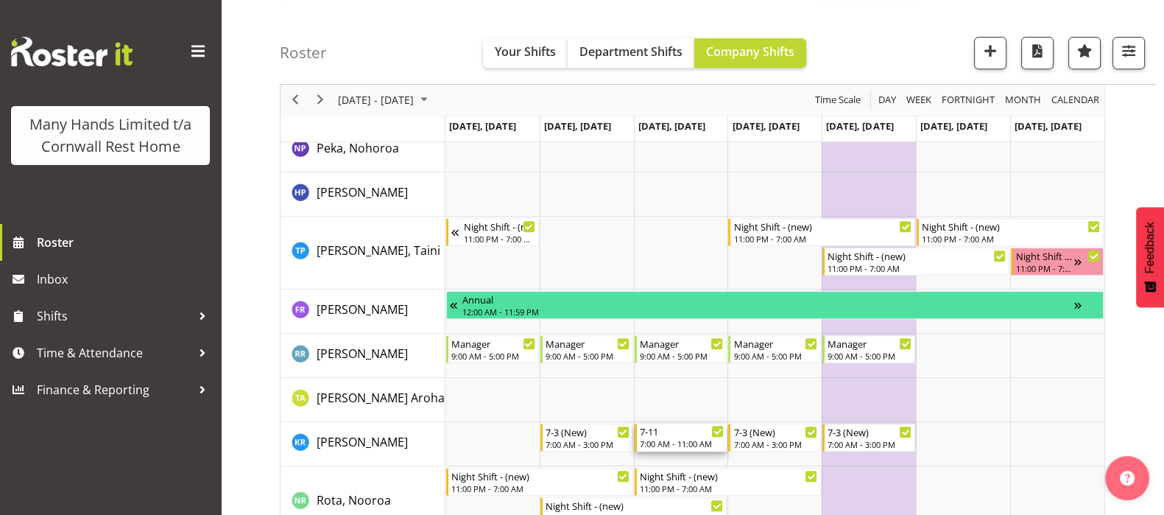
click at [672, 443] on div "7:00 AM - 11:00 AM" at bounding box center [682, 443] width 85 height 12
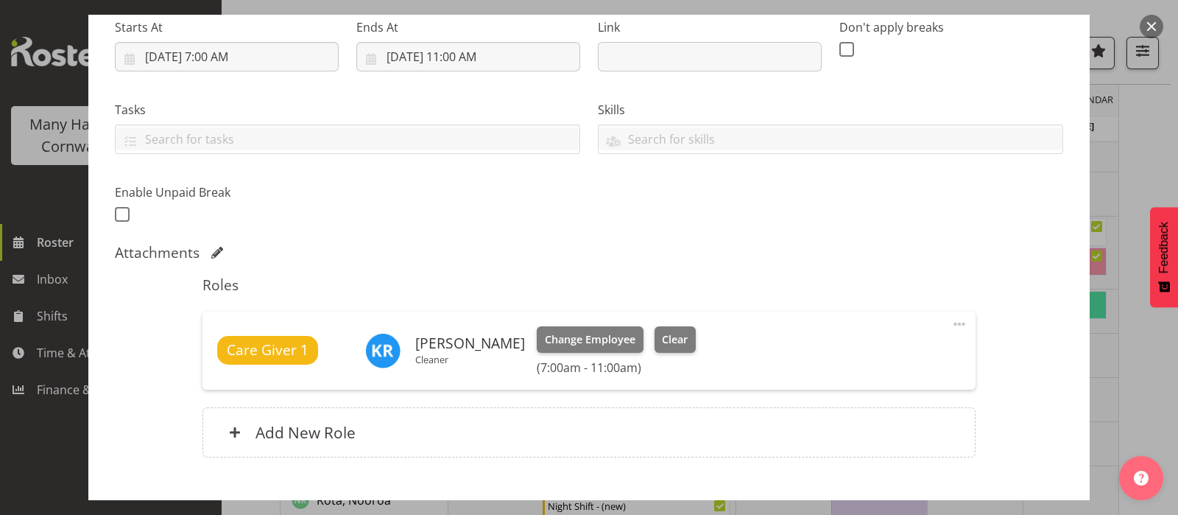
scroll to position [276, 0]
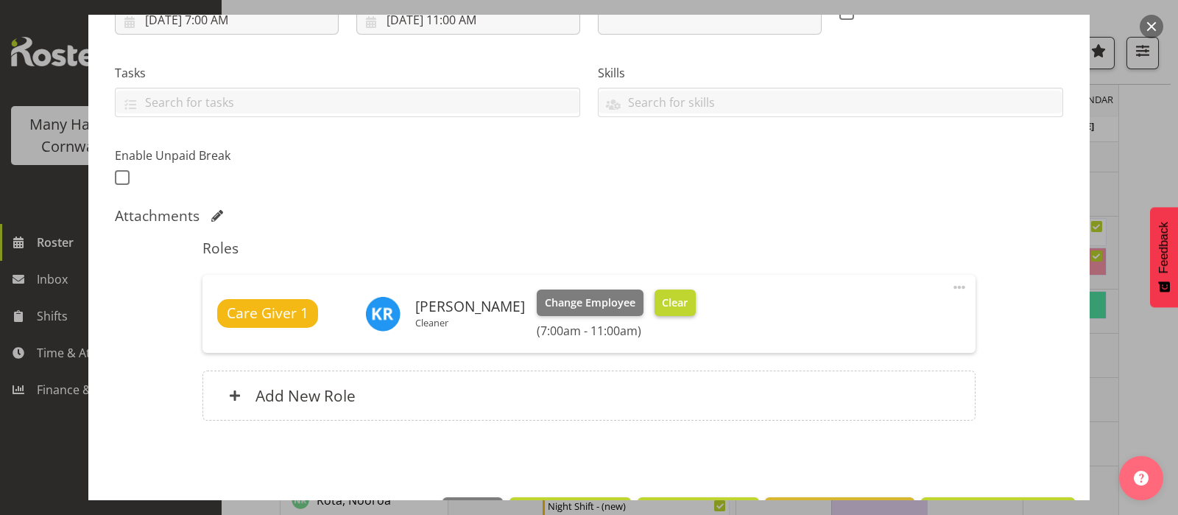
click at [683, 296] on span "Clear" at bounding box center [675, 303] width 26 height 16
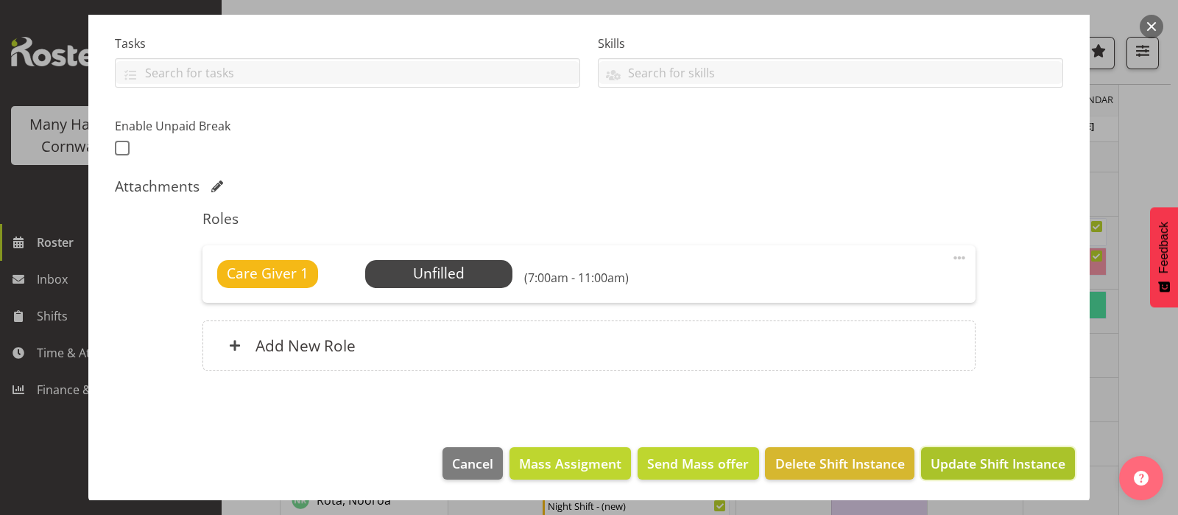
click at [968, 462] on span "Update Shift Instance" at bounding box center [998, 463] width 135 height 19
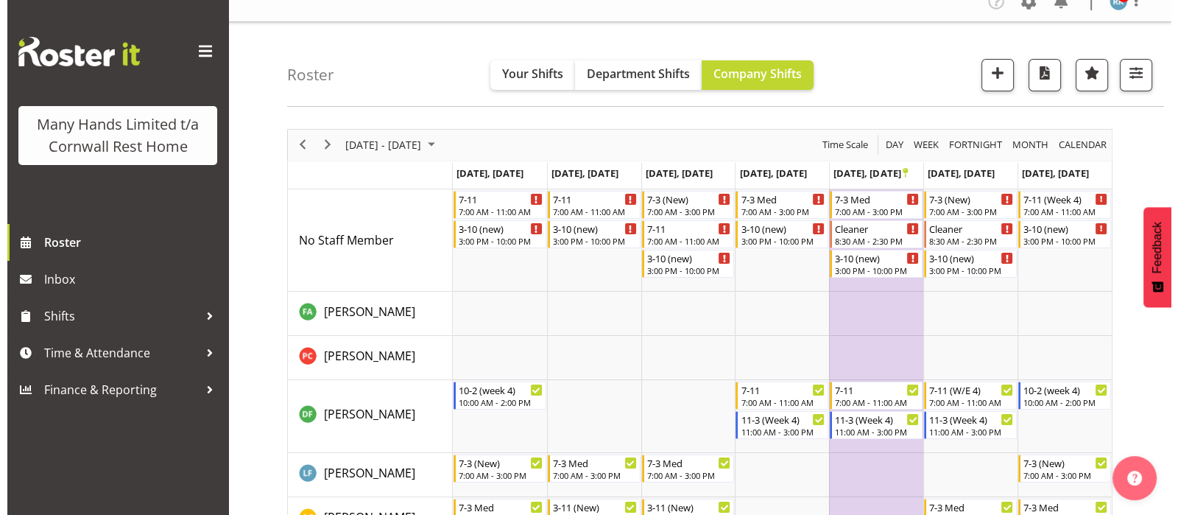
scroll to position [0, 0]
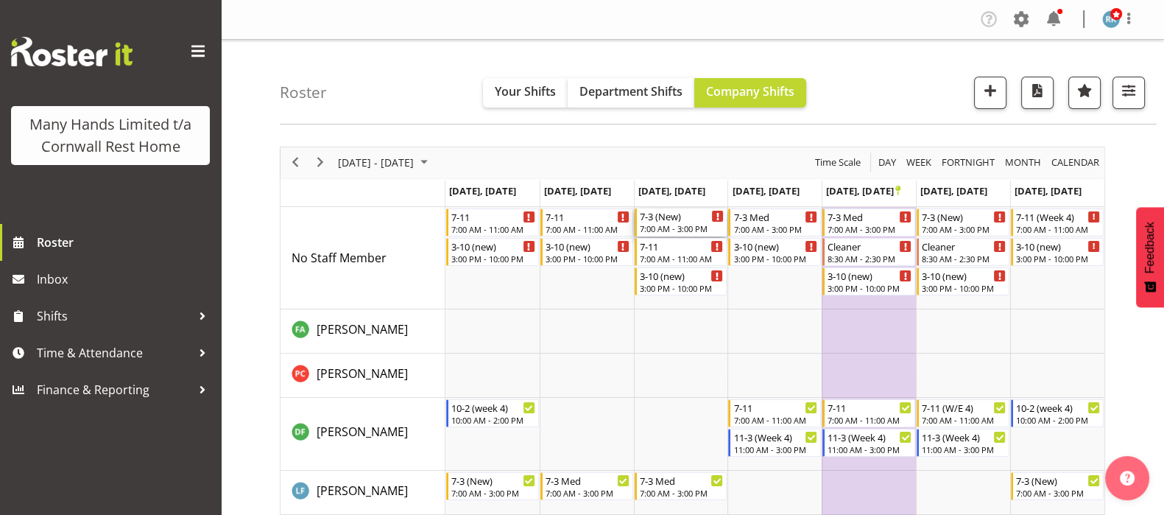
click at [661, 221] on div "7-3 (New)" at bounding box center [682, 215] width 85 height 15
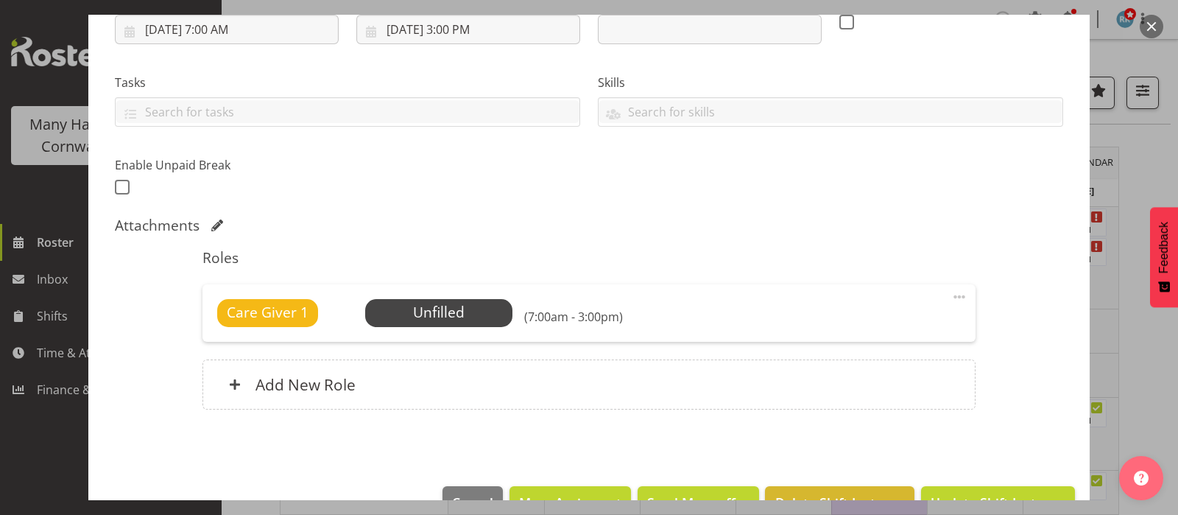
scroll to position [276, 0]
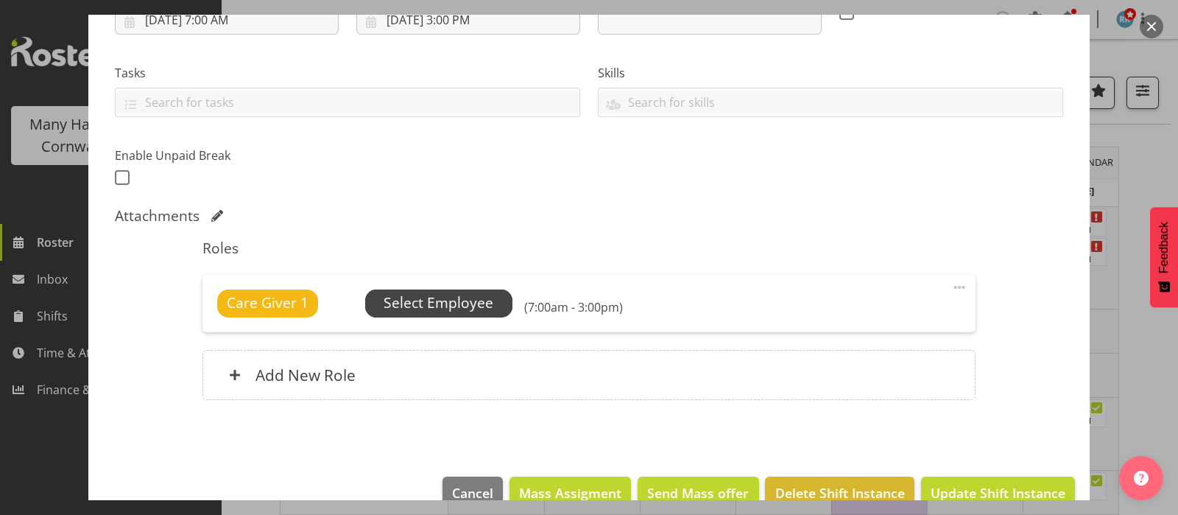
click at [454, 300] on span "Select Employee" at bounding box center [439, 302] width 110 height 21
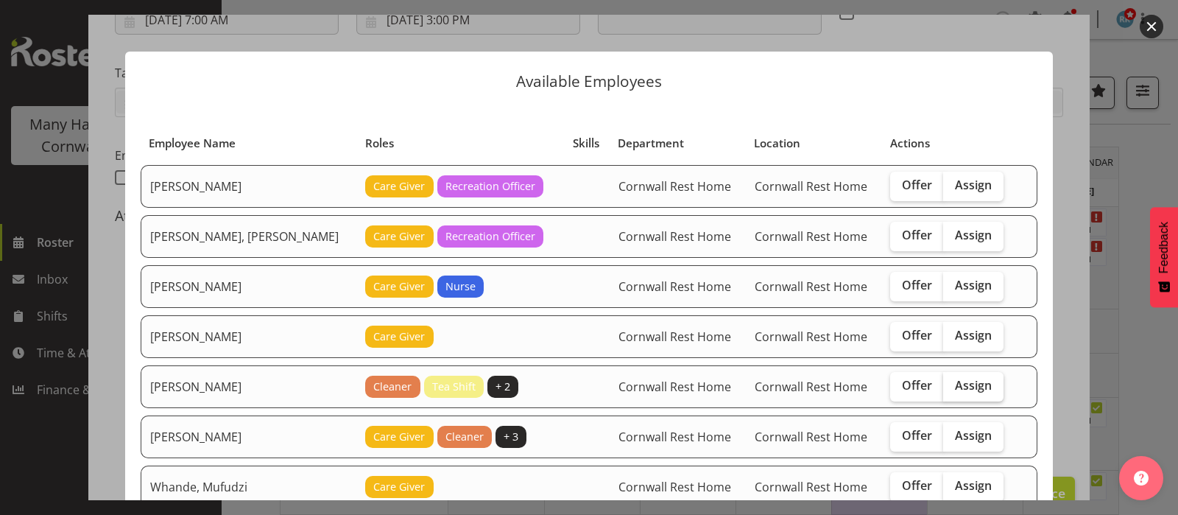
click at [957, 381] on span "Assign" at bounding box center [973, 385] width 37 height 15
click at [953, 381] on input "Assign" at bounding box center [948, 386] width 10 height 10
checkbox input "true"
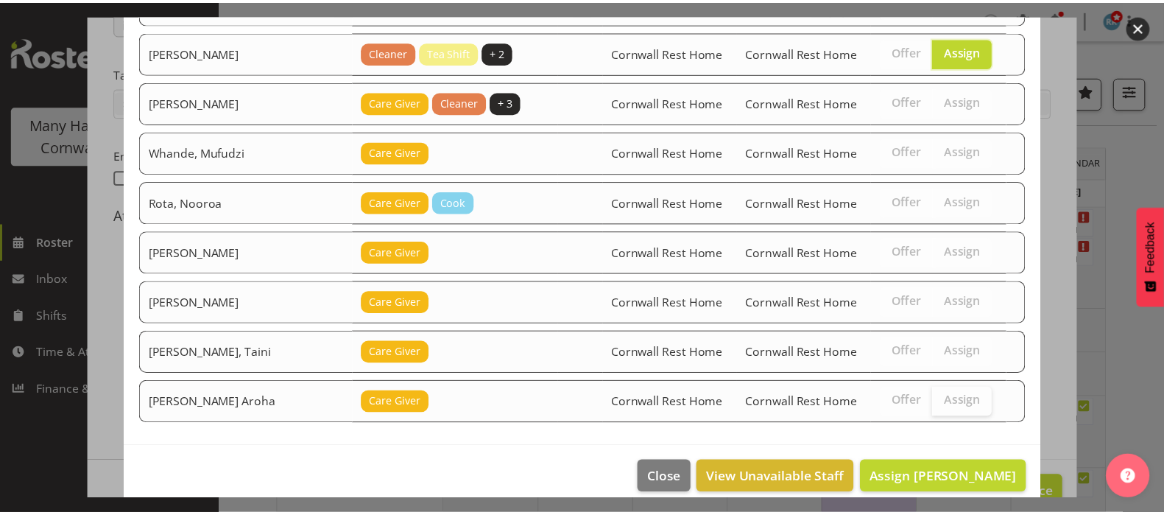
scroll to position [346, 0]
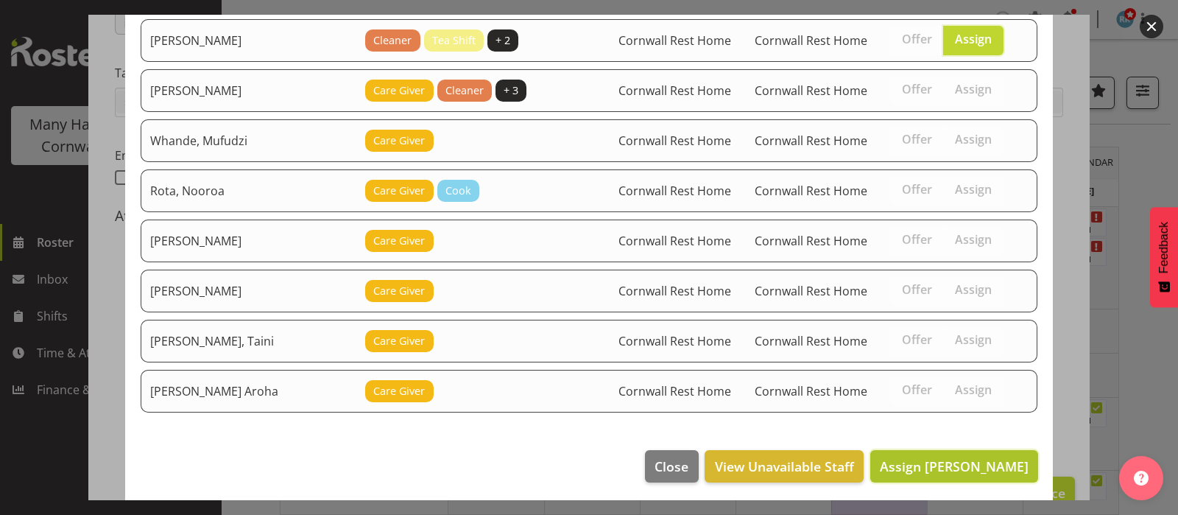
click at [947, 462] on span "Assign [PERSON_NAME]" at bounding box center [954, 466] width 149 height 18
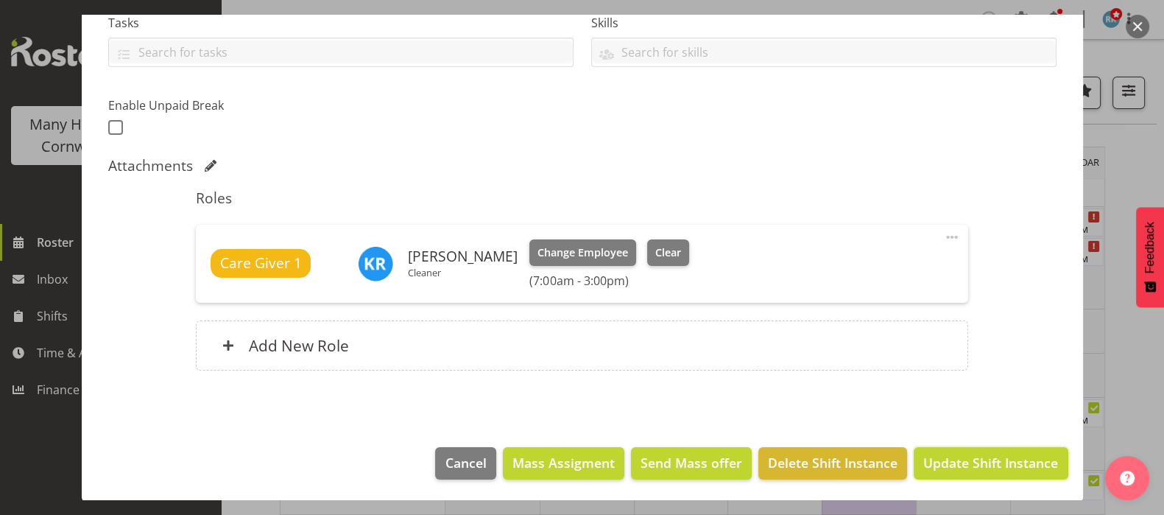
click at [943, 463] on span "Update Shift Instance" at bounding box center [990, 462] width 135 height 19
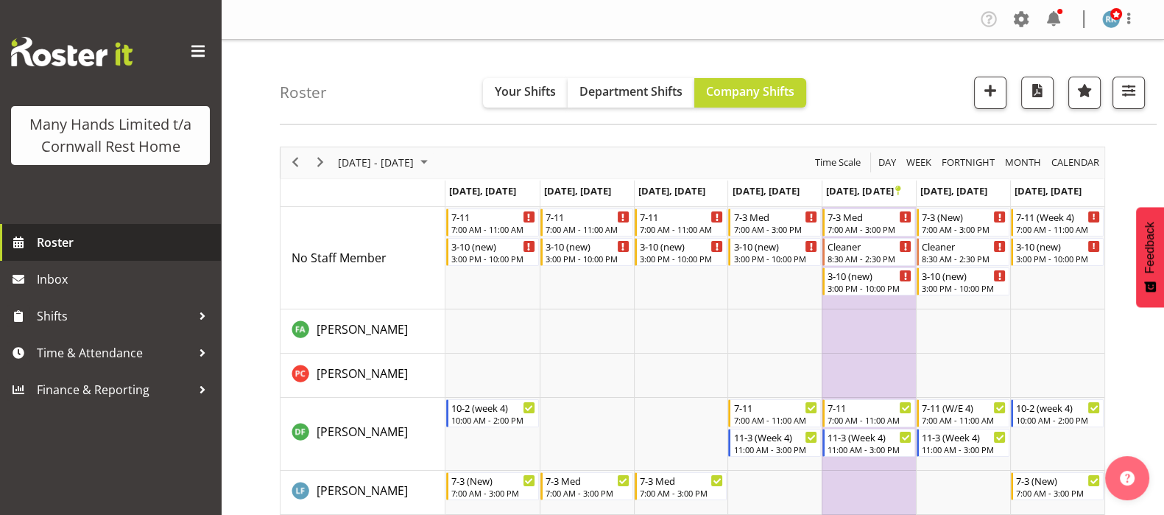
click at [49, 240] on span "Roster" at bounding box center [125, 242] width 177 height 22
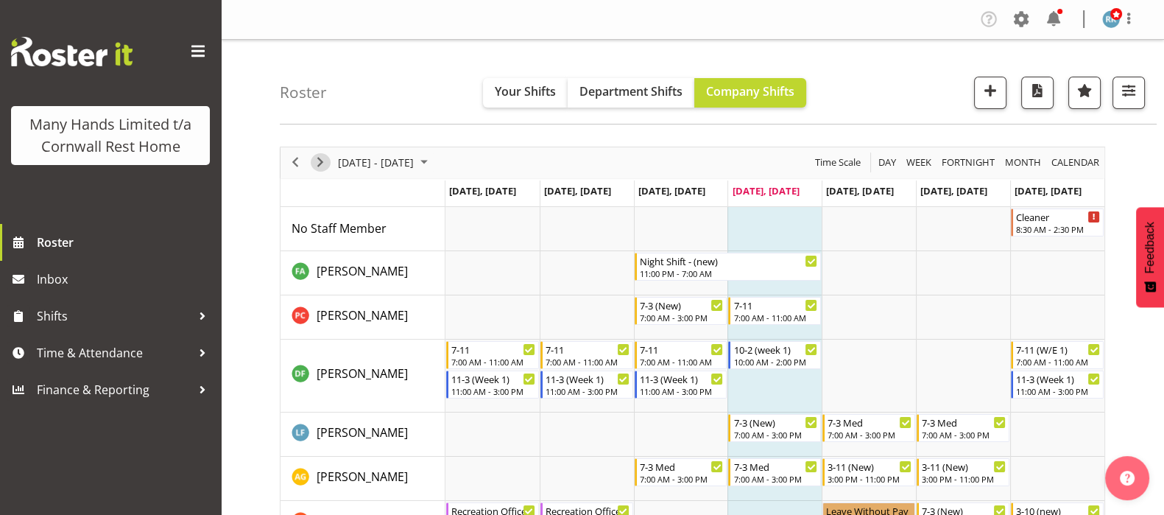
click at [323, 161] on span "Next" at bounding box center [321, 162] width 18 height 18
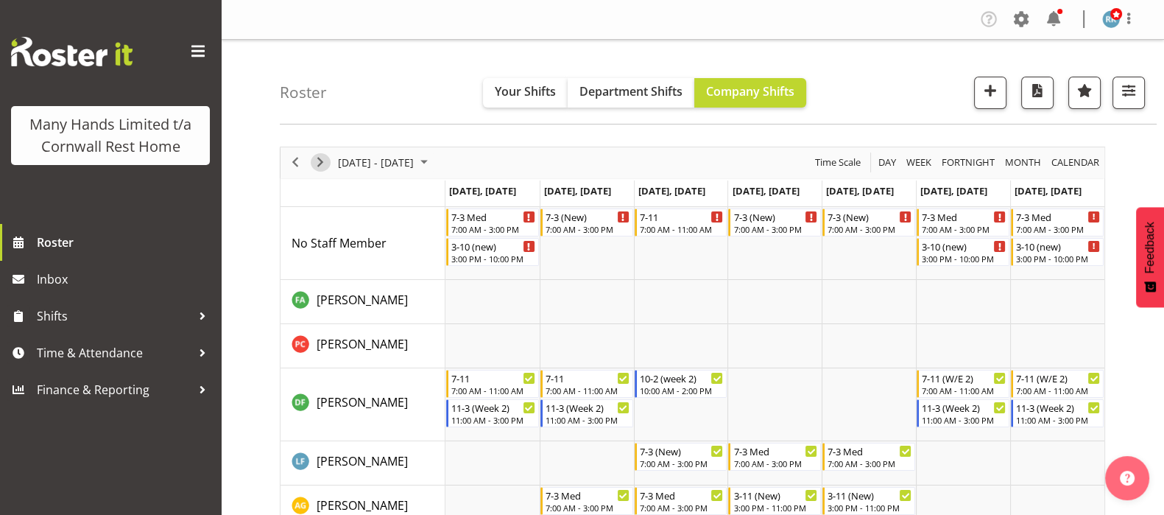
click at [320, 163] on span "Next" at bounding box center [321, 162] width 18 height 18
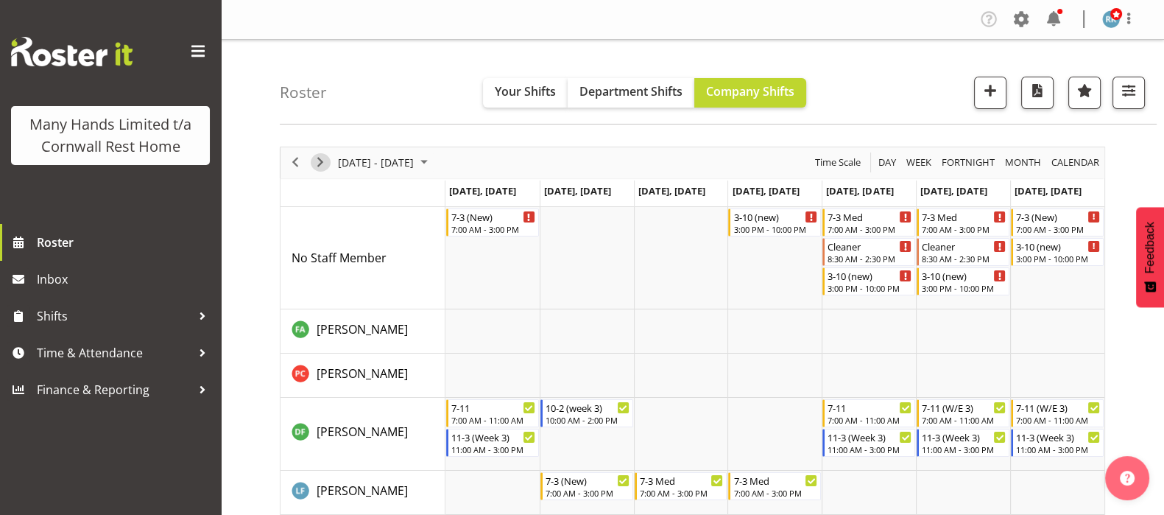
click at [319, 158] on span "Next" at bounding box center [321, 162] width 18 height 18
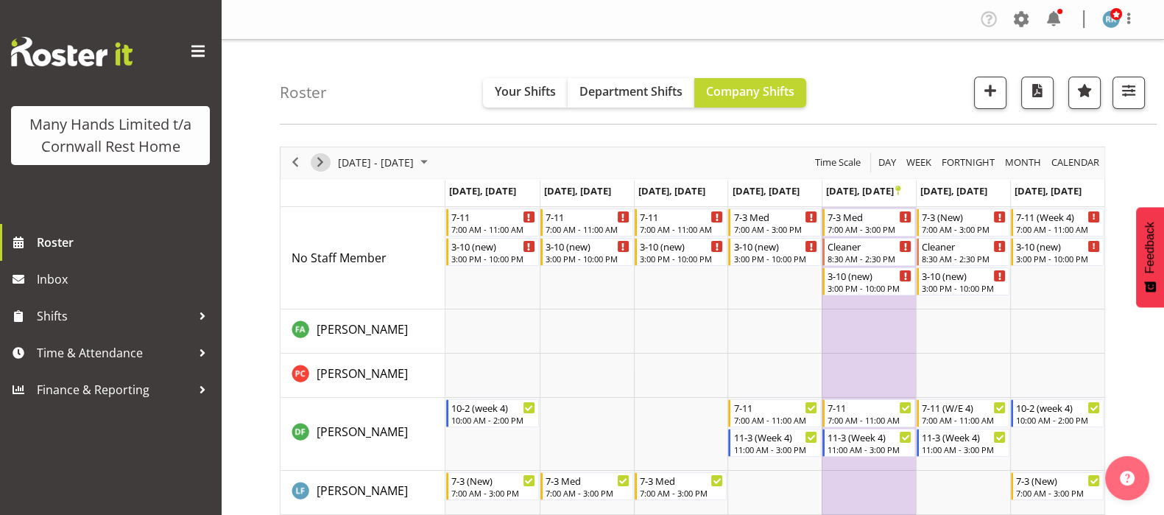
click at [321, 160] on span "Next" at bounding box center [321, 162] width 18 height 18
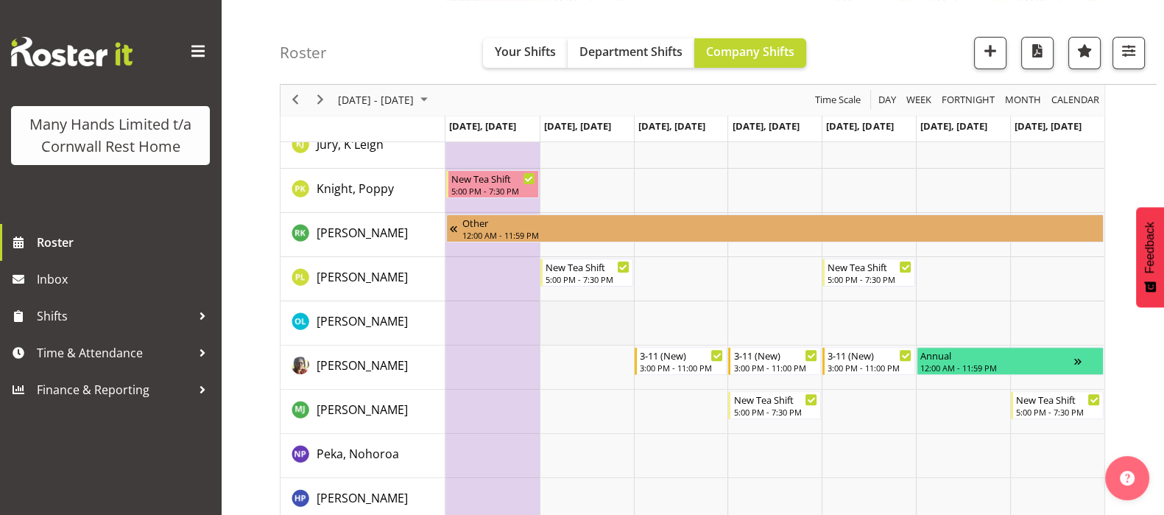
scroll to position [644, 0]
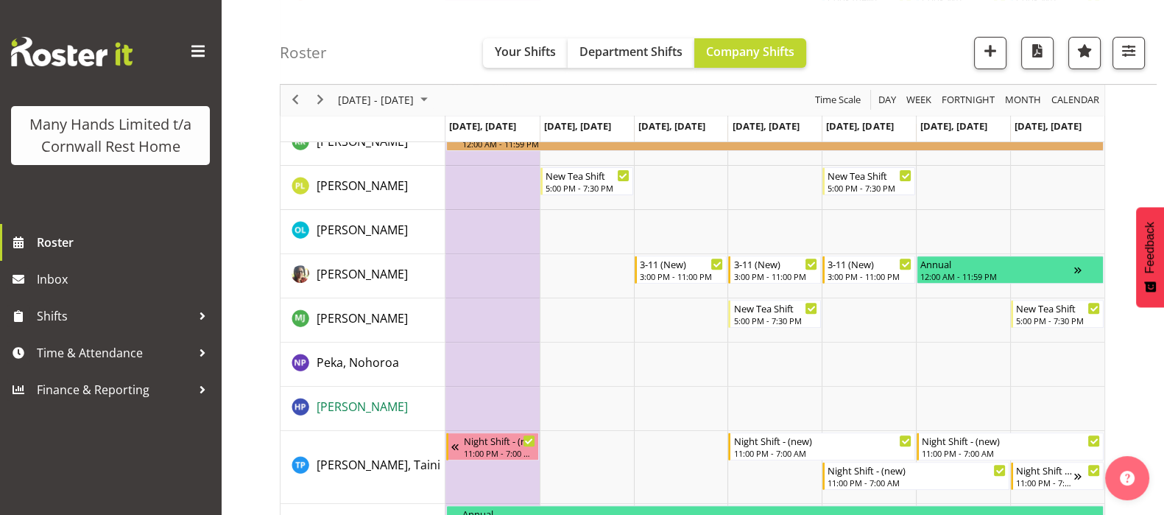
click at [353, 407] on span "[PERSON_NAME]" at bounding box center [362, 406] width 91 height 16
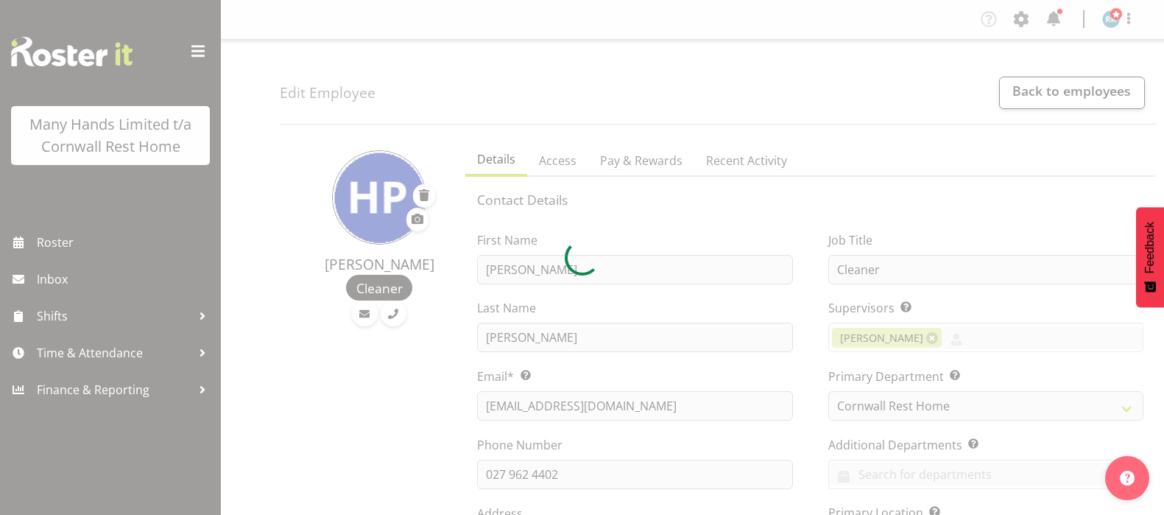
select select "TimelineWeek"
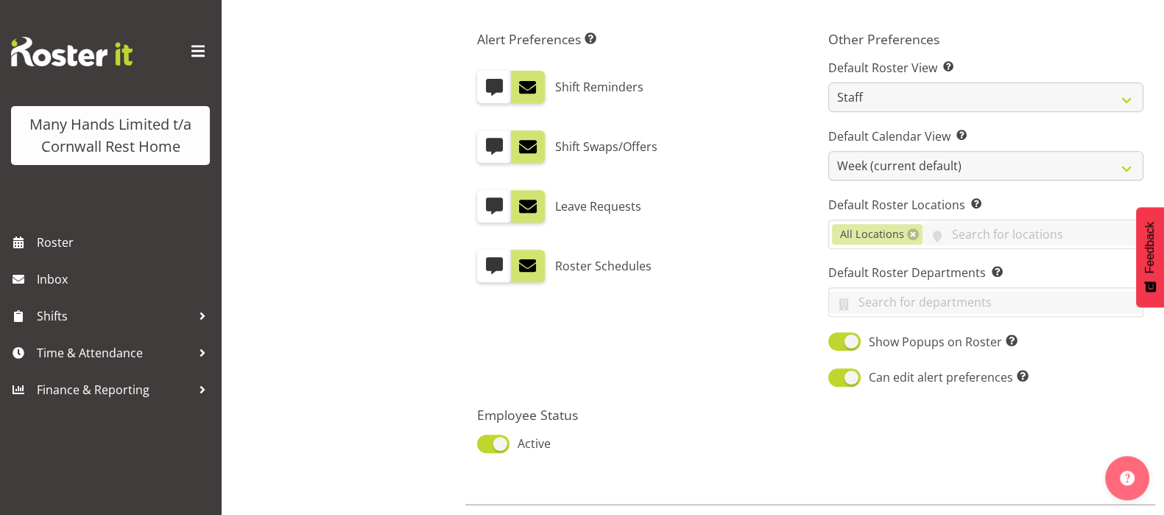
scroll to position [847, 0]
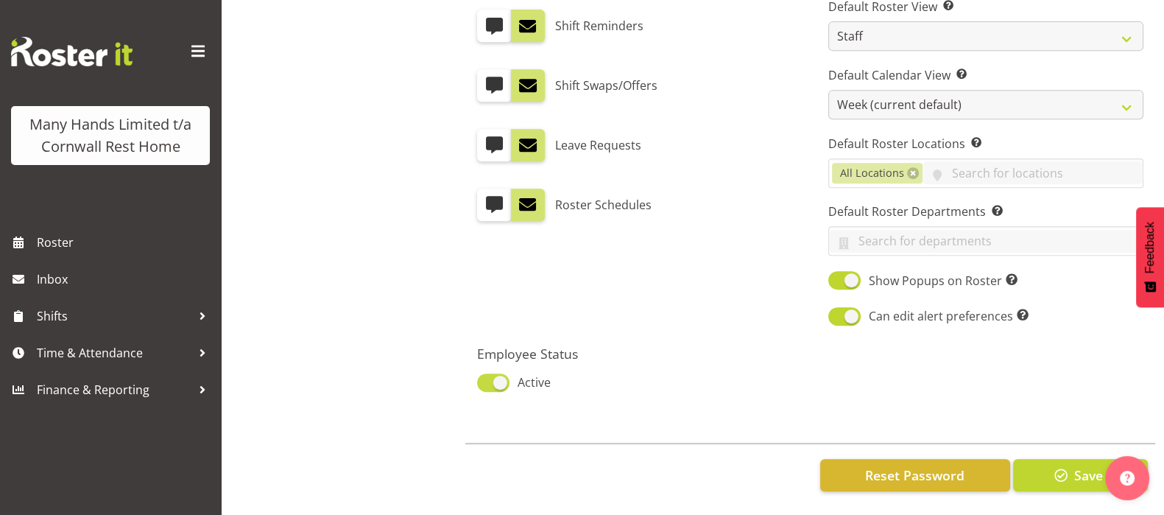
click at [493, 373] on span at bounding box center [493, 382] width 32 height 18
click at [487, 378] on input "Active" at bounding box center [482, 383] width 10 height 10
checkbox input "false"
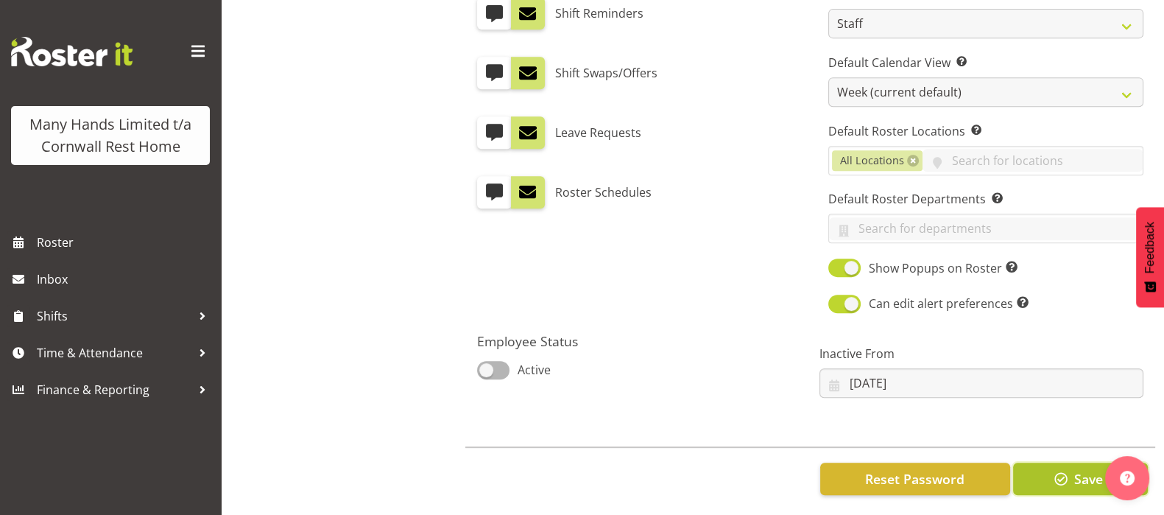
click at [1074, 479] on span "Save" at bounding box center [1088, 478] width 29 height 19
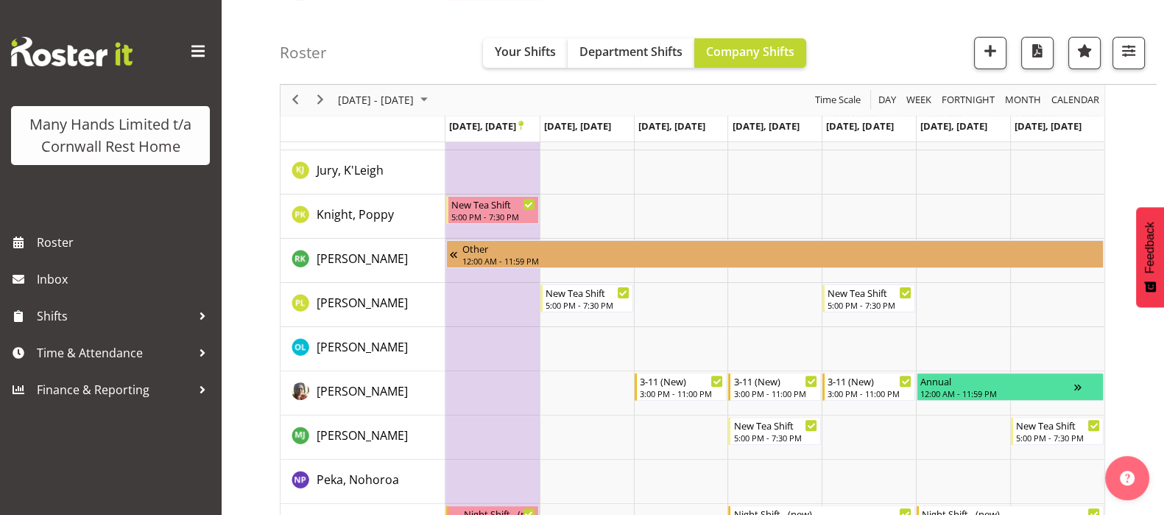
scroll to position [552, 0]
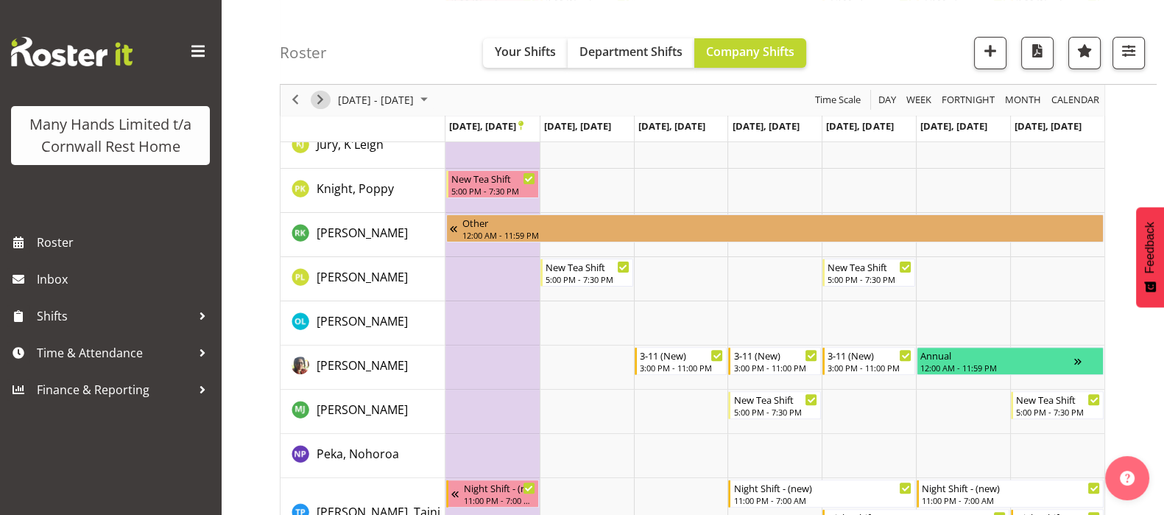
click at [322, 99] on span "Next" at bounding box center [321, 100] width 18 height 18
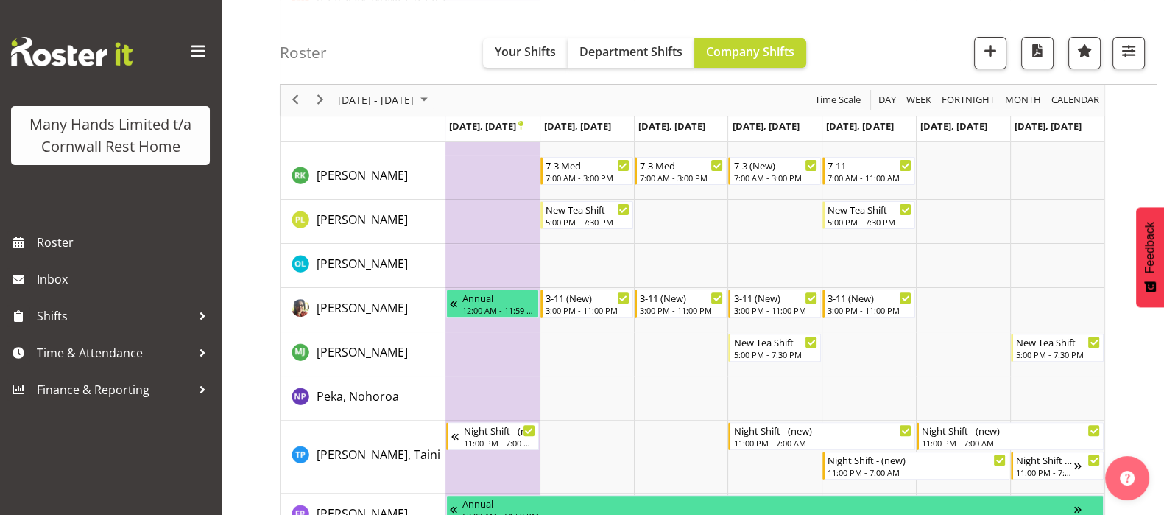
scroll to position [552, 0]
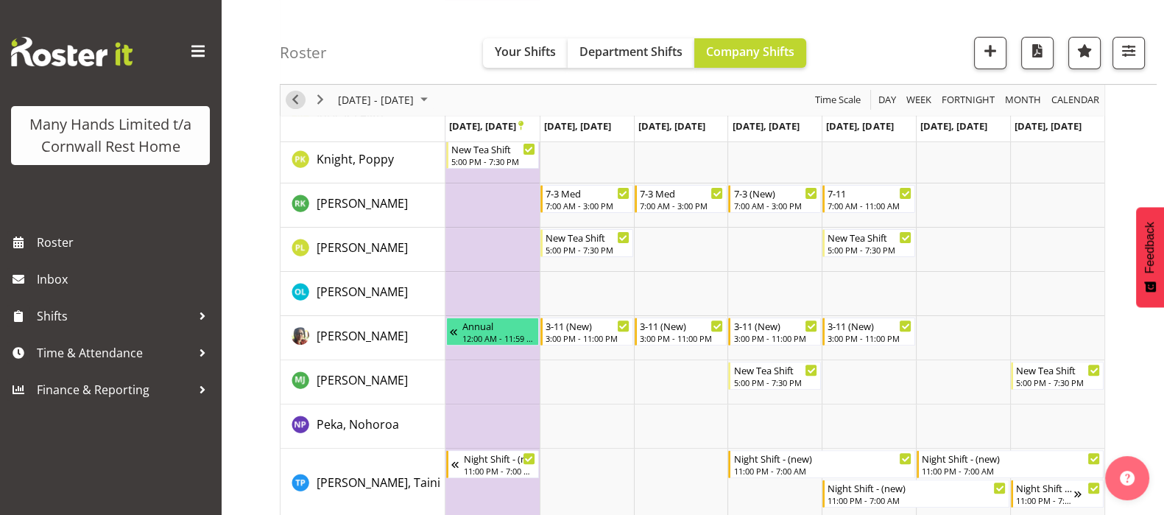
click at [292, 99] on span "Previous" at bounding box center [295, 100] width 18 height 18
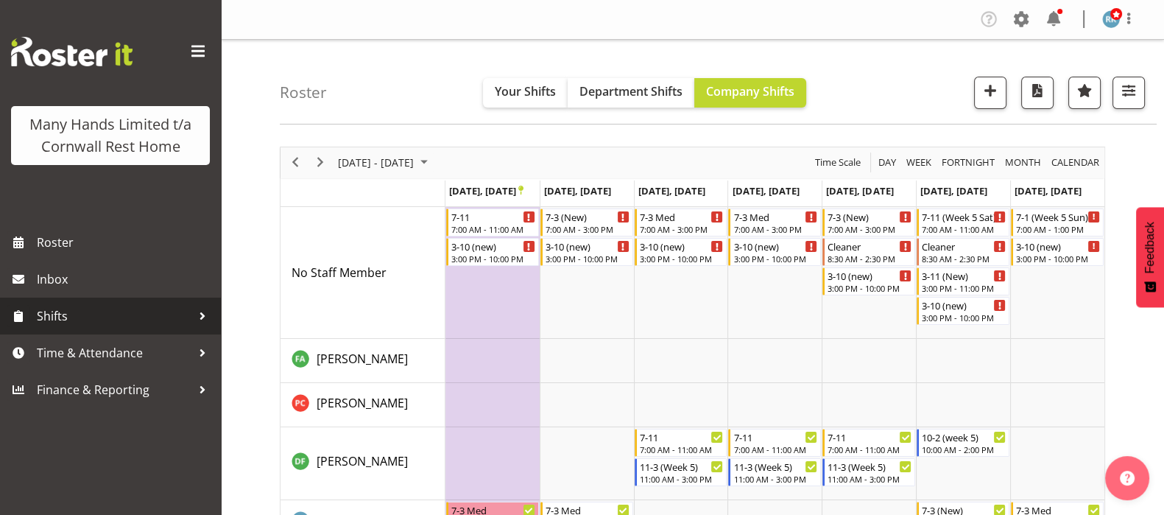
click at [96, 307] on span "Shifts" at bounding box center [114, 316] width 155 height 22
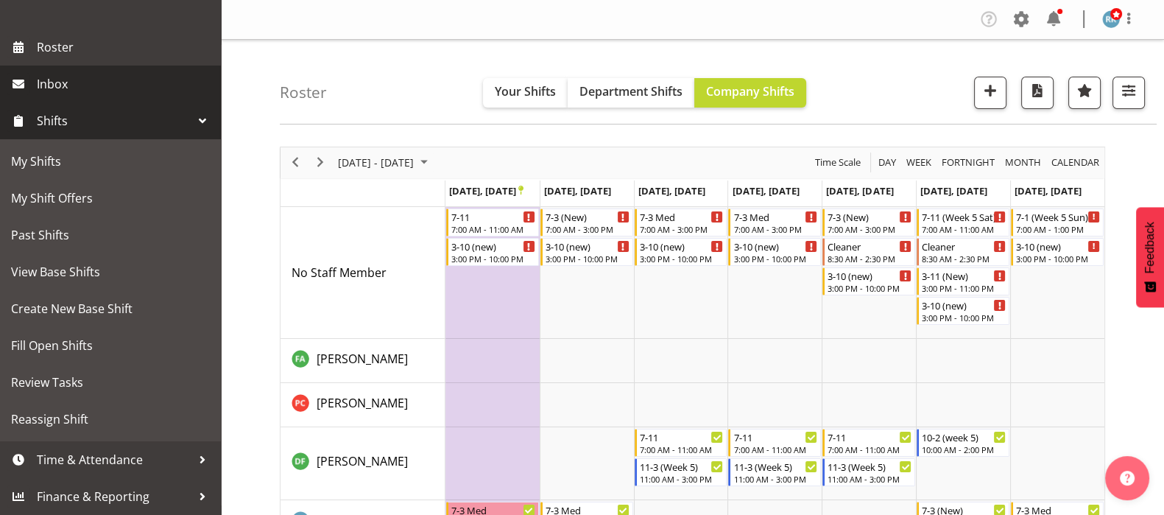
scroll to position [217, 0]
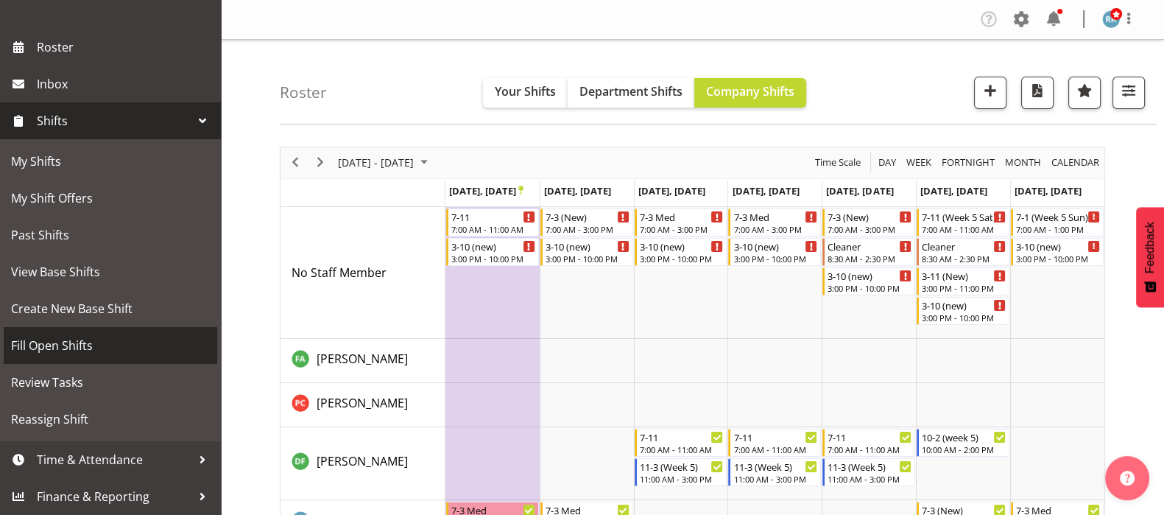
click at [34, 343] on span "Fill Open Shifts" at bounding box center [110, 345] width 199 height 22
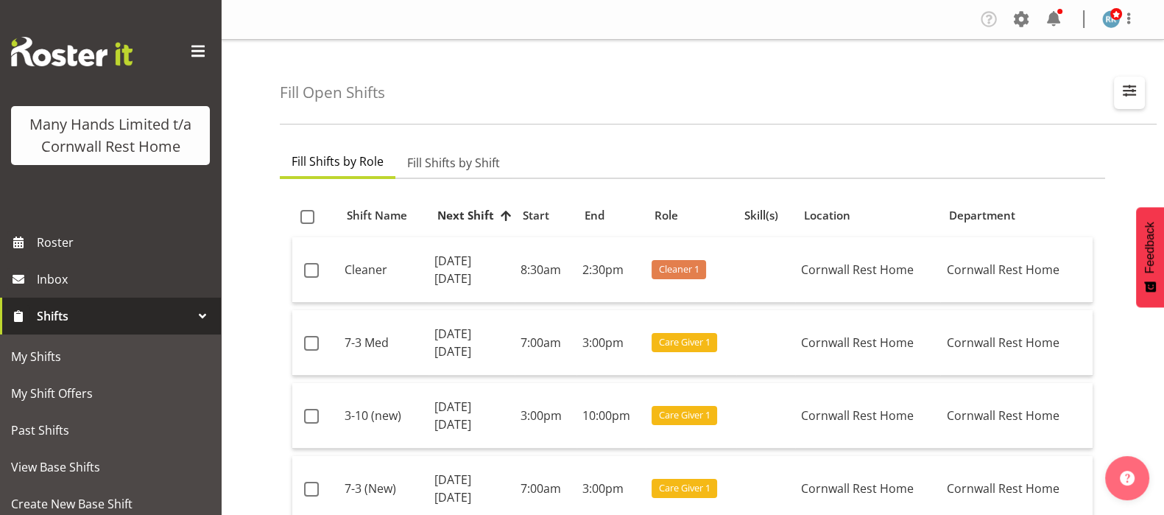
click at [1125, 92] on span "button" at bounding box center [1129, 90] width 19 height 19
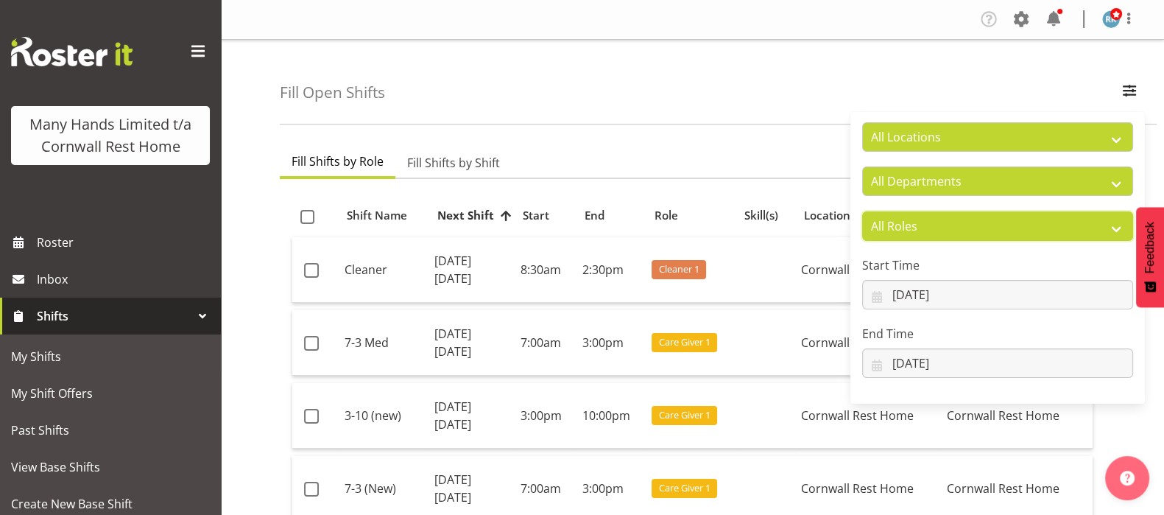
click at [1111, 222] on select "All Roles Administrator Care Giver Cleaner [PERSON_NAME] Manager Nurse On-Call …" at bounding box center [997, 225] width 271 height 29
select select "48"
click at [862, 211] on select "All Roles Administrator Care Giver Cleaner [PERSON_NAME] Manager Nurse On-Call …" at bounding box center [997, 225] width 271 height 29
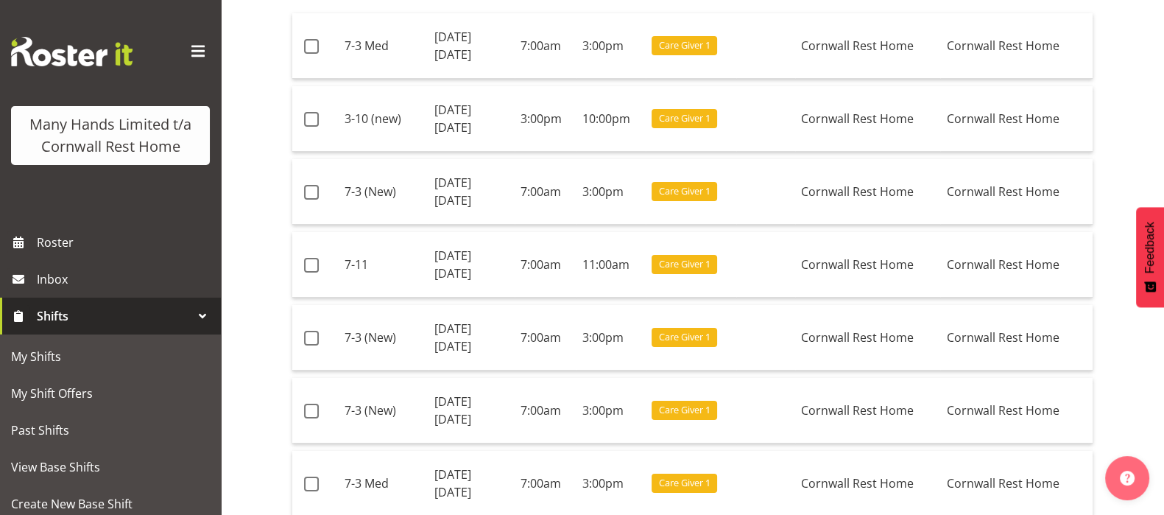
scroll to position [183, 0]
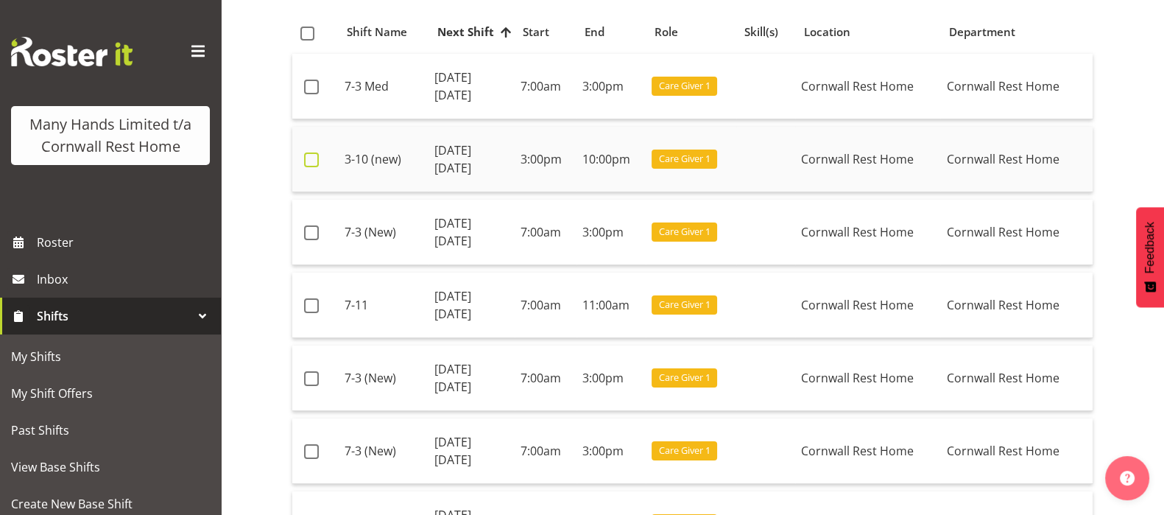
click at [306, 156] on span at bounding box center [311, 159] width 15 height 15
checkbox input "true"
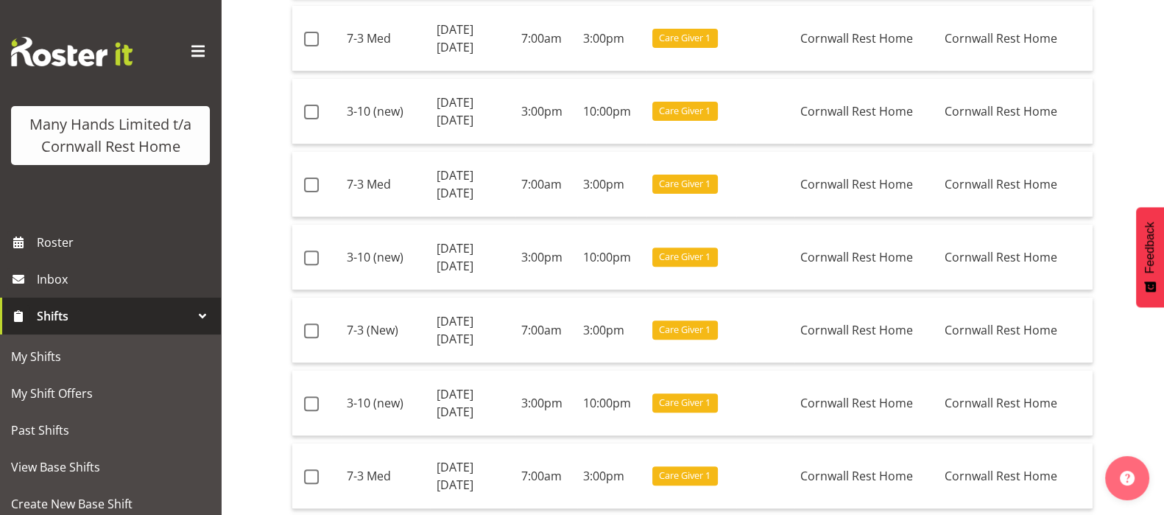
scroll to position [644, 0]
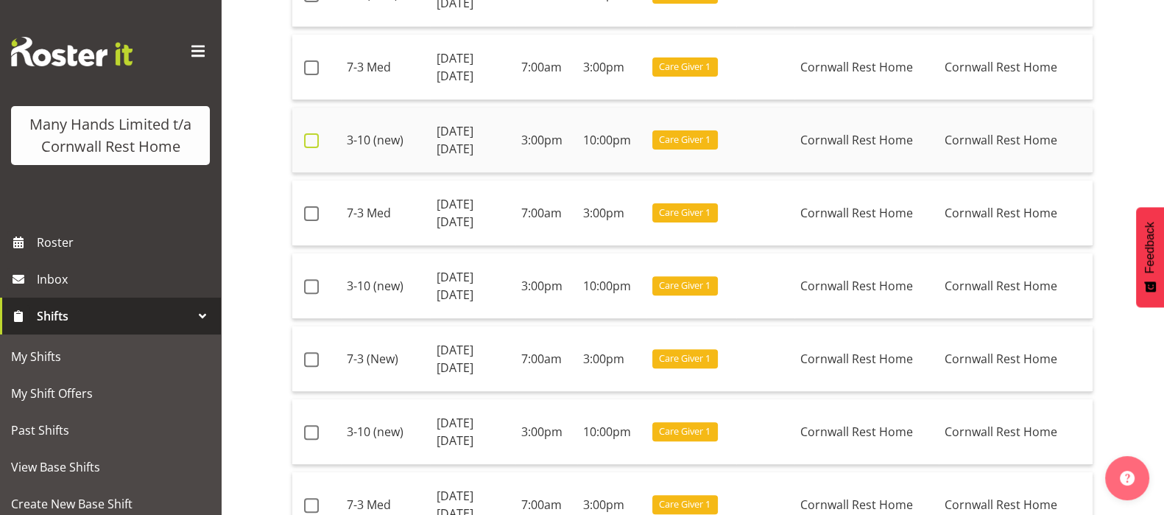
click at [307, 140] on span at bounding box center [311, 140] width 15 height 15
checkbox input "true"
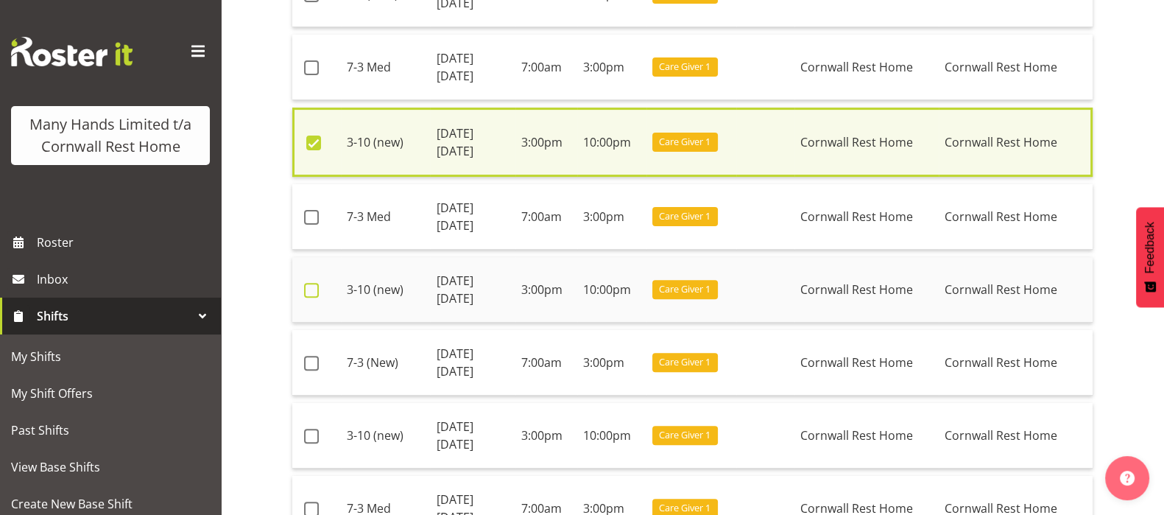
click at [307, 285] on span at bounding box center [311, 290] width 15 height 15
checkbox input "true"
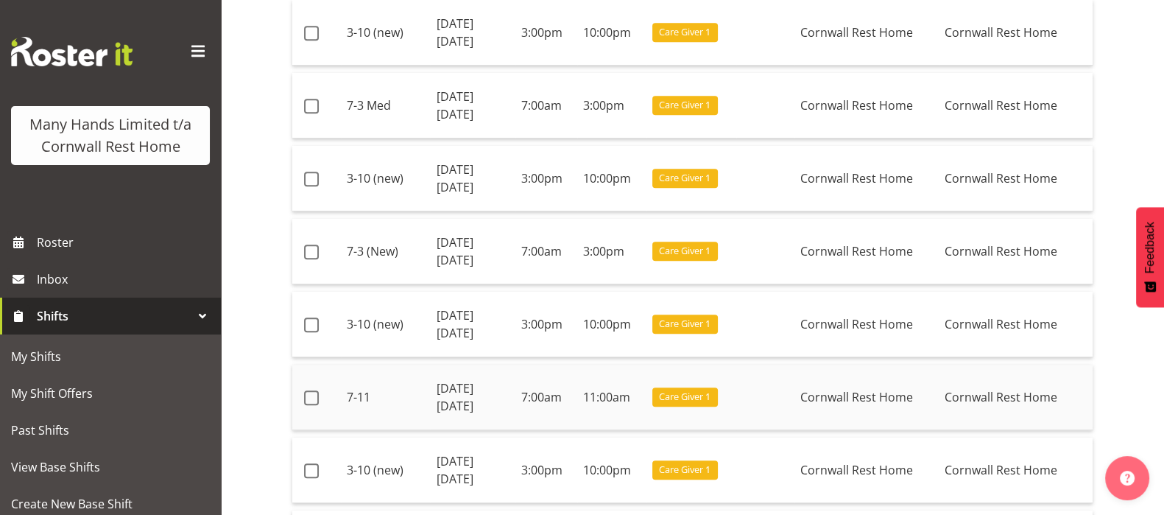
scroll to position [1288, 0]
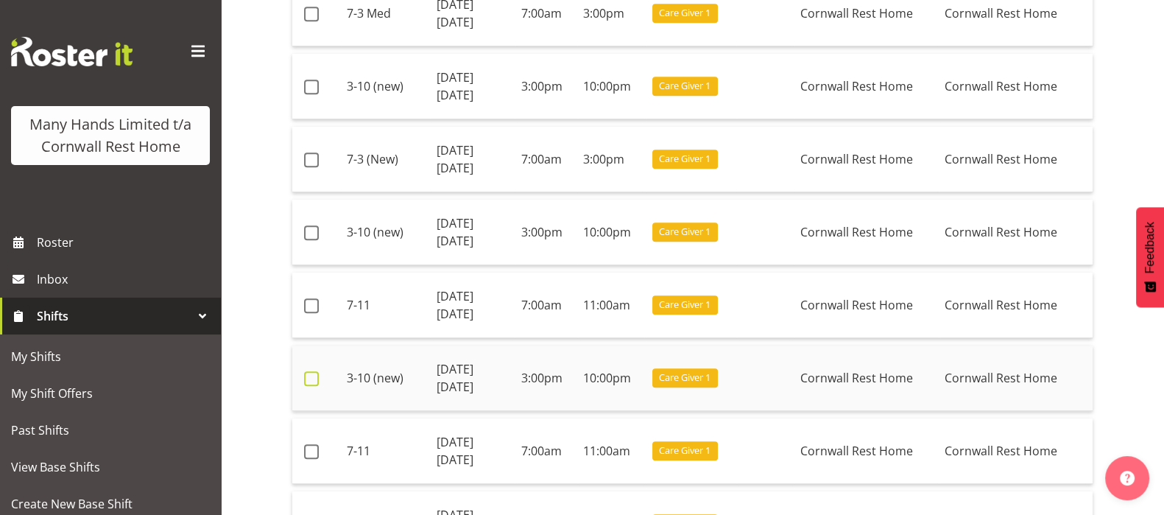
click at [312, 371] on span at bounding box center [311, 378] width 15 height 15
checkbox input "true"
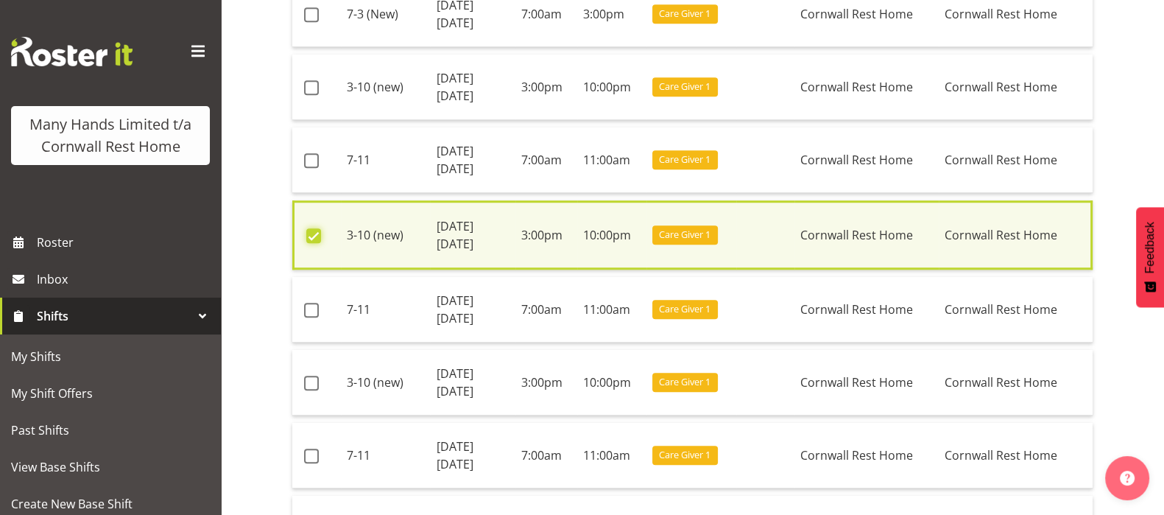
scroll to position [1472, 0]
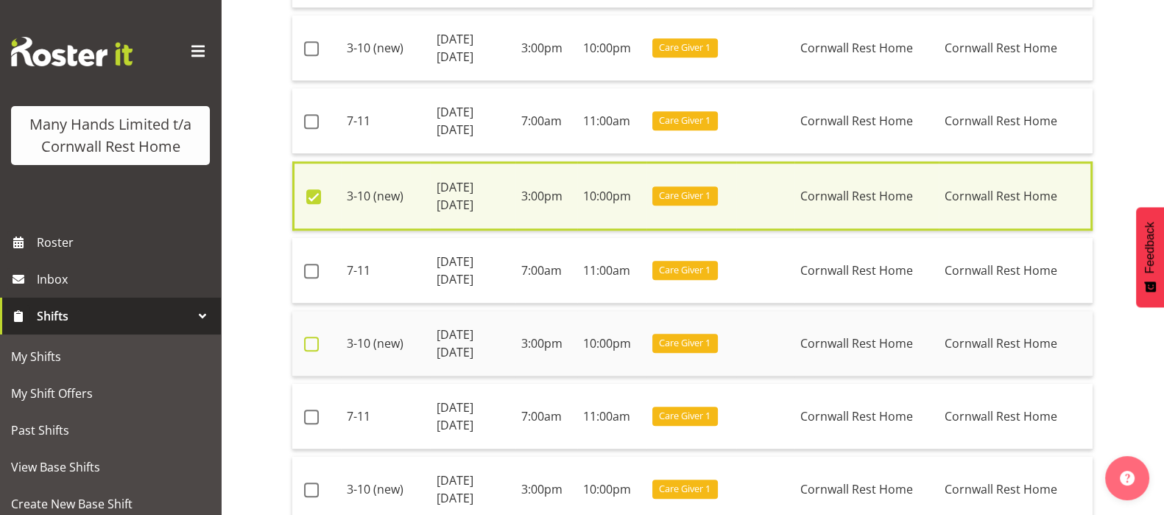
click at [306, 340] on span at bounding box center [311, 344] width 15 height 15
checkbox input "true"
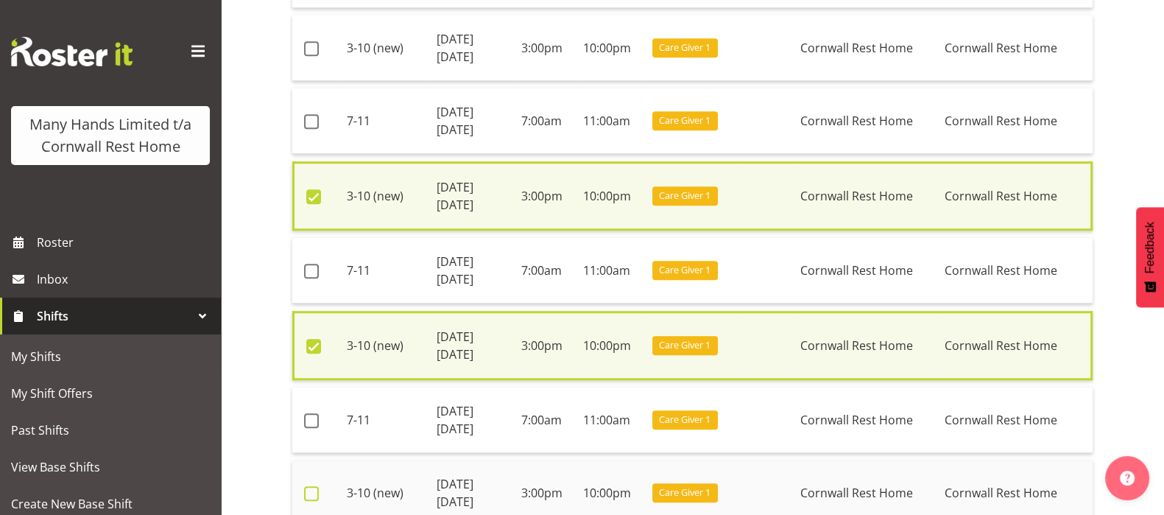
click at [309, 490] on span at bounding box center [311, 493] width 15 height 15
checkbox input "true"
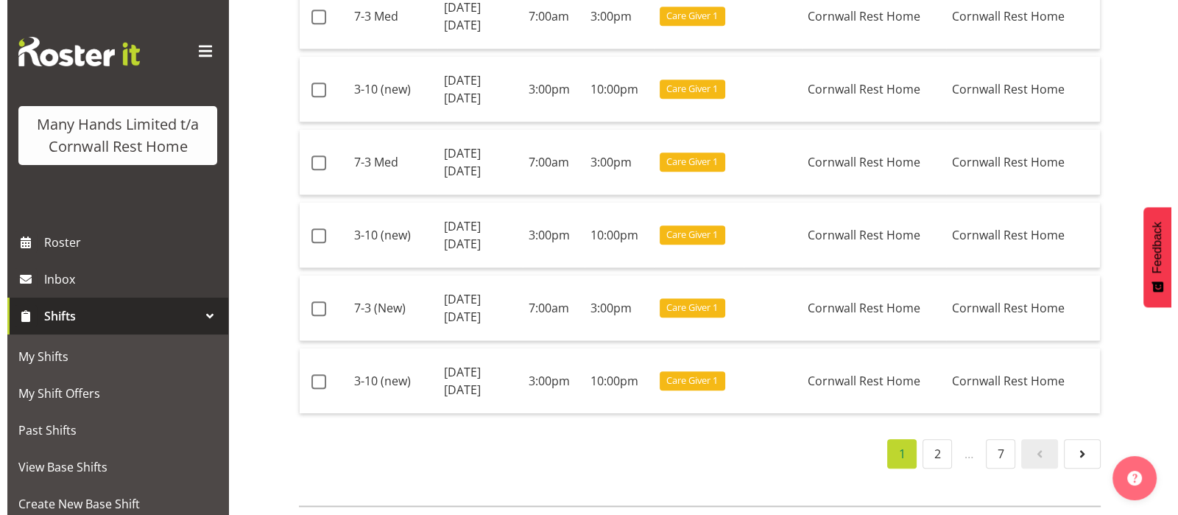
scroll to position [2107, 0]
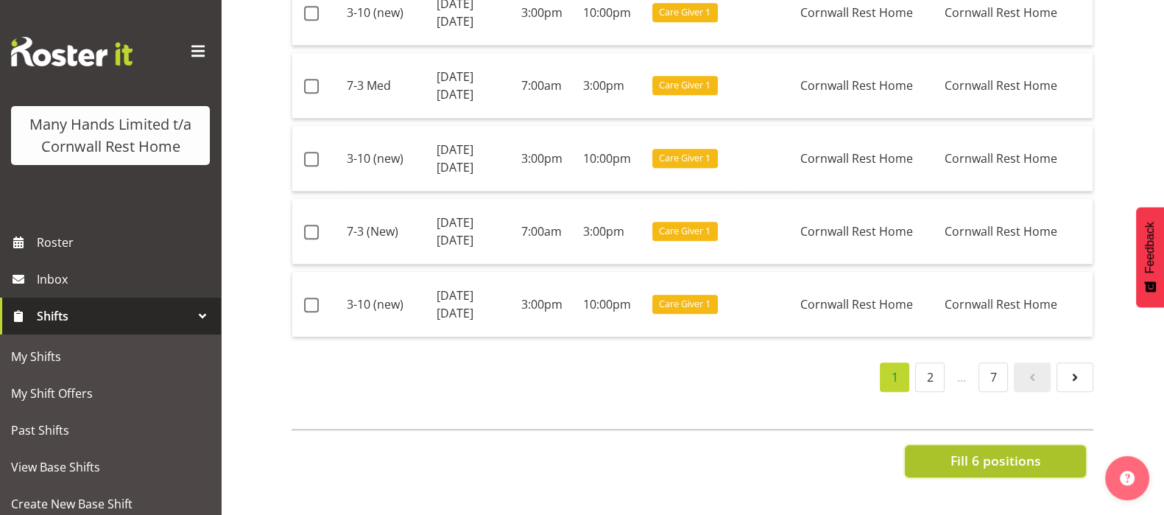
click at [986, 451] on span "Fill 6 positions" at bounding box center [995, 460] width 91 height 19
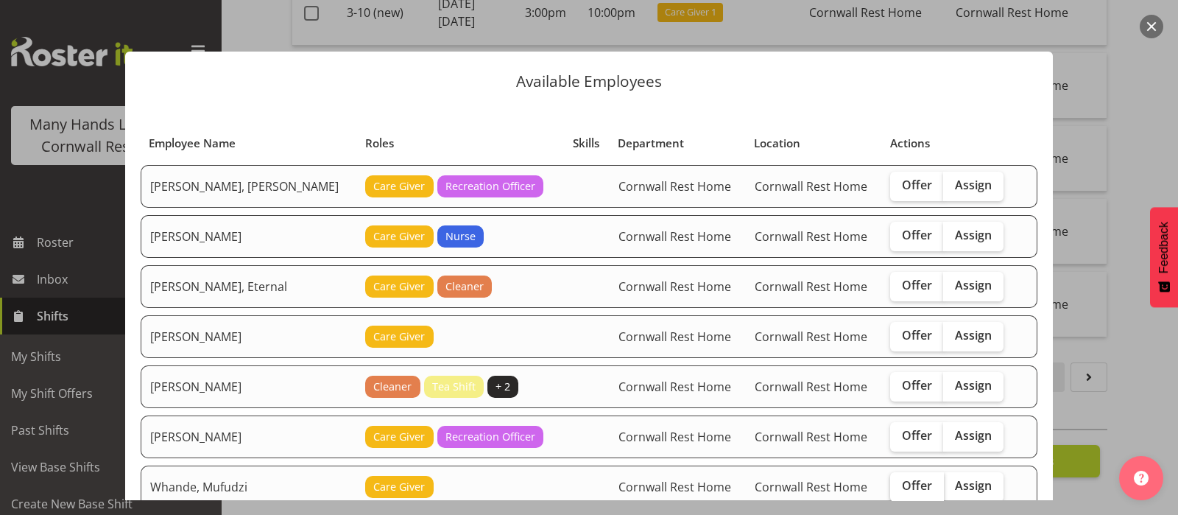
click at [902, 479] on span "Offer" at bounding box center [917, 485] width 30 height 15
click at [892, 481] on input "Offer" at bounding box center [895, 486] width 10 height 10
checkbox input "true"
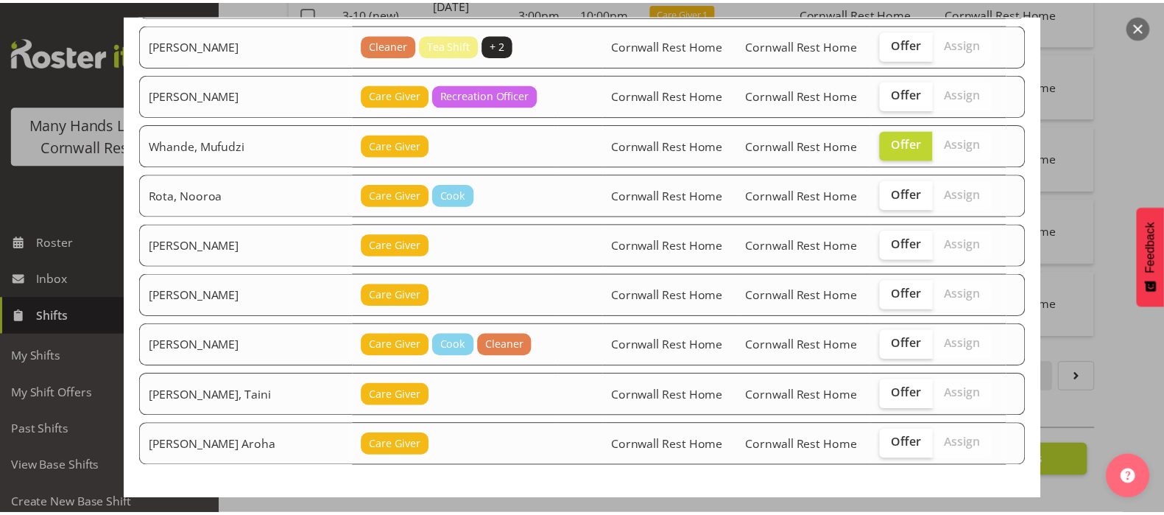
scroll to position [397, 0]
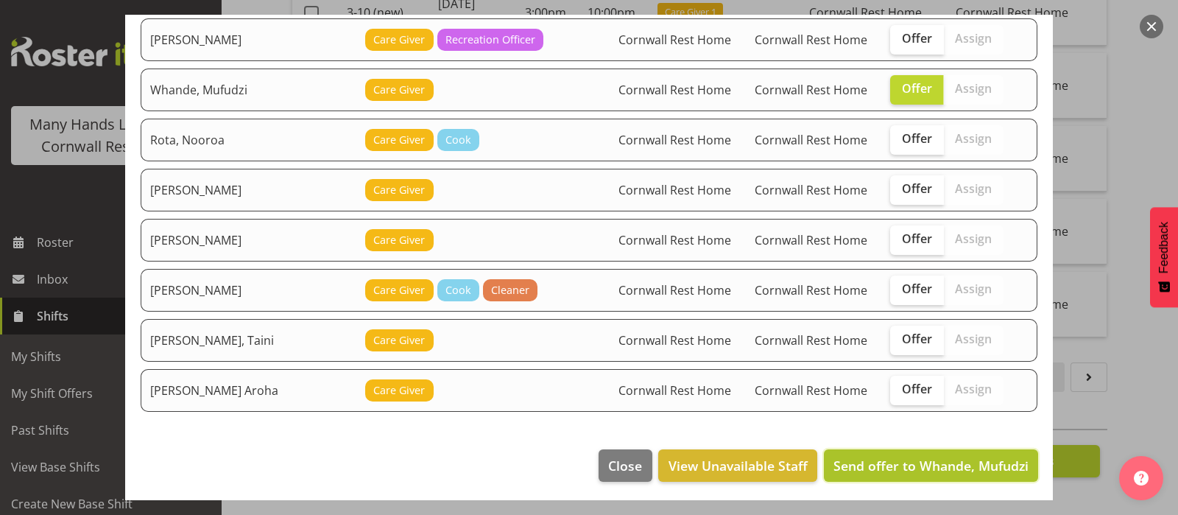
click at [952, 457] on span "Send offer to Whande, Mufudzi" at bounding box center [931, 466] width 195 height 18
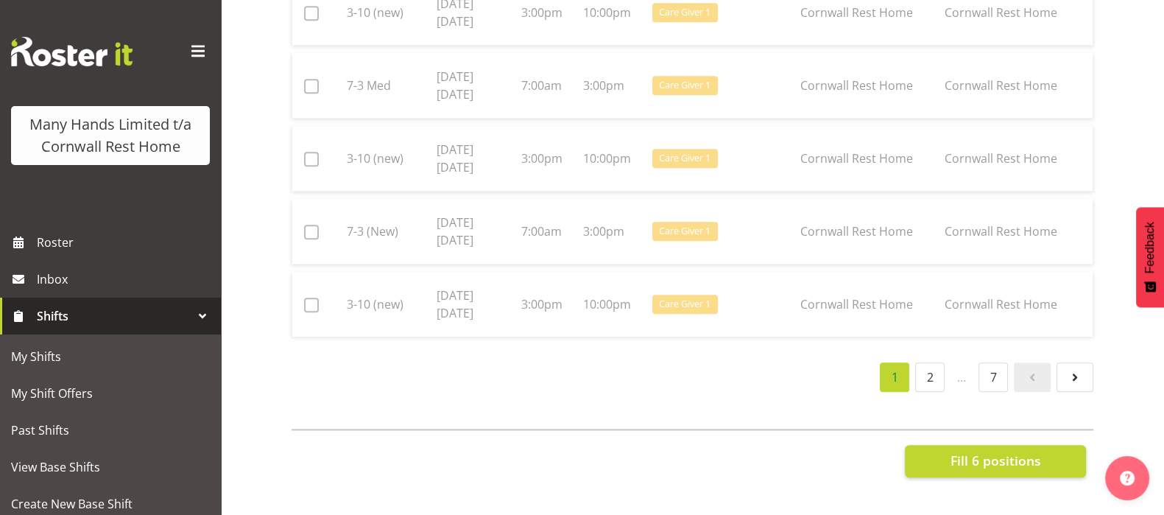
checkbox input "false"
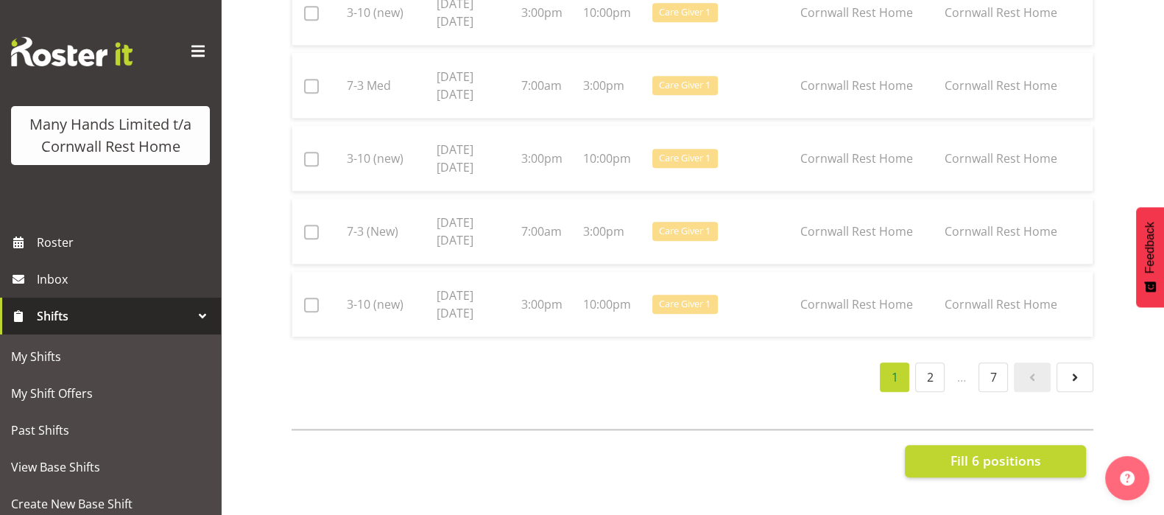
checkbox input "false"
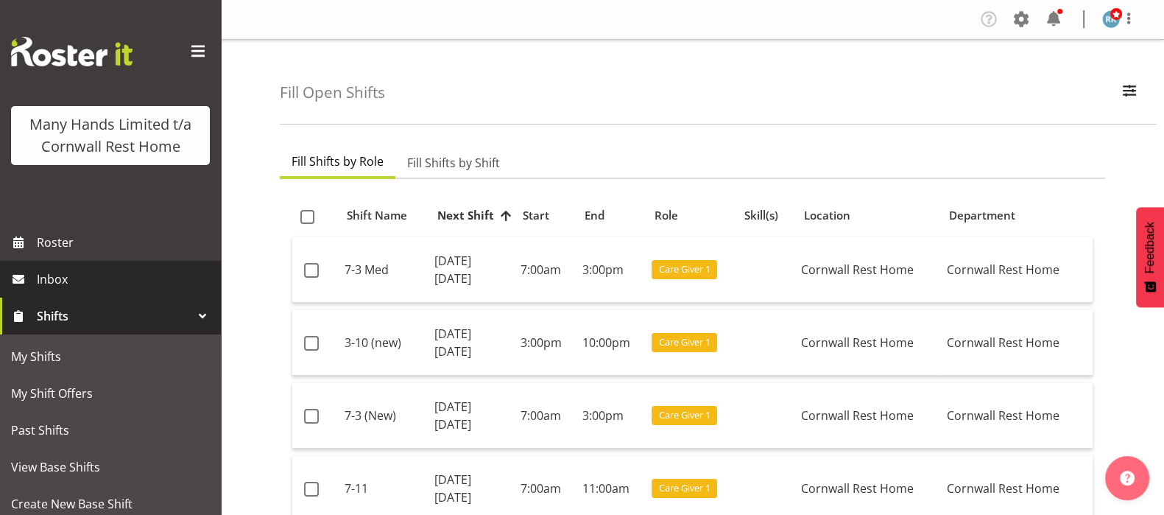
scroll to position [36, 0]
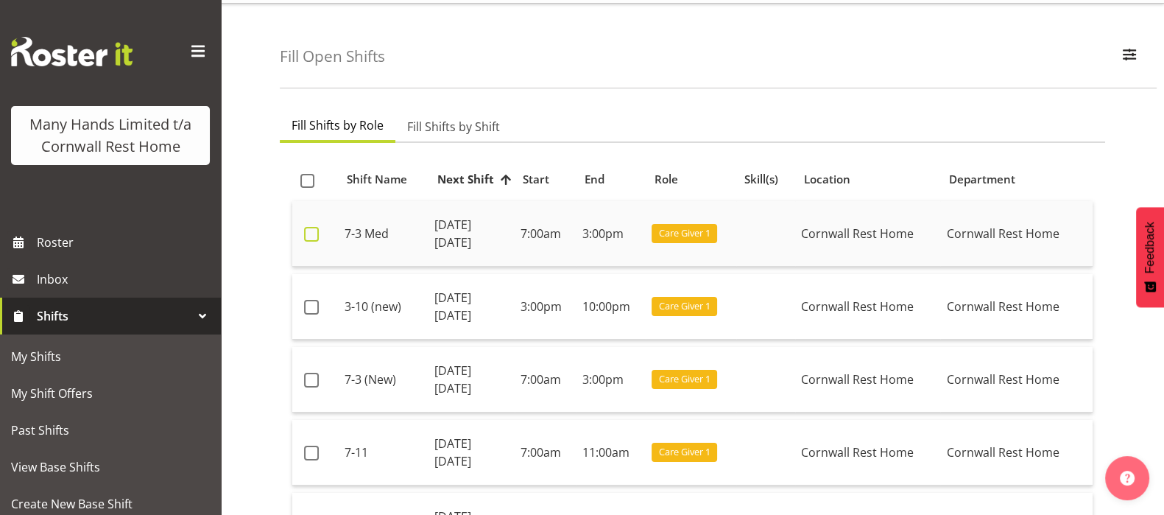
click at [306, 236] on span at bounding box center [311, 234] width 15 height 15
checkbox input "true"
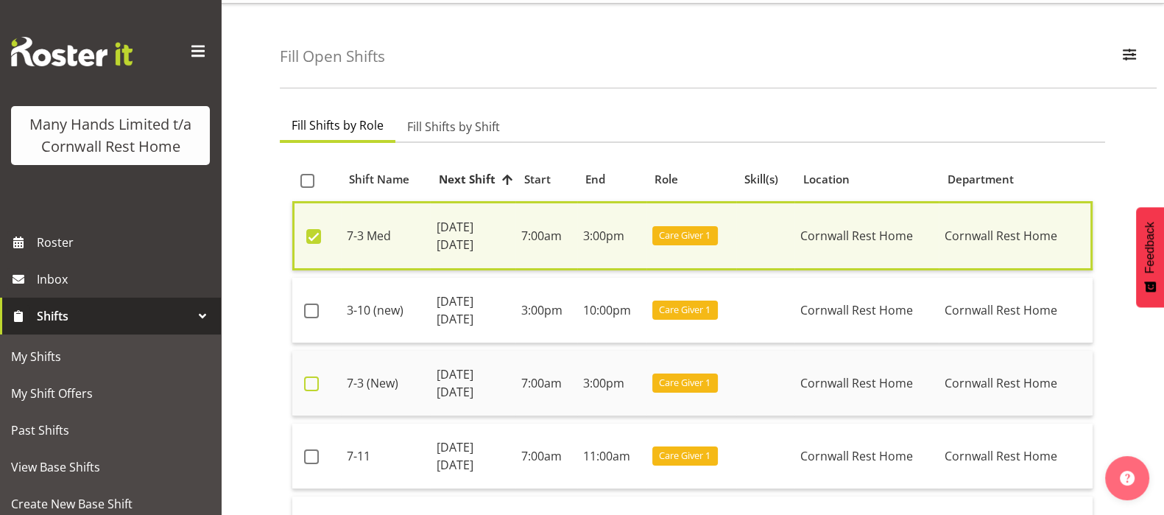
click at [305, 376] on span at bounding box center [311, 383] width 15 height 15
checkbox input "true"
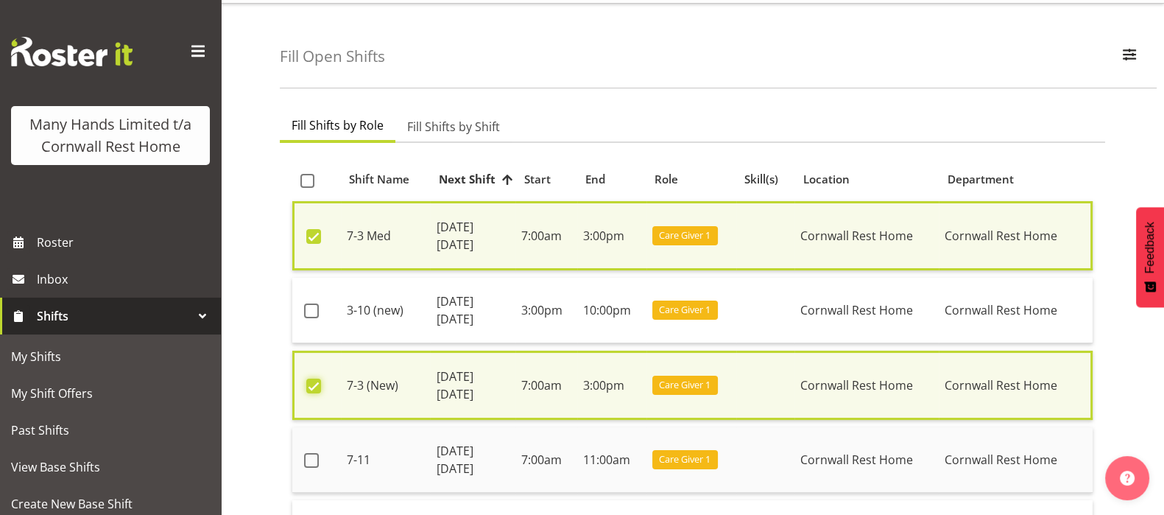
scroll to position [129, 0]
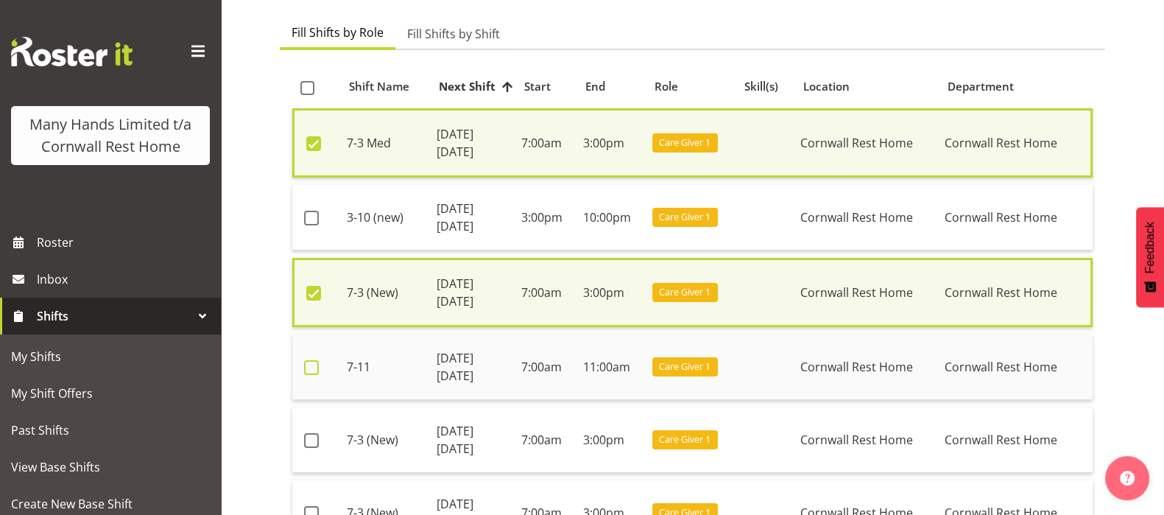
click at [309, 367] on span at bounding box center [311, 367] width 15 height 15
checkbox input "true"
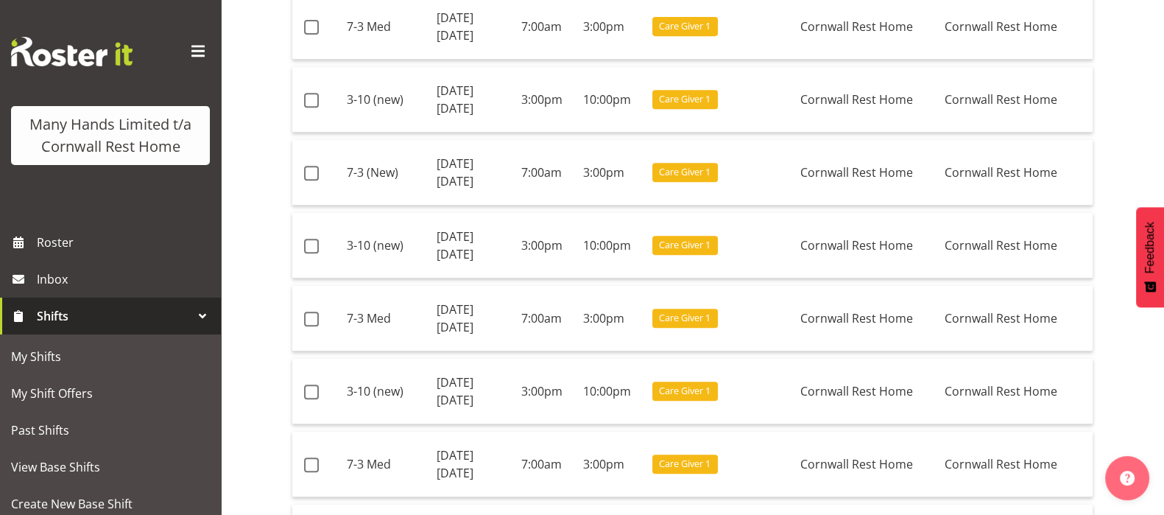
scroll to position [865, 0]
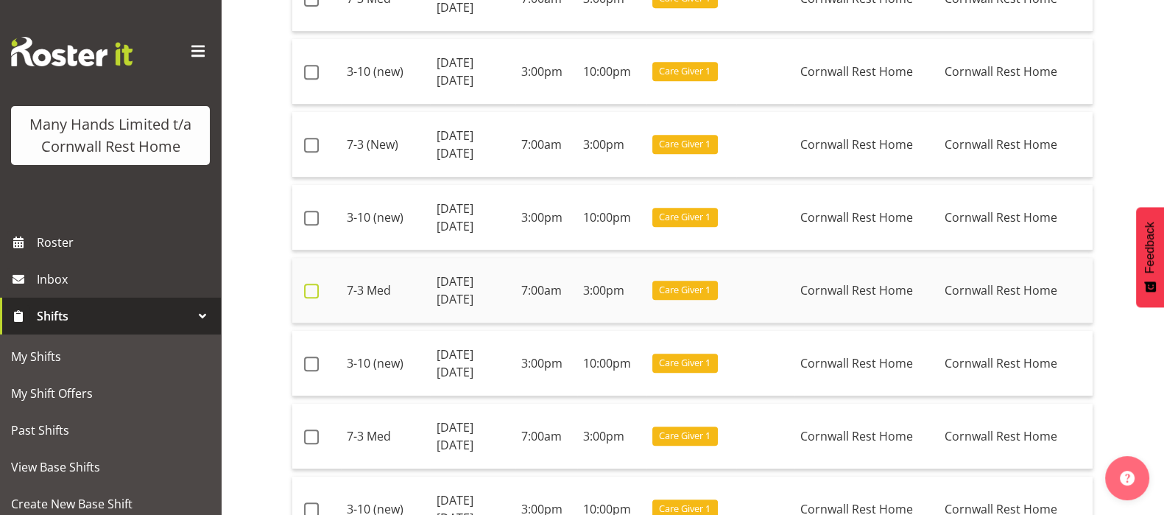
click at [309, 288] on span at bounding box center [311, 291] width 15 height 15
checkbox input "true"
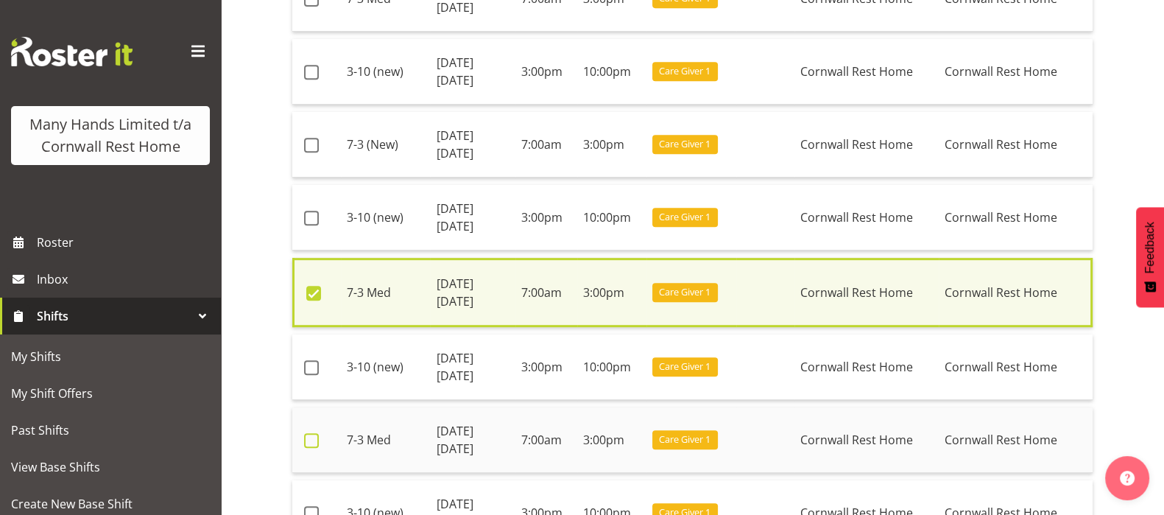
click at [312, 433] on span at bounding box center [311, 440] width 15 height 15
checkbox input "true"
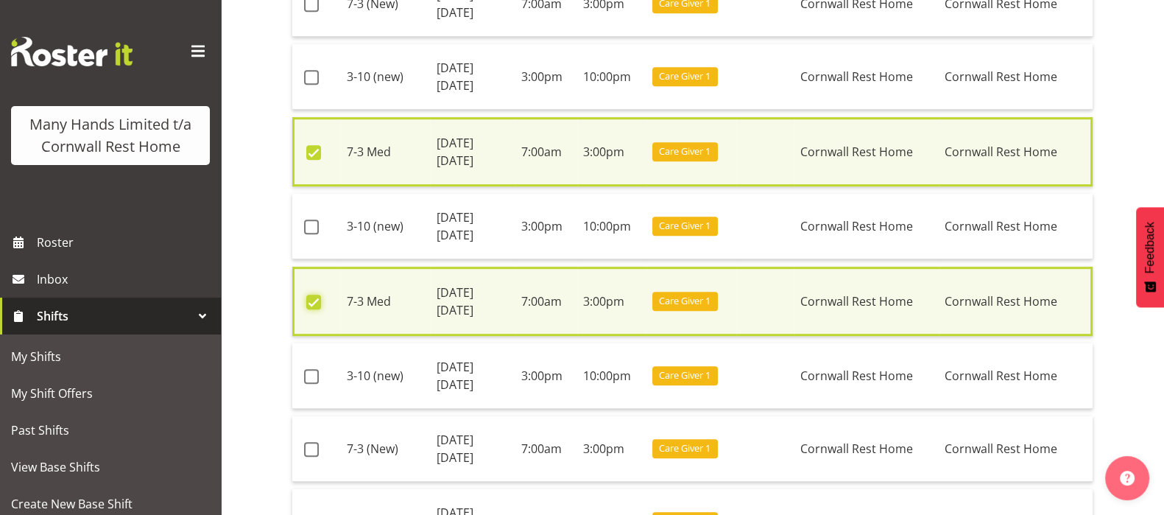
scroll to position [1049, 0]
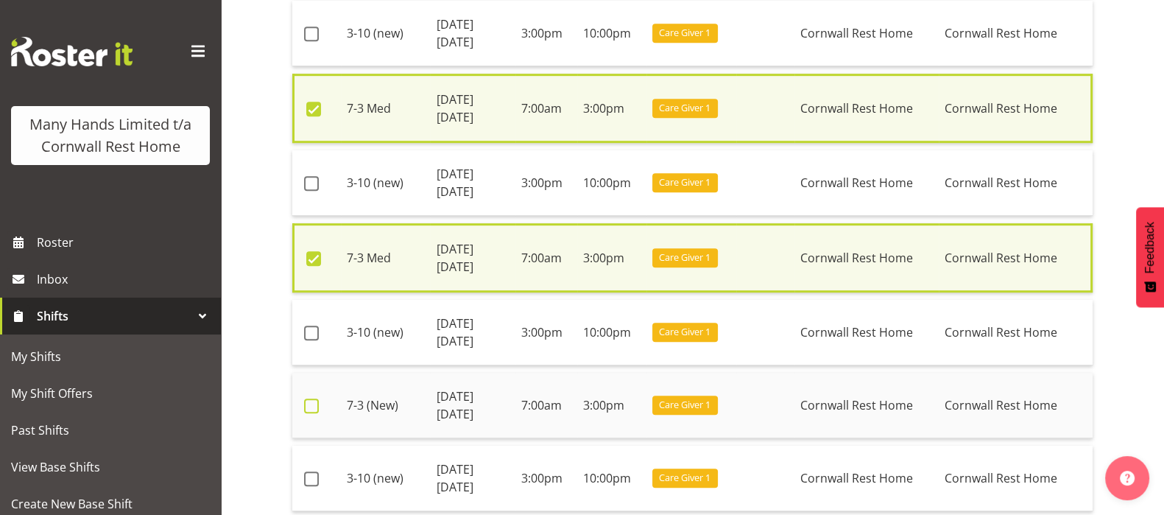
click at [309, 402] on span at bounding box center [311, 405] width 15 height 15
checkbox input "true"
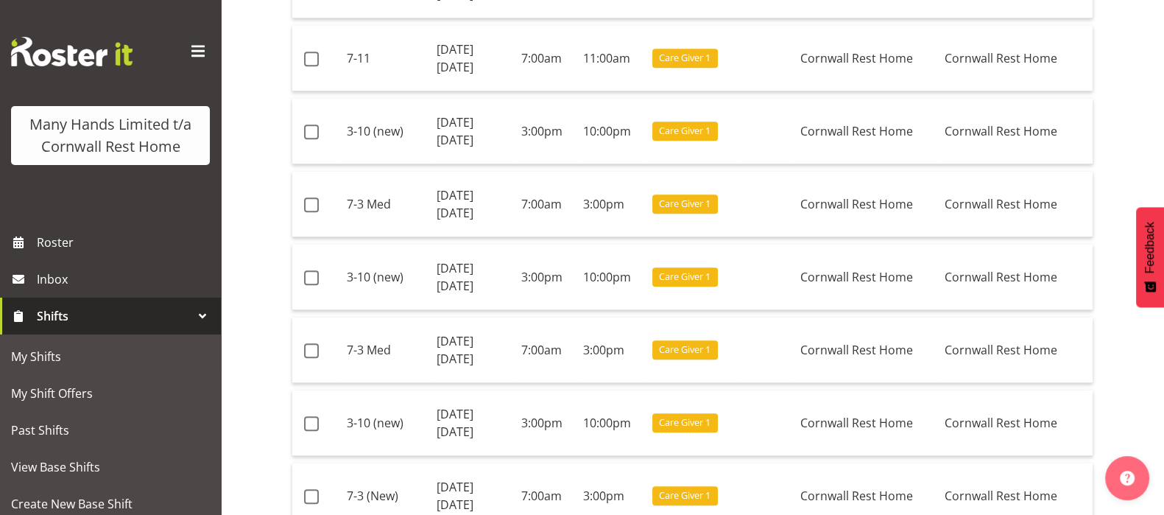
scroll to position [1878, 0]
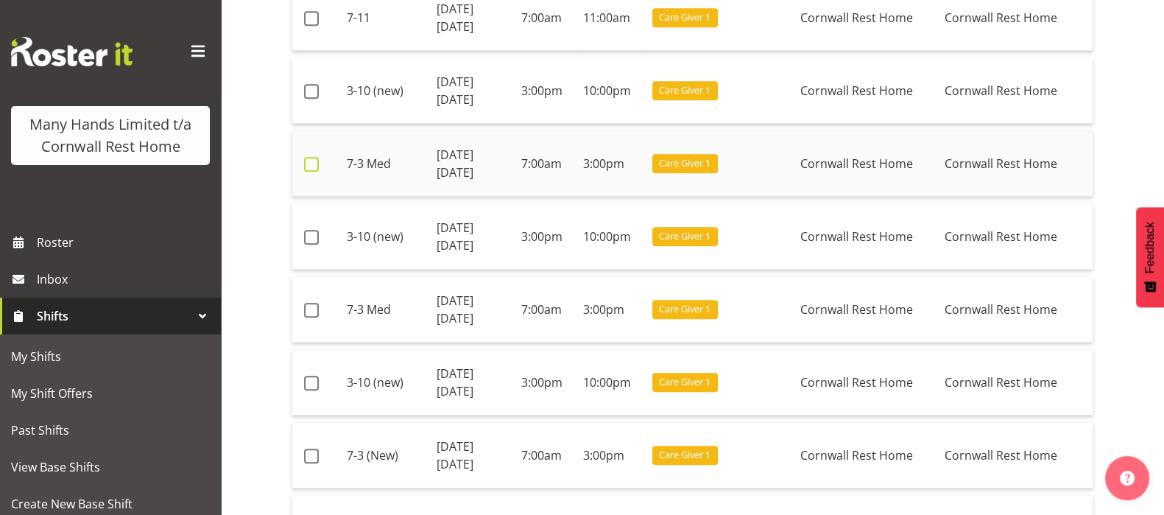
click at [306, 157] on span at bounding box center [311, 164] width 15 height 15
checkbox input "true"
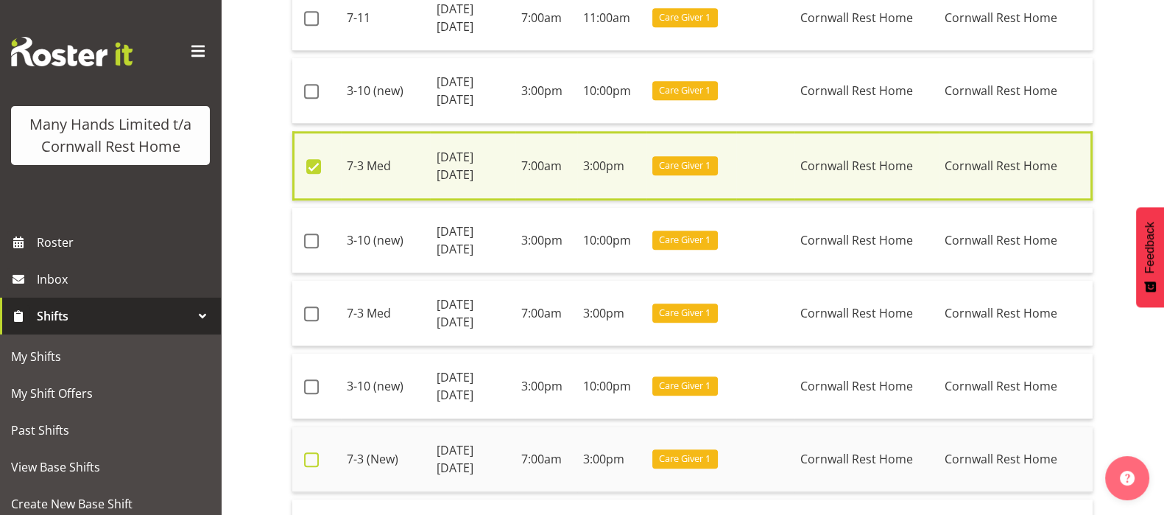
click at [316, 452] on span at bounding box center [311, 459] width 15 height 15
checkbox input "true"
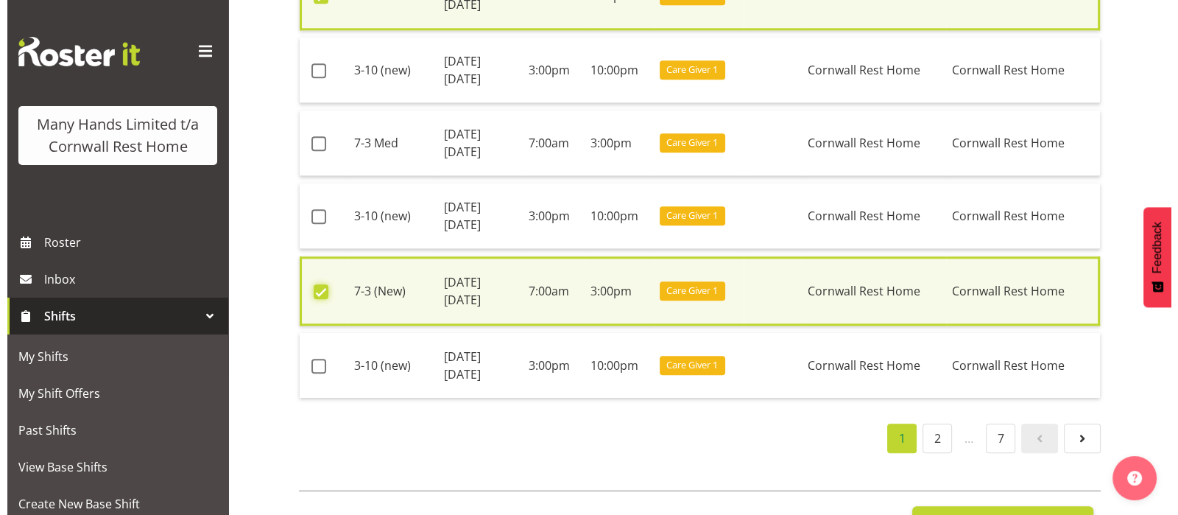
scroll to position [2062, 0]
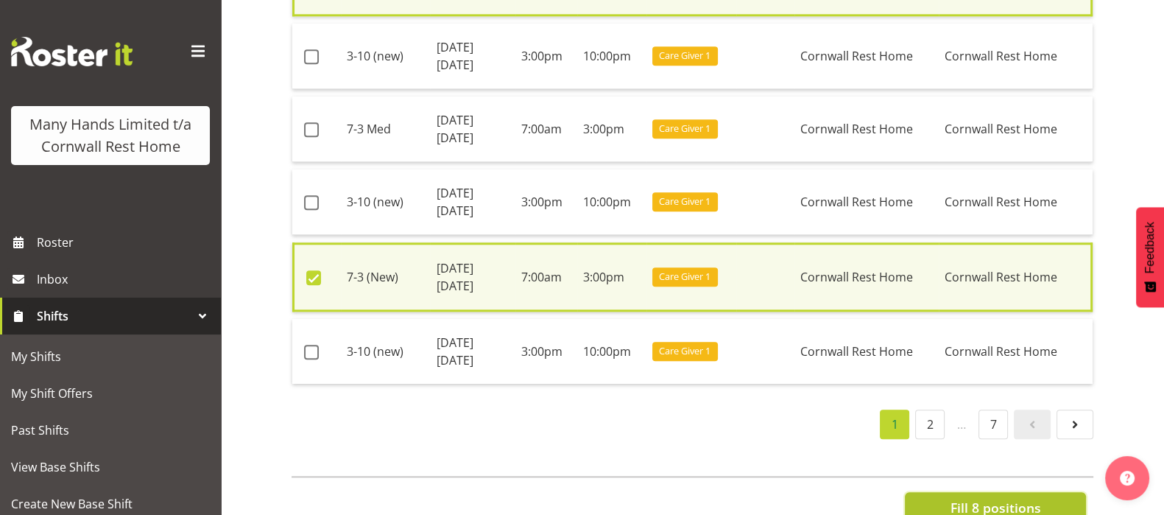
click at [967, 498] on span "Fill 8 positions" at bounding box center [995, 507] width 91 height 19
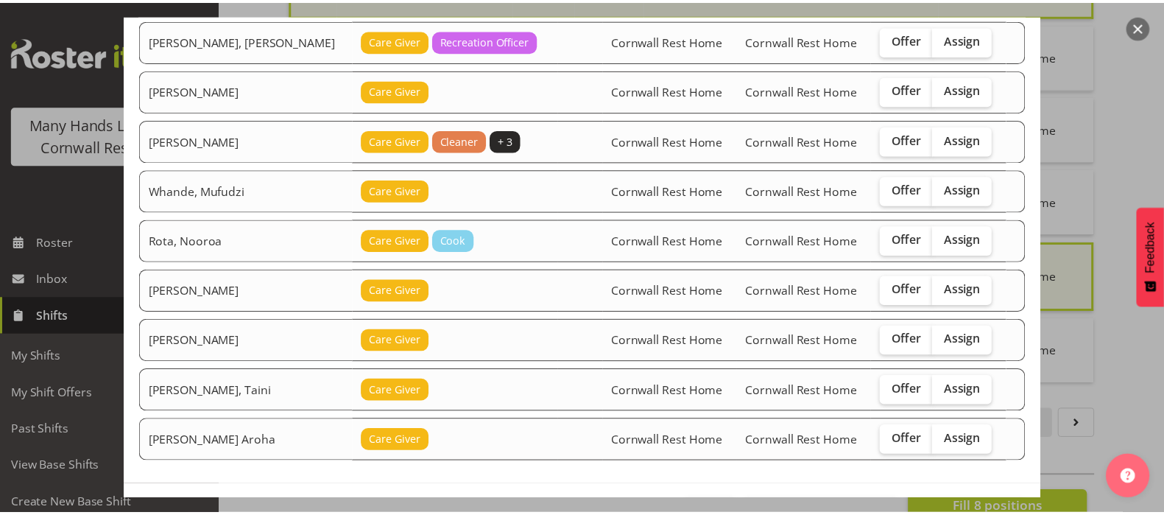
scroll to position [183, 0]
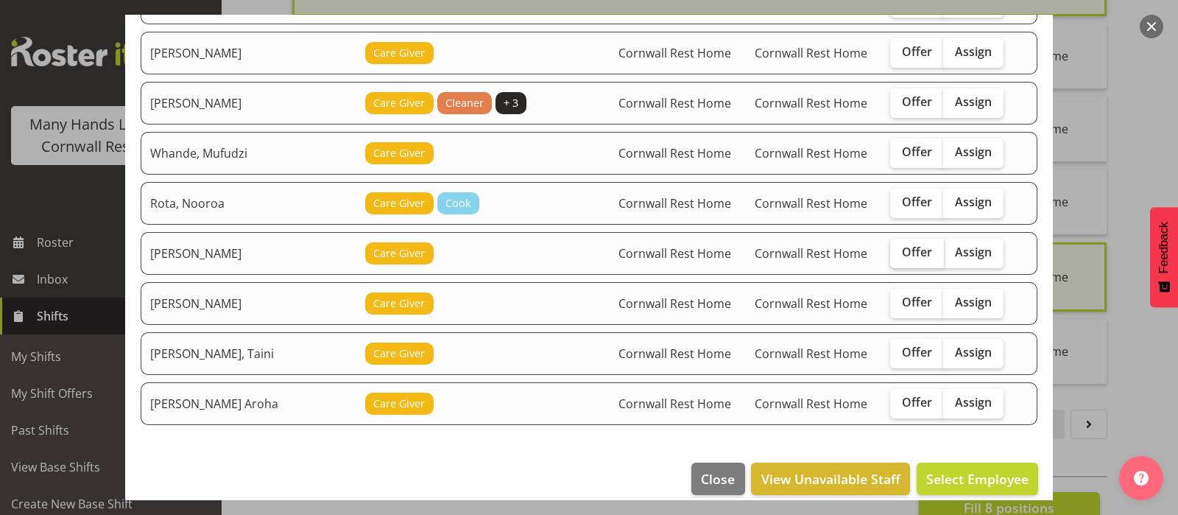
click at [902, 244] on span "Offer" at bounding box center [917, 251] width 30 height 15
click at [894, 247] on input "Offer" at bounding box center [895, 252] width 10 height 10
checkbox input "true"
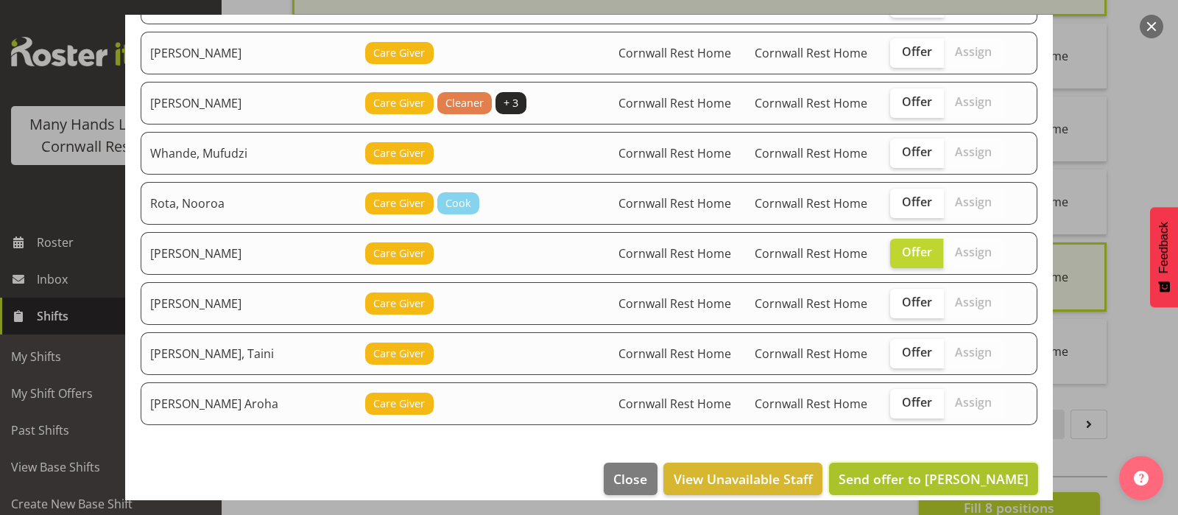
click at [909, 470] on span "Send offer to Lovett, Olivia" at bounding box center [934, 479] width 190 height 18
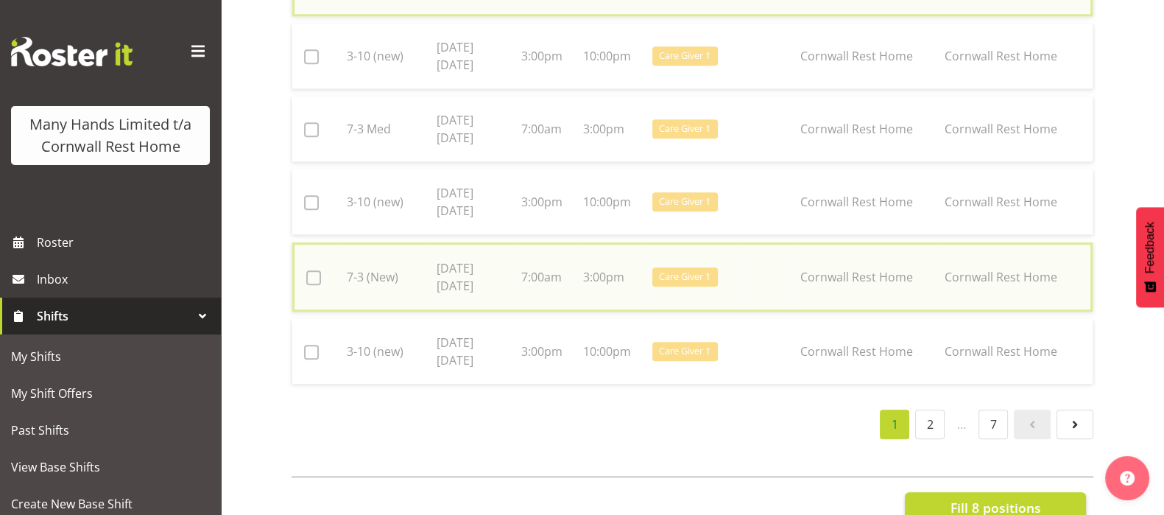
checkbox input "false"
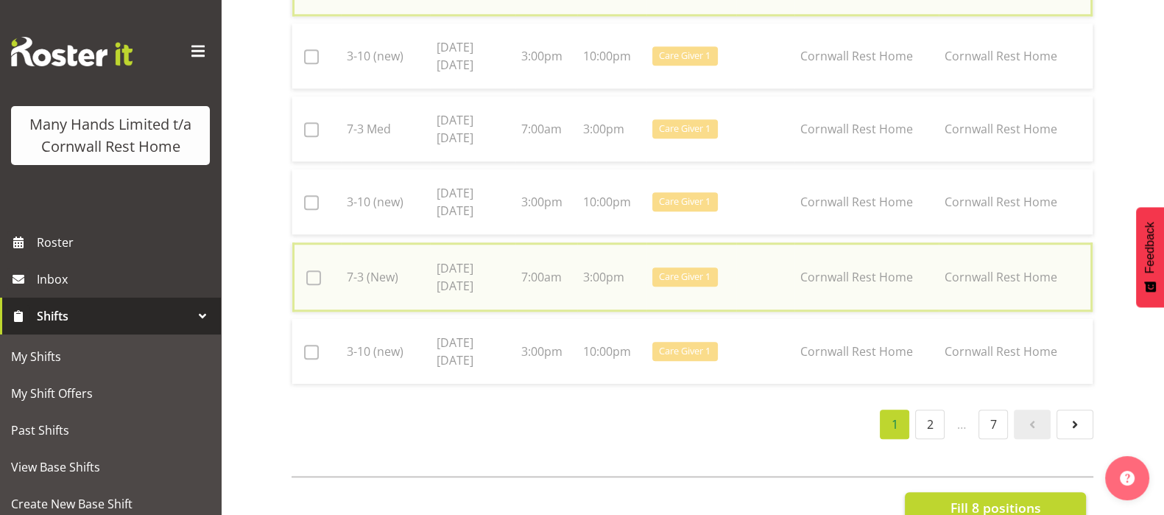
checkbox input "false"
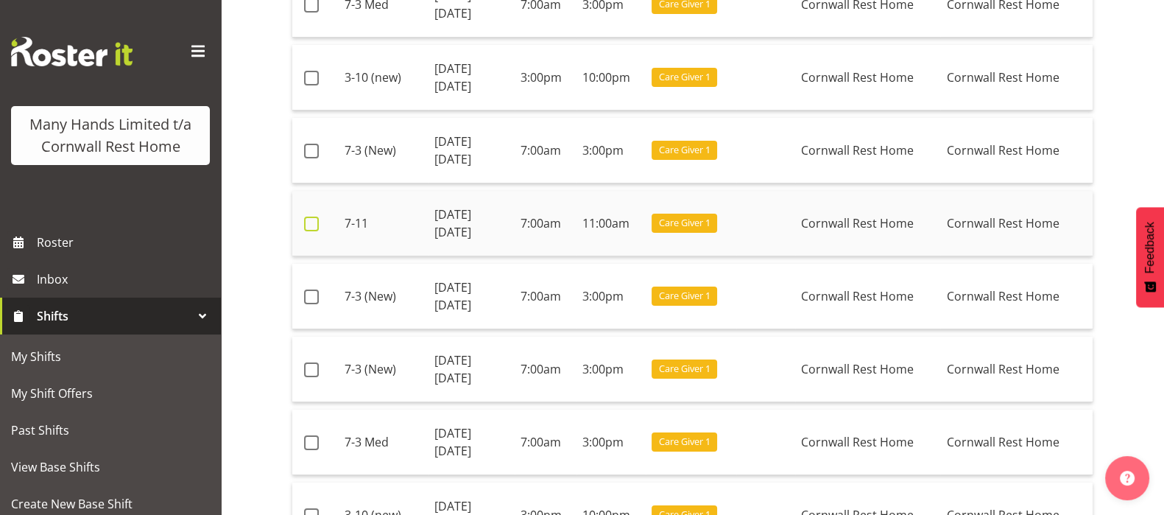
scroll to position [294, 0]
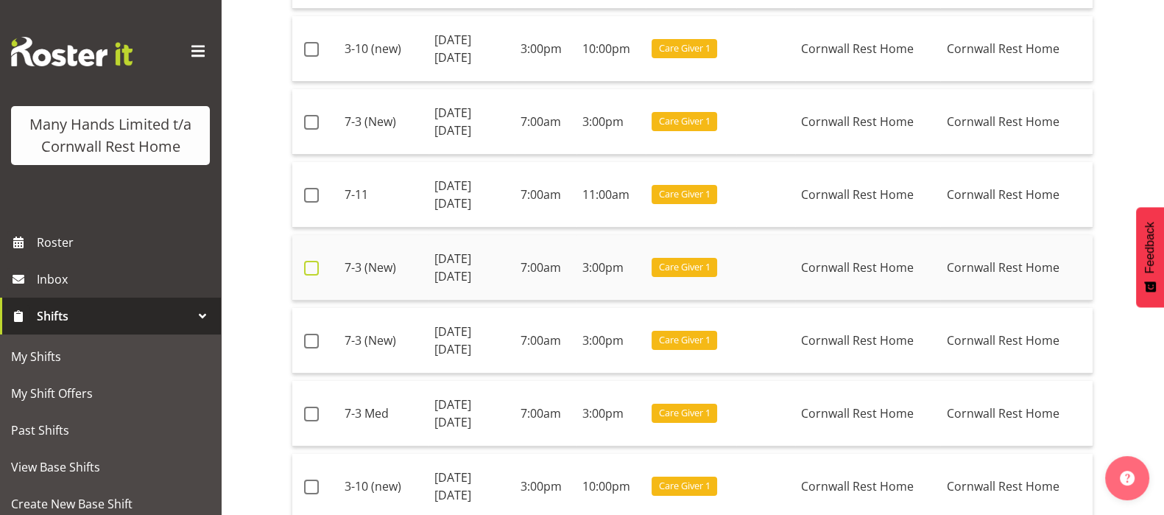
click at [309, 267] on span at bounding box center [311, 268] width 15 height 15
checkbox input "true"
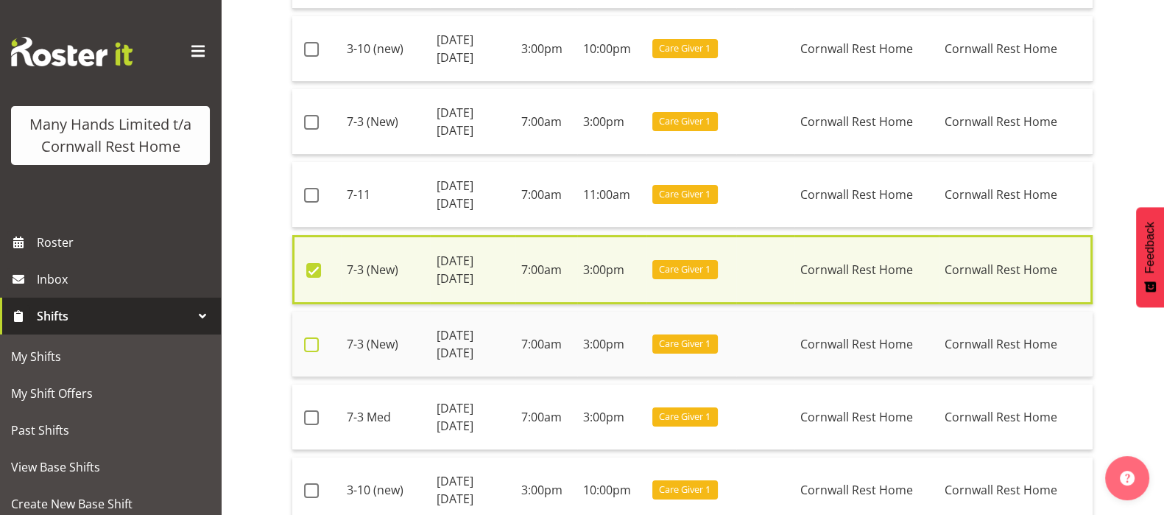
click at [309, 341] on span at bounding box center [311, 344] width 15 height 15
checkbox input "true"
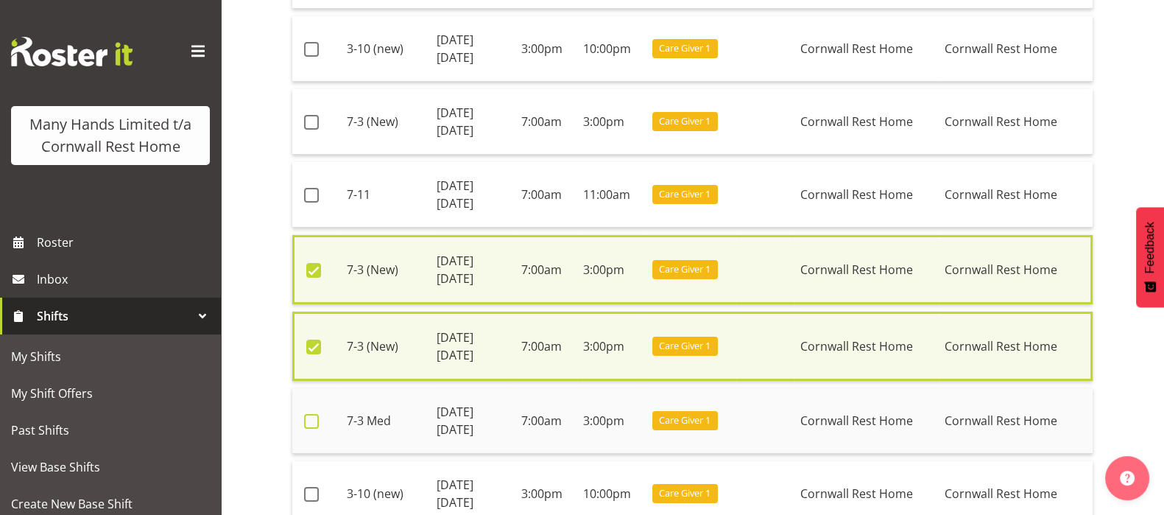
click at [309, 416] on span at bounding box center [311, 421] width 15 height 15
checkbox input "true"
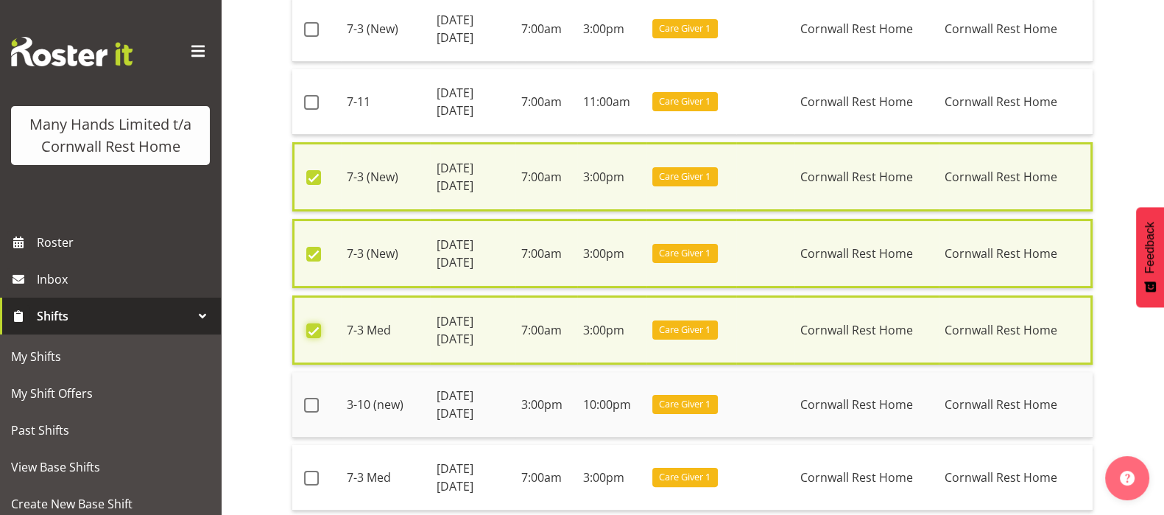
scroll to position [479, 0]
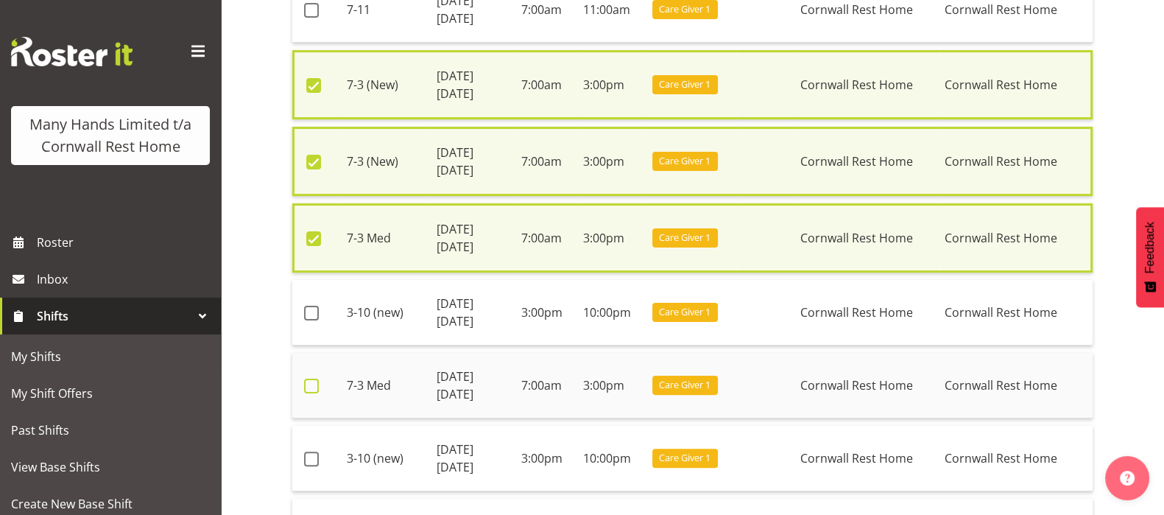
click at [311, 381] on span at bounding box center [311, 386] width 15 height 15
checkbox input "true"
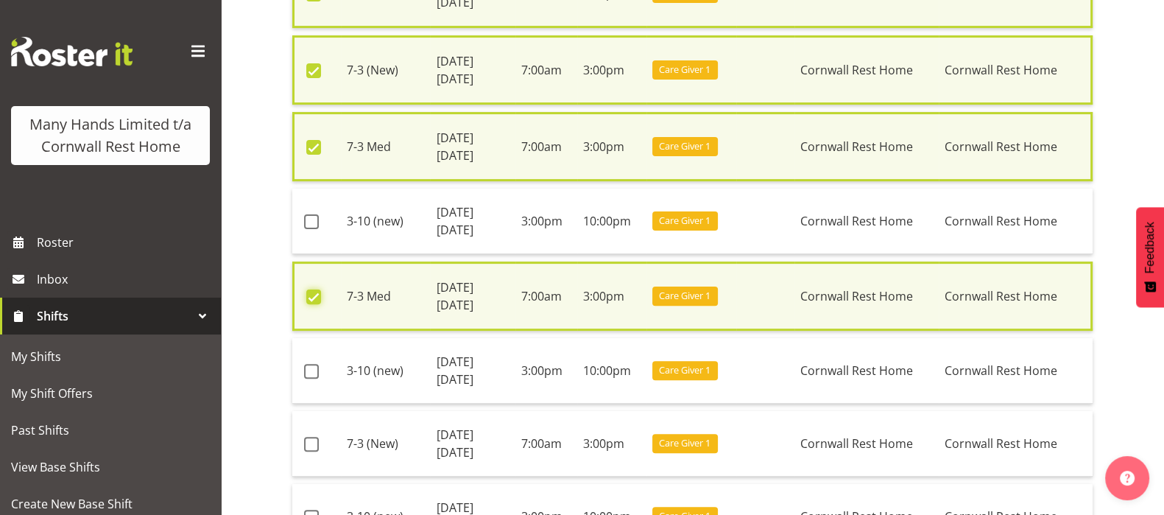
scroll to position [662, 0]
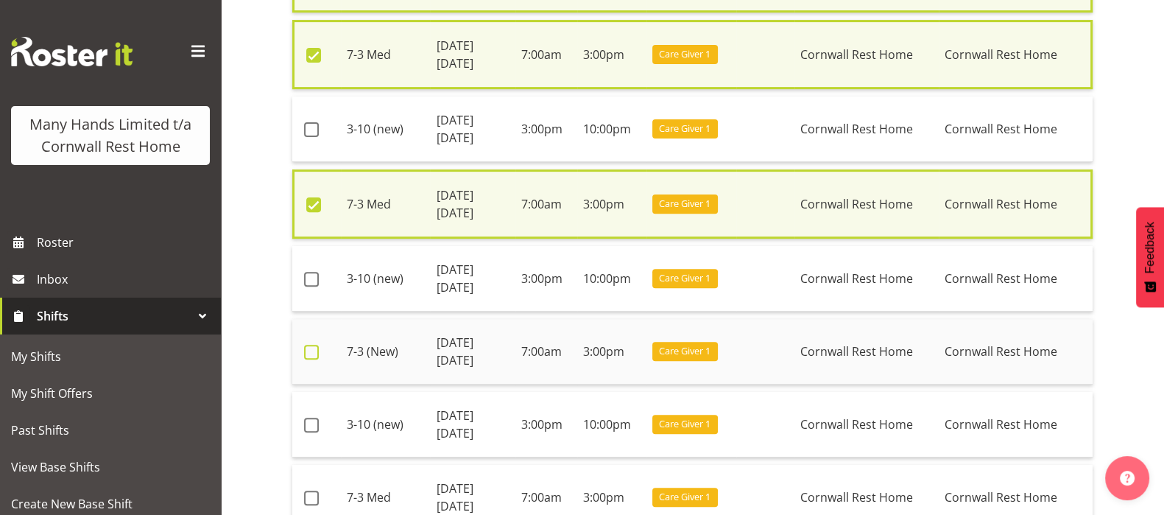
click at [308, 348] on span at bounding box center [311, 352] width 15 height 15
checkbox input "true"
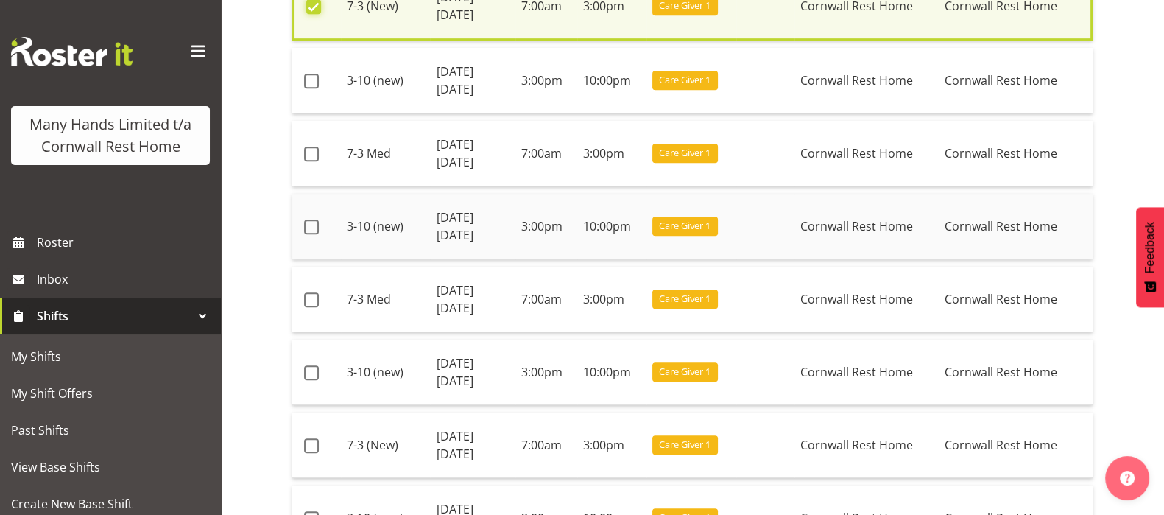
scroll to position [1031, 0]
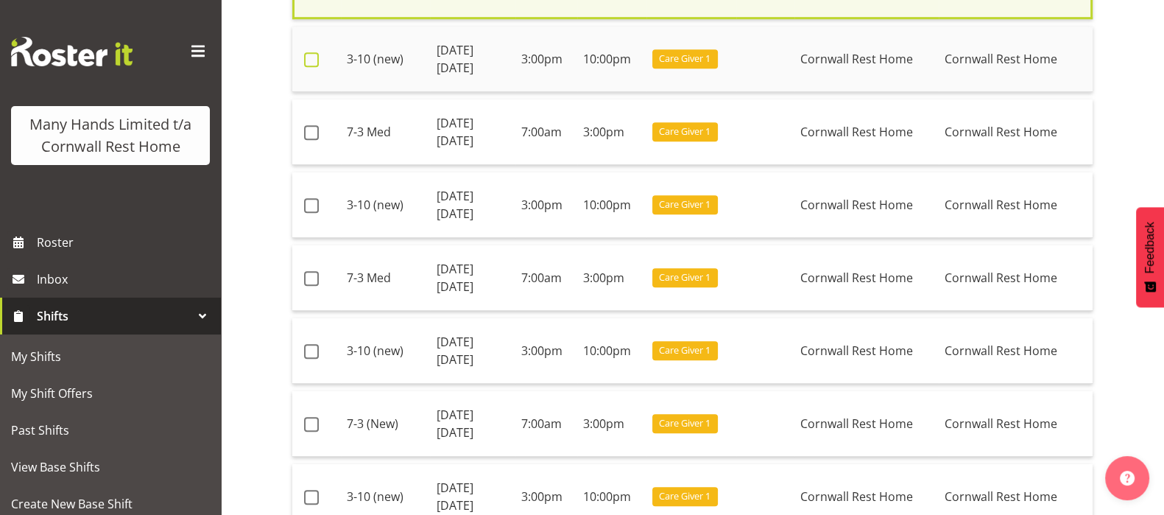
click at [306, 54] on span at bounding box center [311, 59] width 15 height 15
checkbox input "true"
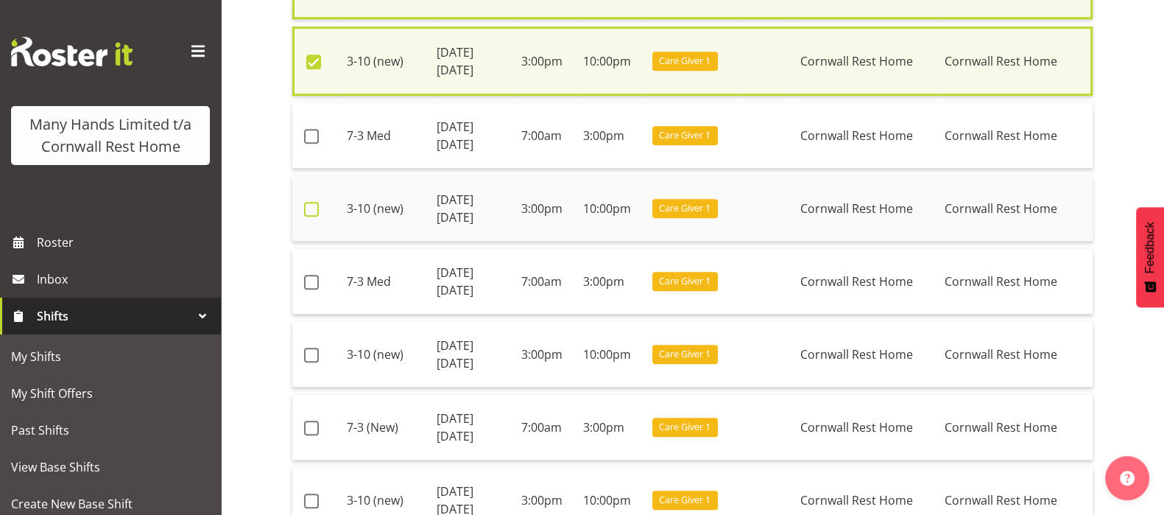
click at [312, 204] on span at bounding box center [311, 209] width 15 height 15
checkbox input "true"
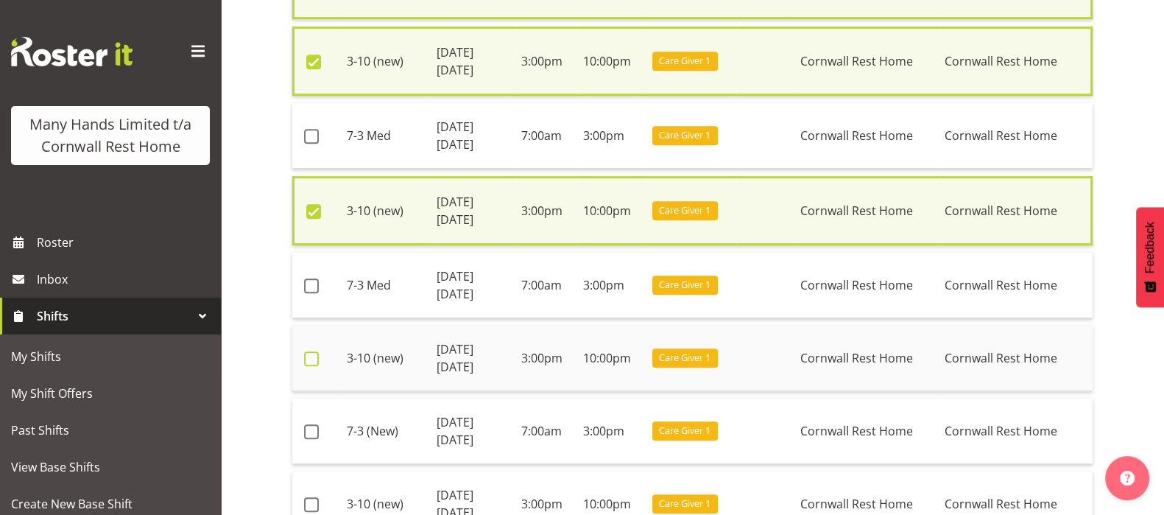
click at [313, 351] on span at bounding box center [311, 358] width 15 height 15
checkbox input "true"
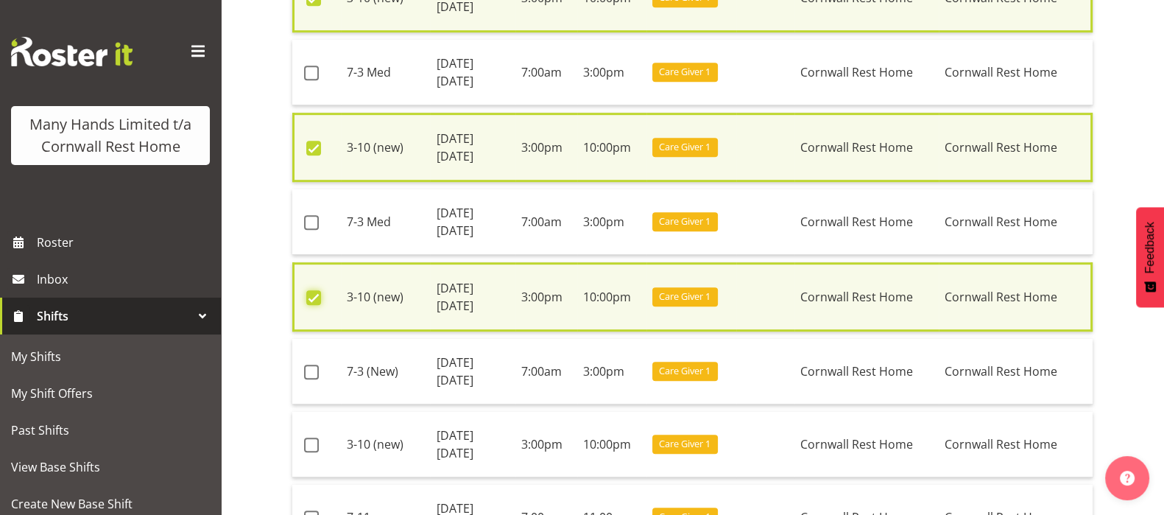
scroll to position [1123, 0]
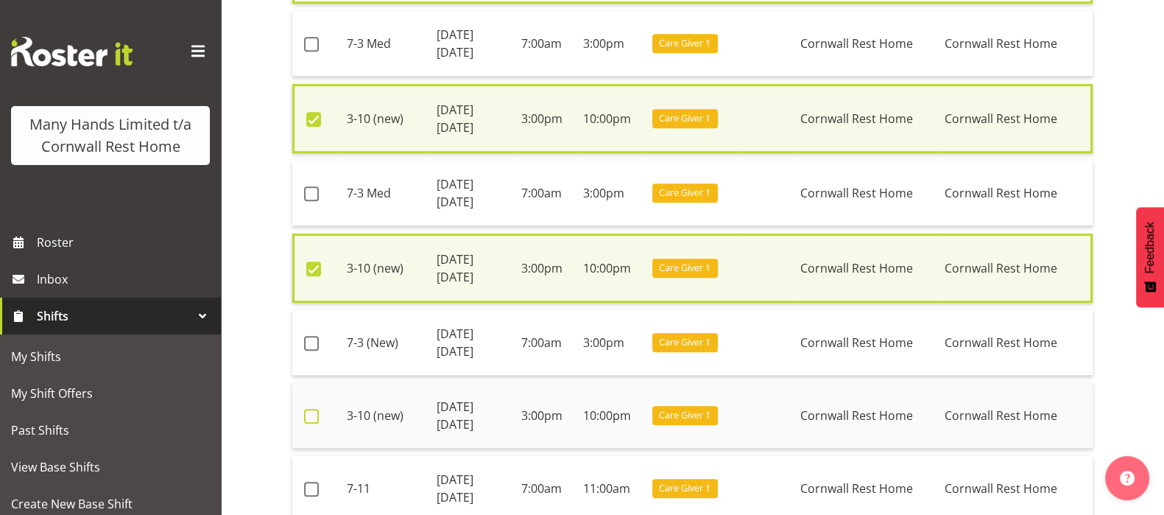
click at [310, 409] on span at bounding box center [311, 416] width 15 height 15
checkbox input "true"
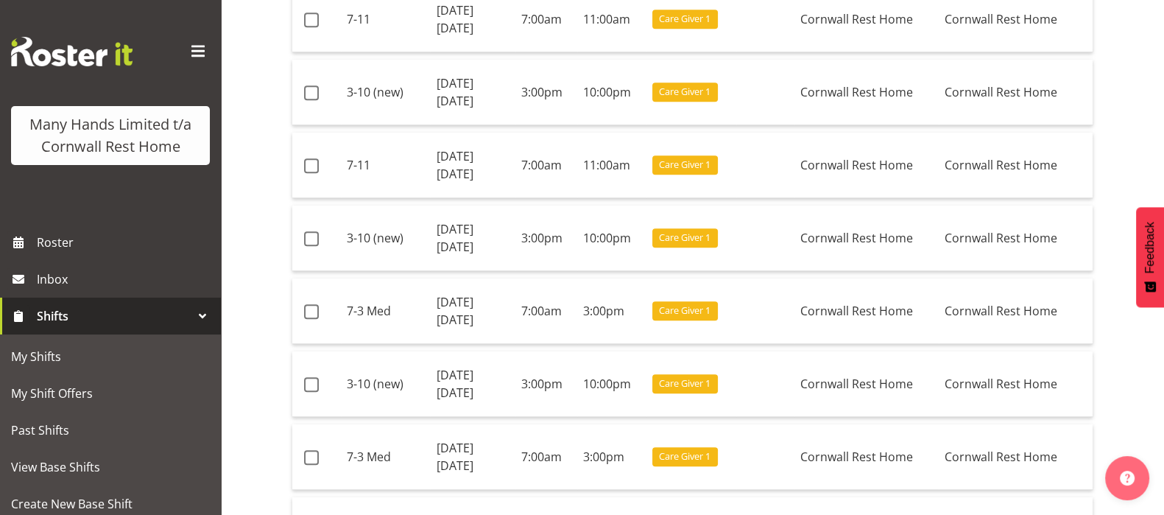
scroll to position [1767, 0]
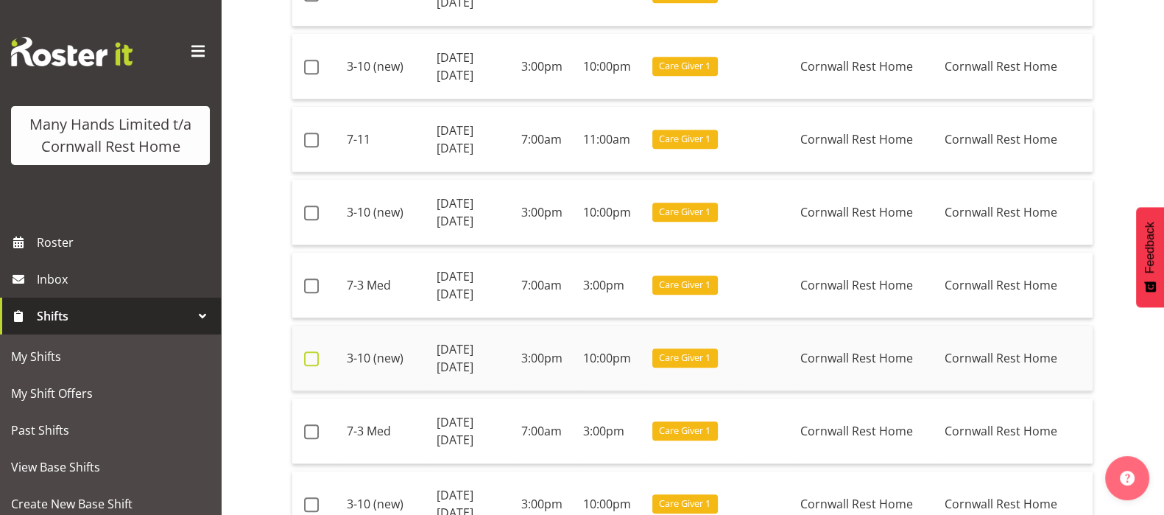
click at [307, 351] on span at bounding box center [311, 358] width 15 height 15
checkbox input "true"
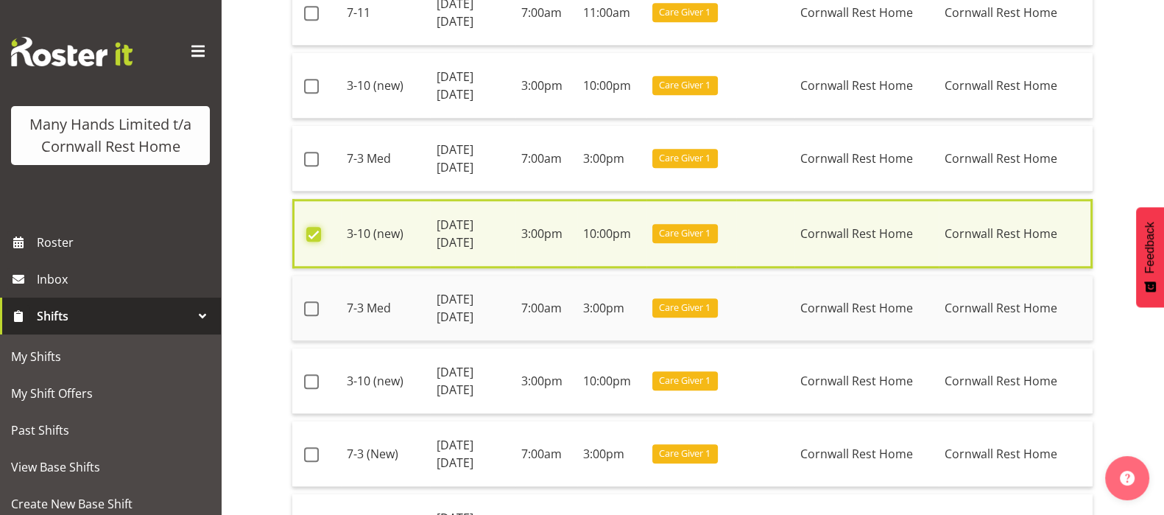
scroll to position [1952, 0]
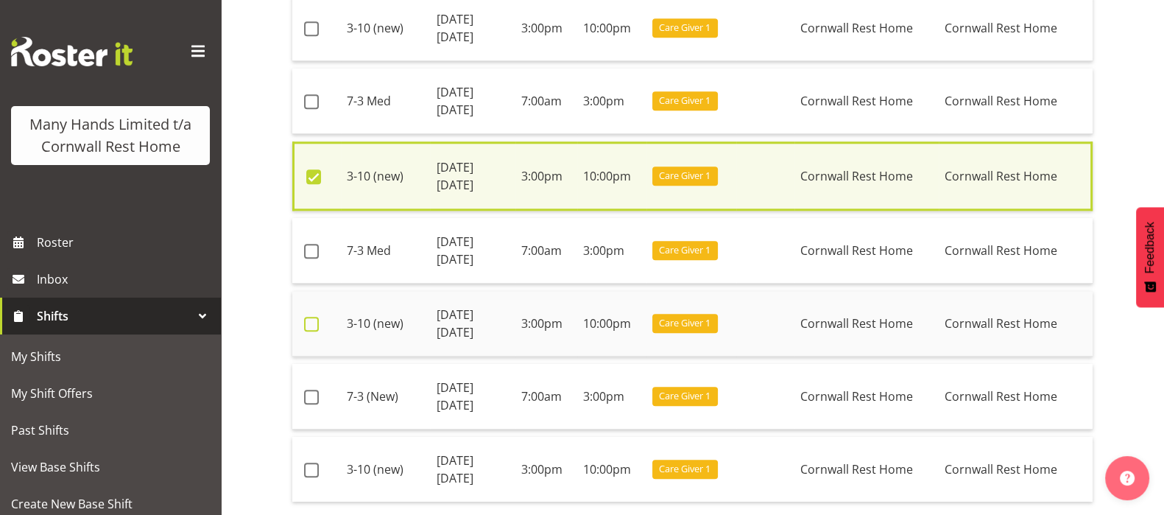
click at [314, 317] on span at bounding box center [311, 324] width 15 height 15
checkbox input "true"
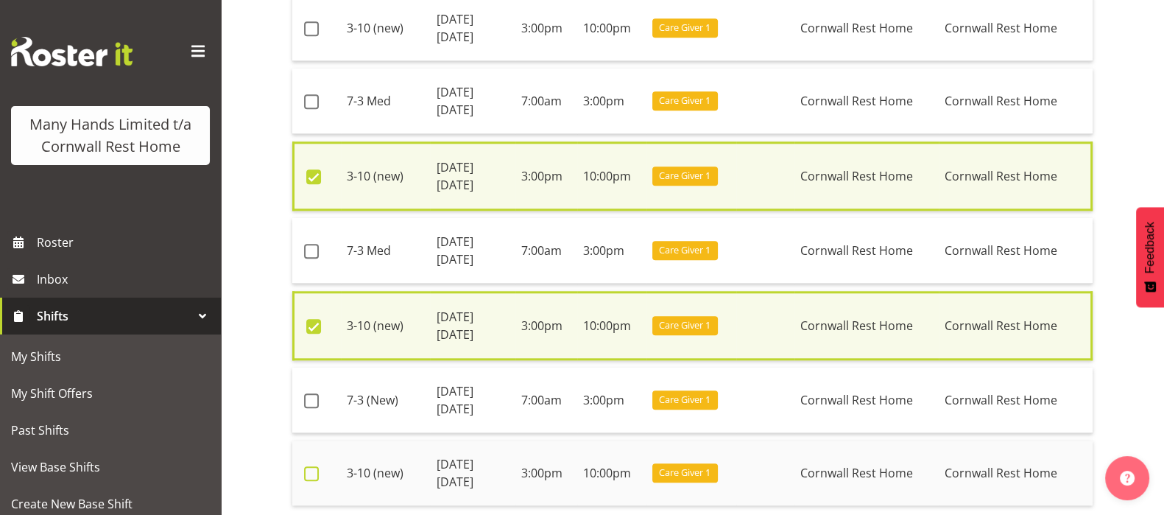
click at [313, 466] on span at bounding box center [311, 473] width 15 height 15
checkbox input "true"
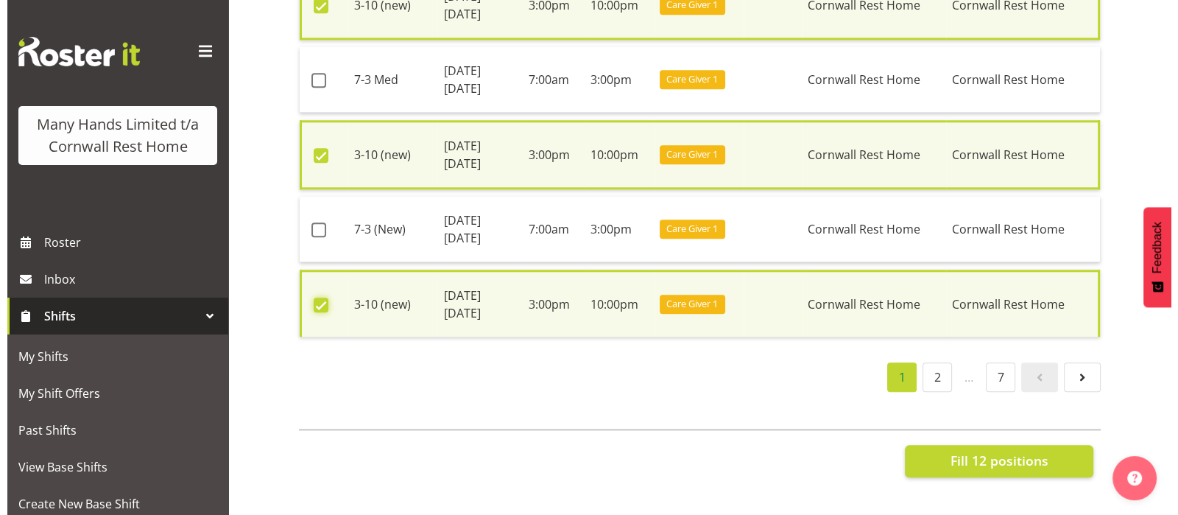
scroll to position [2125, 0]
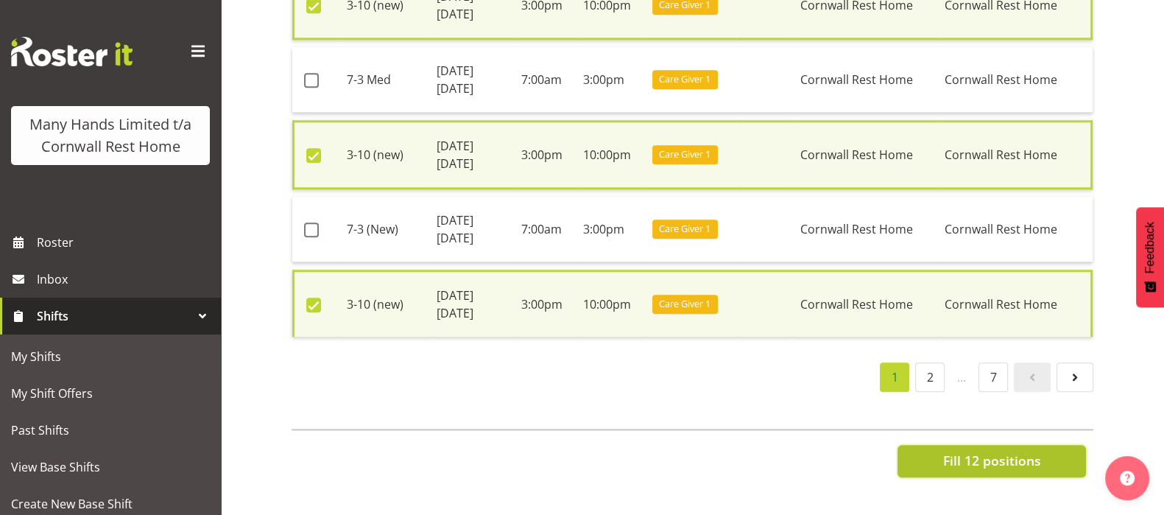
click at [989, 451] on span "Fill 12 positions" at bounding box center [992, 460] width 98 height 19
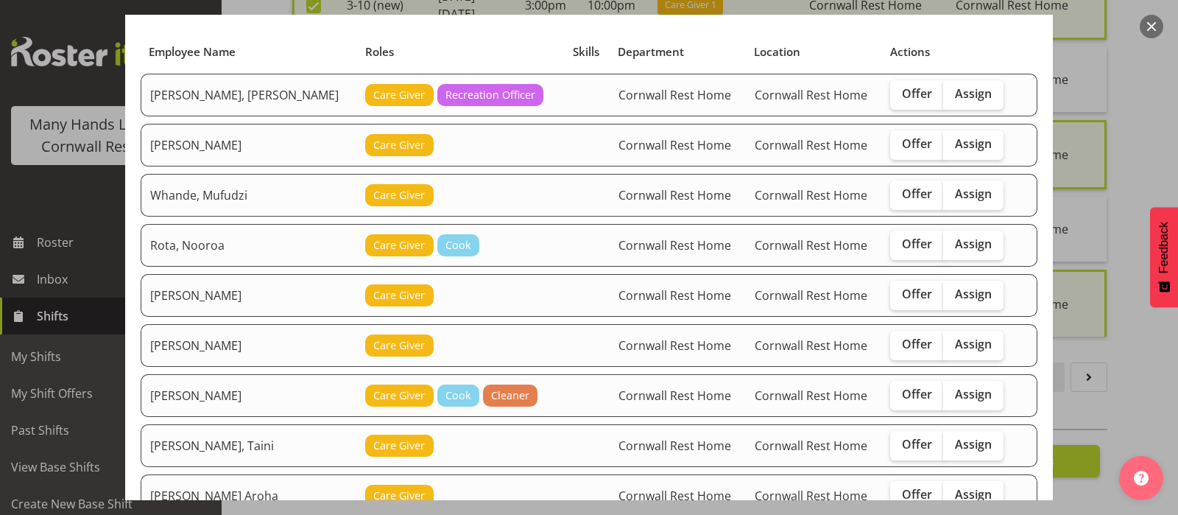
scroll to position [0, 0]
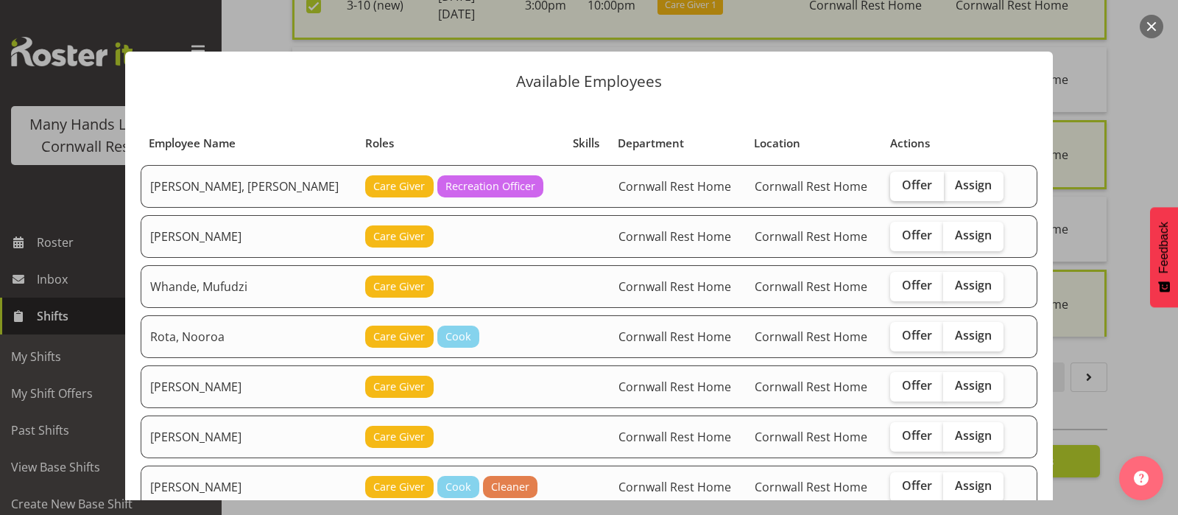
click at [903, 189] on span "Offer" at bounding box center [917, 184] width 30 height 15
click at [900, 189] on input "Offer" at bounding box center [895, 185] width 10 height 10
checkbox input "true"
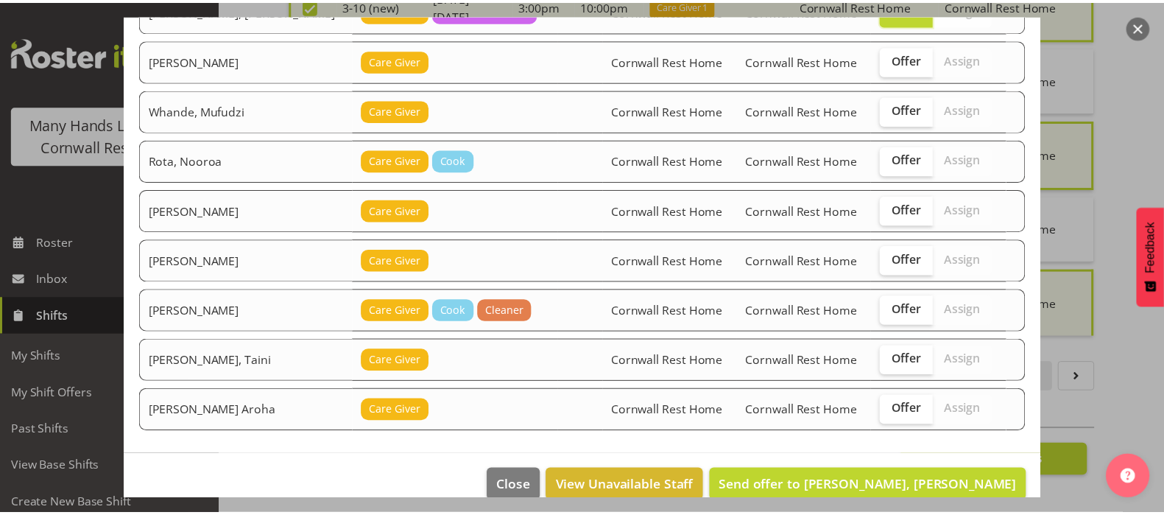
scroll to position [197, 0]
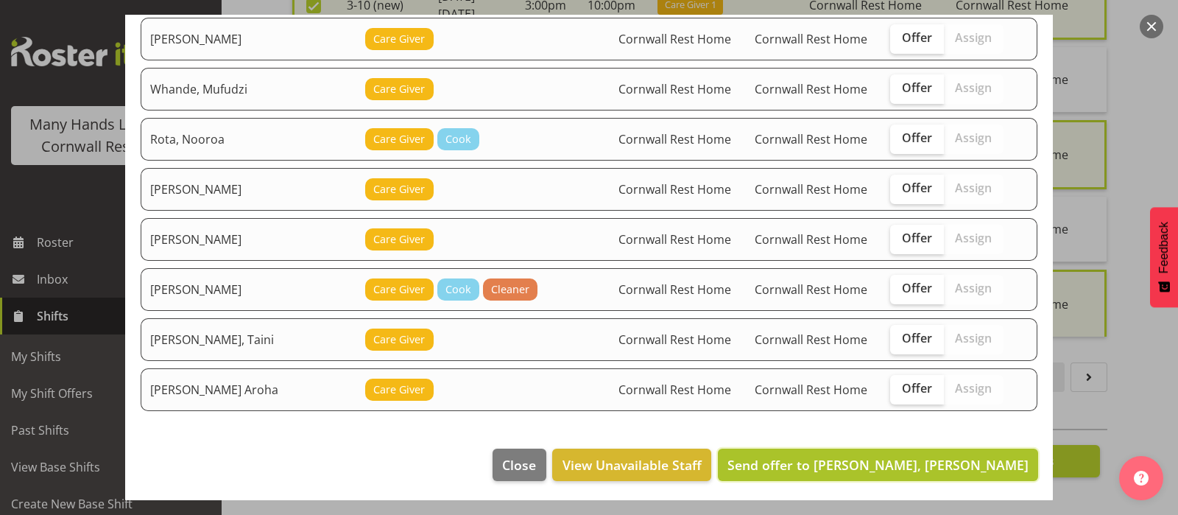
click at [873, 462] on span "Send offer to Hannecart, Charline" at bounding box center [878, 465] width 301 height 18
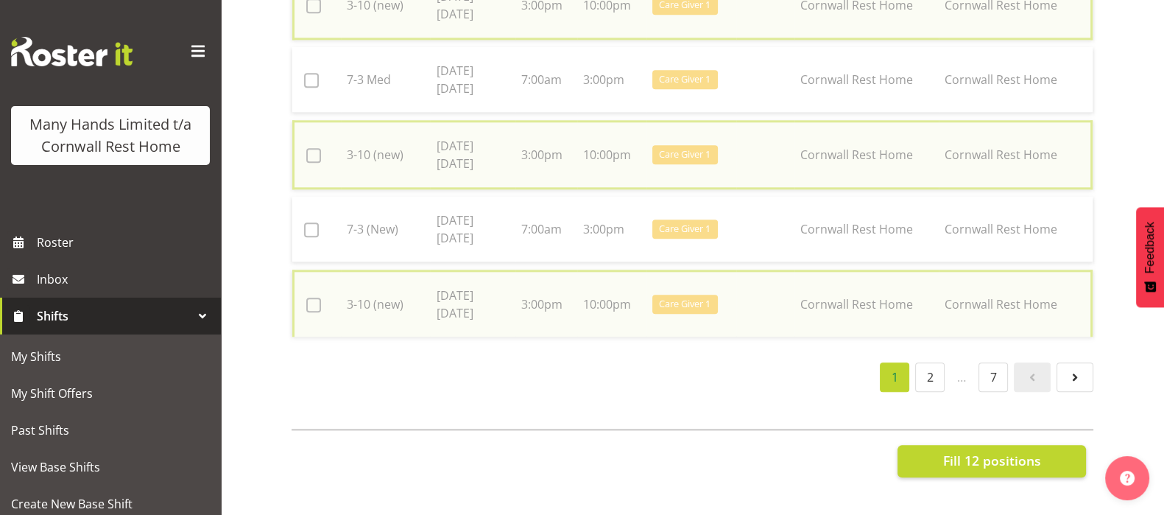
checkbox input "false"
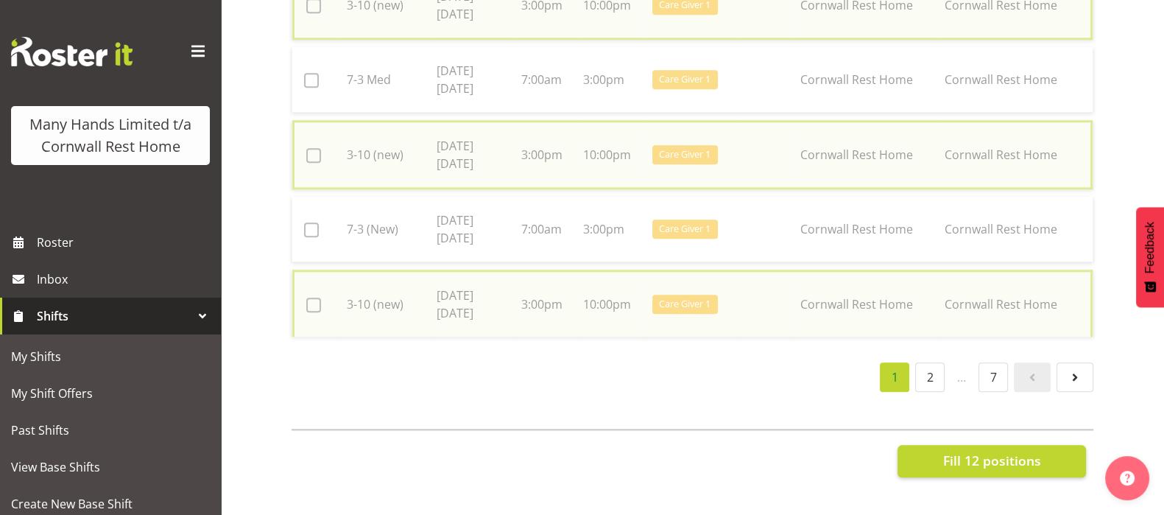
checkbox input "false"
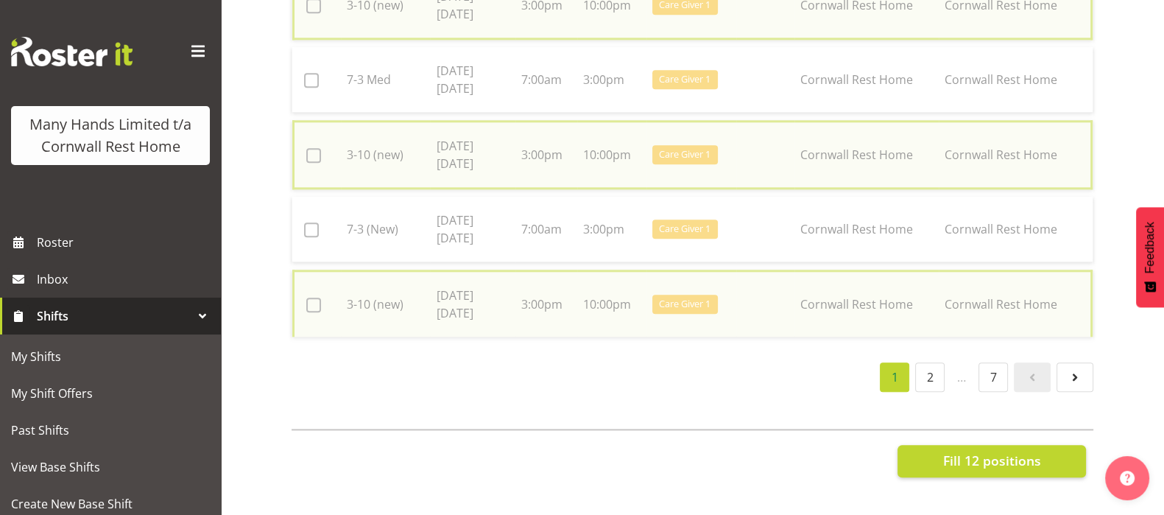
checkbox input "false"
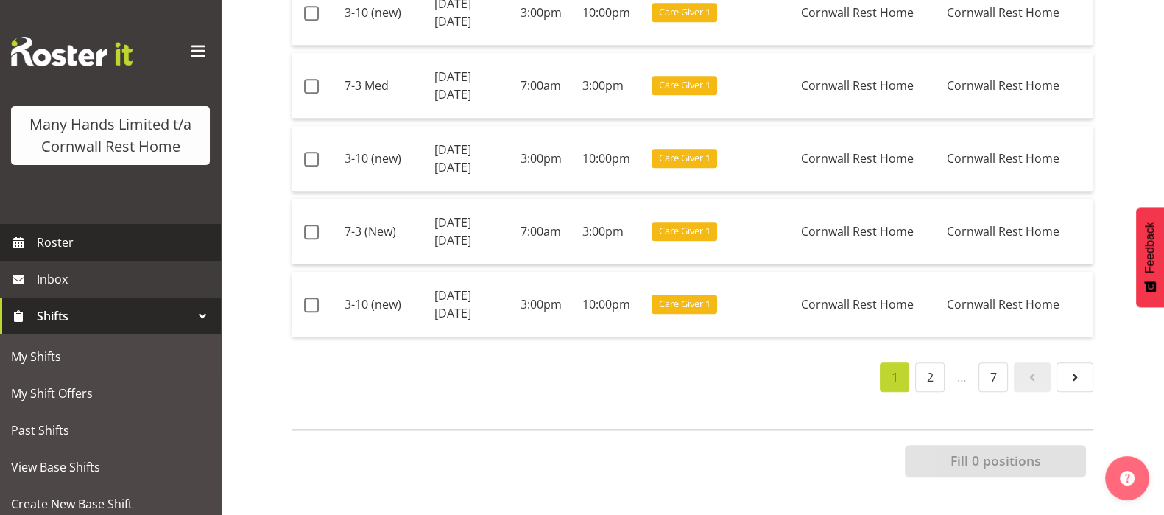
click at [49, 253] on span "Roster" at bounding box center [125, 242] width 177 height 22
